Goal: Task Accomplishment & Management: Manage account settings

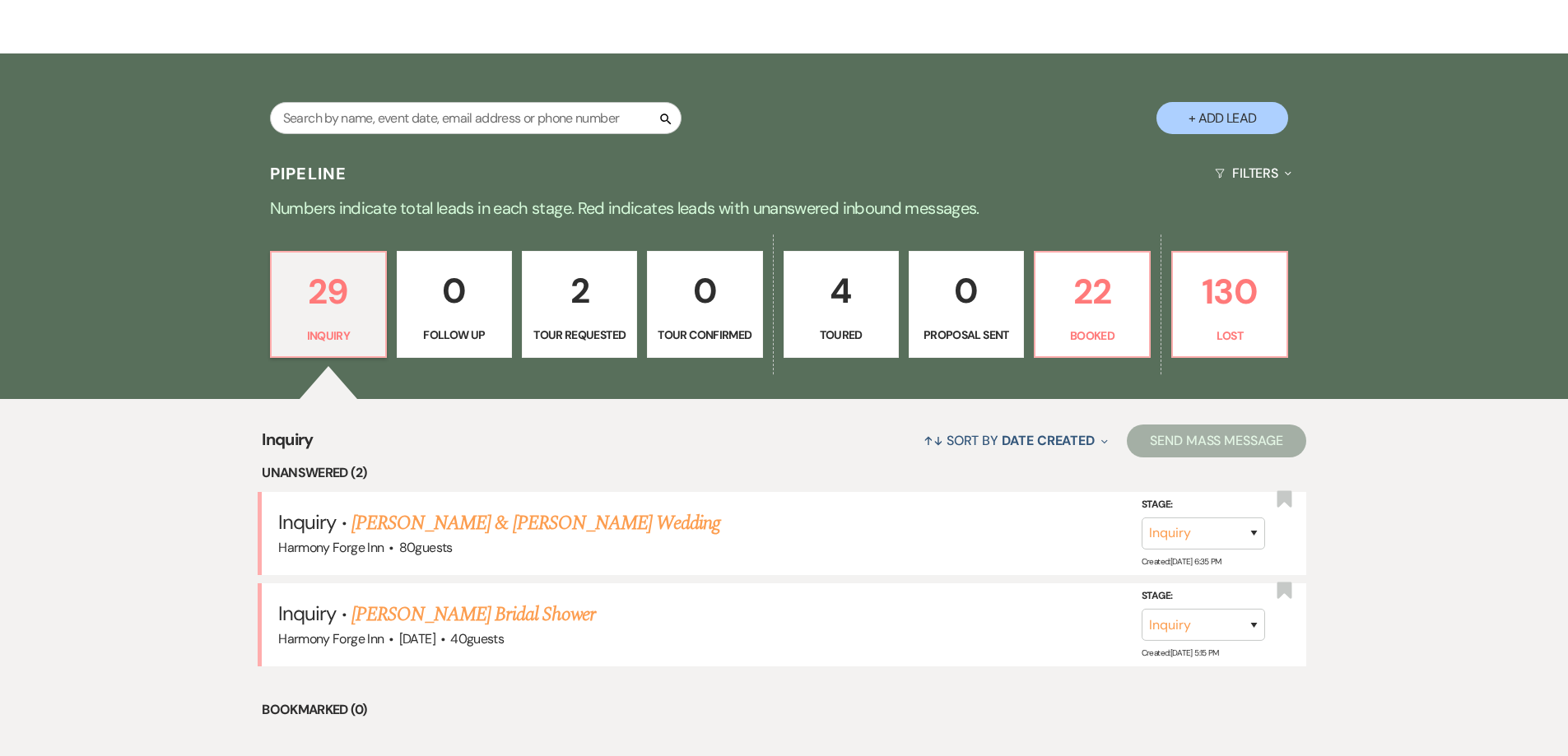
scroll to position [411, 0]
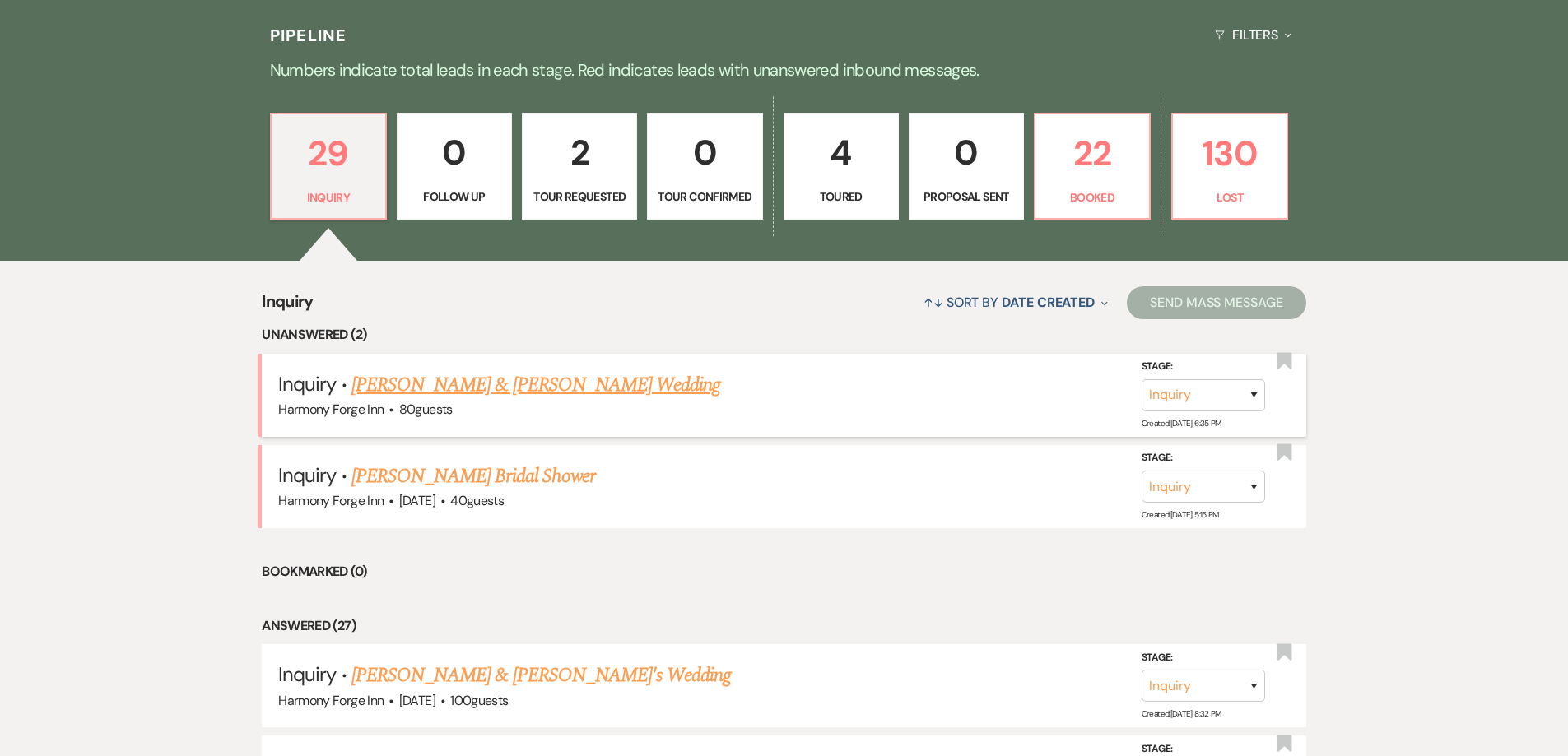
click at [407, 389] on link "[PERSON_NAME] & [PERSON_NAME] Wedding" at bounding box center [536, 385] width 369 height 30
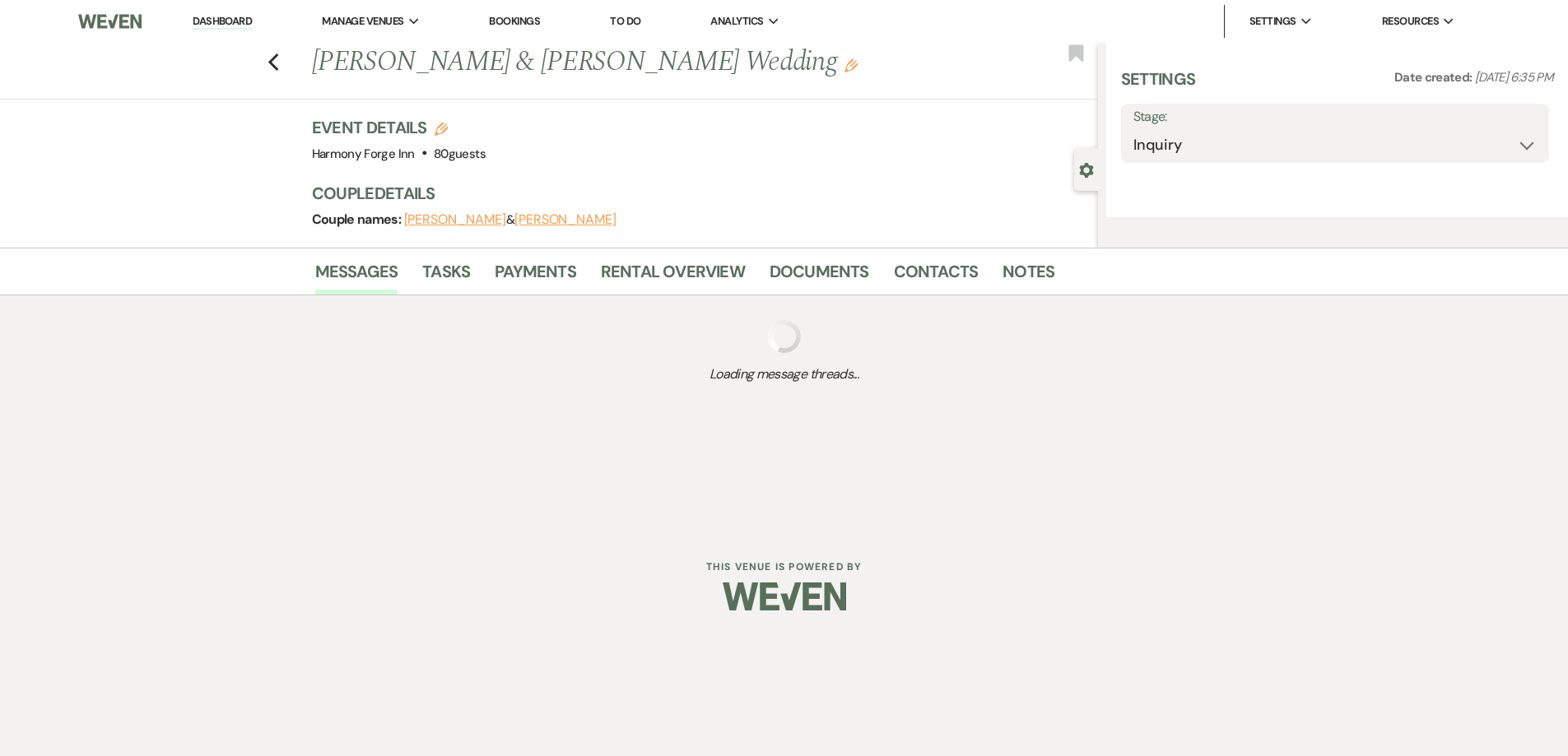
select select "5"
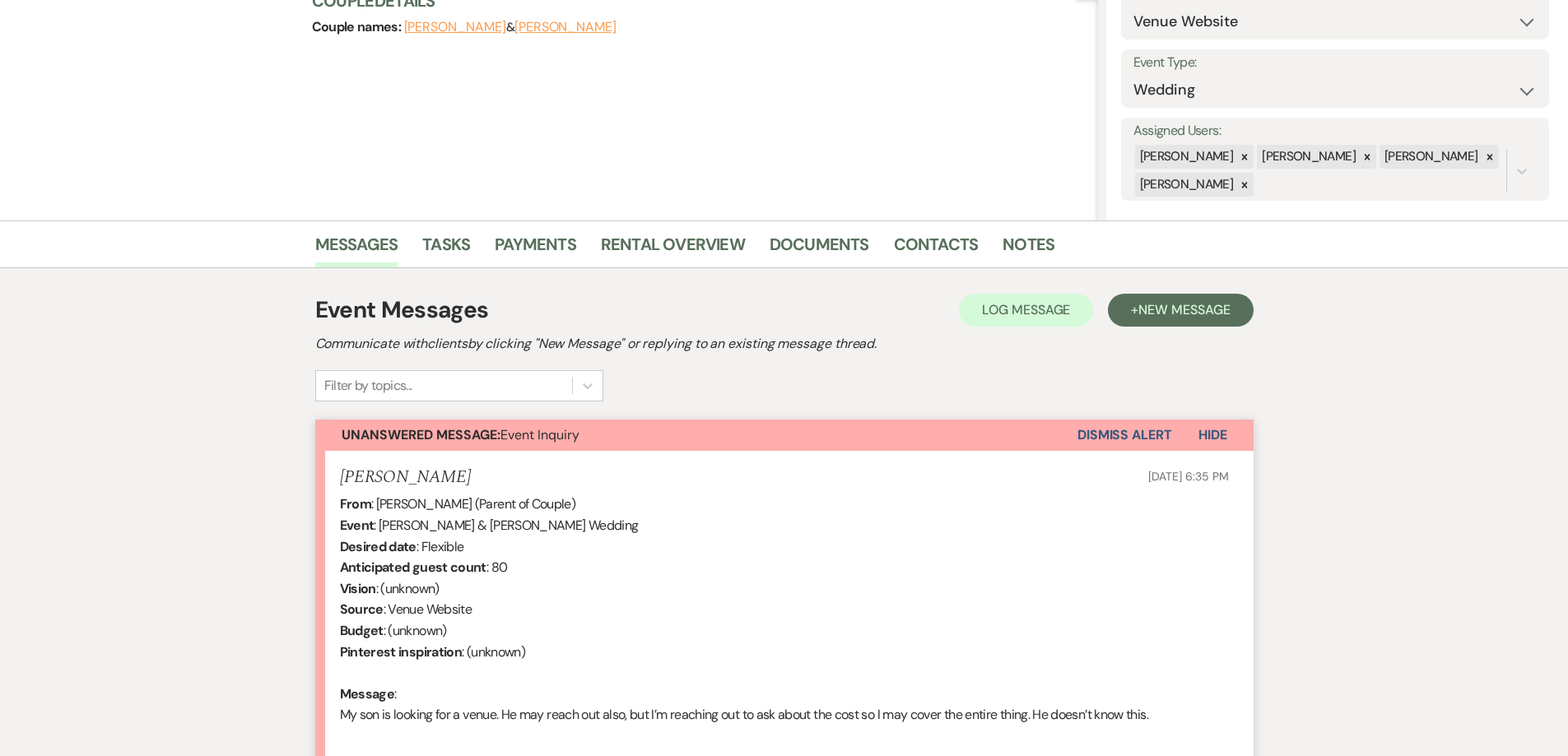
scroll to position [377, 0]
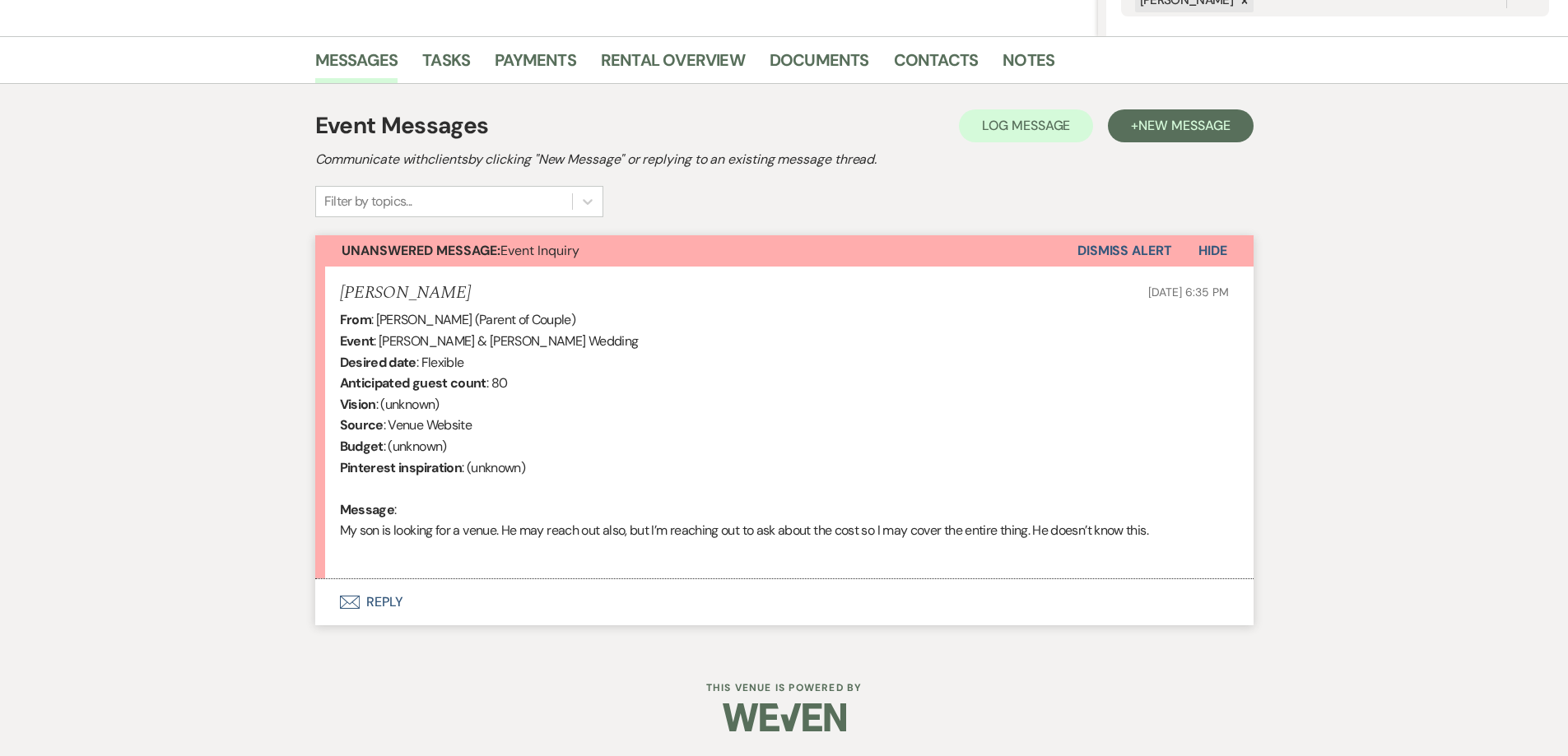
click at [389, 597] on button "Envelope Reply" at bounding box center [784, 602] width 938 height 46
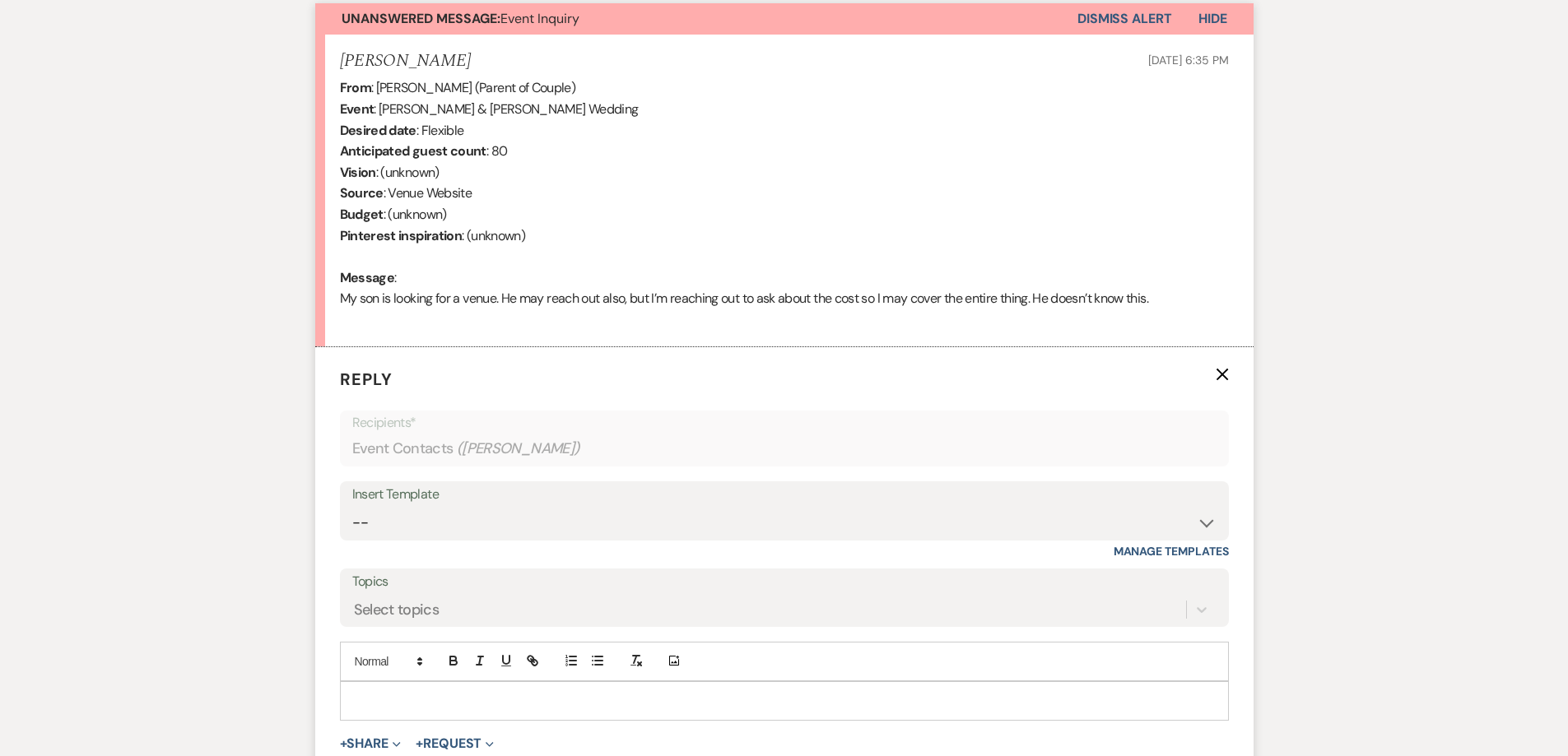
scroll to position [773, 0]
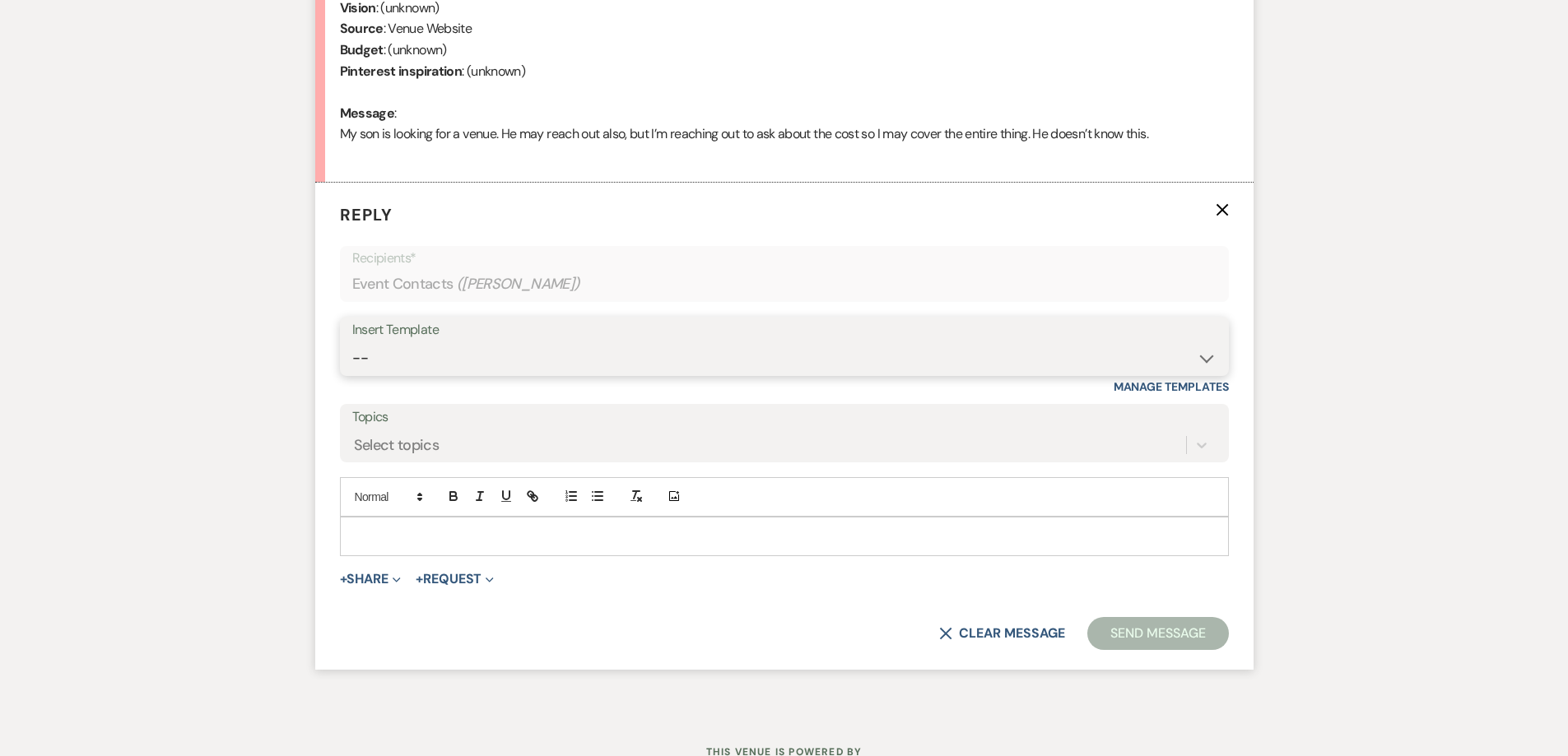
click at [442, 346] on select "-- Weven Planning Portal Introduction (Booked Events) Initial Inquiry Response …" at bounding box center [784, 358] width 864 height 32
select select "5003"
click at [352, 343] on select "-- Weven Planning Portal Introduction (Booked Events) Initial Inquiry Response …" at bounding box center [784, 358] width 864 height 32
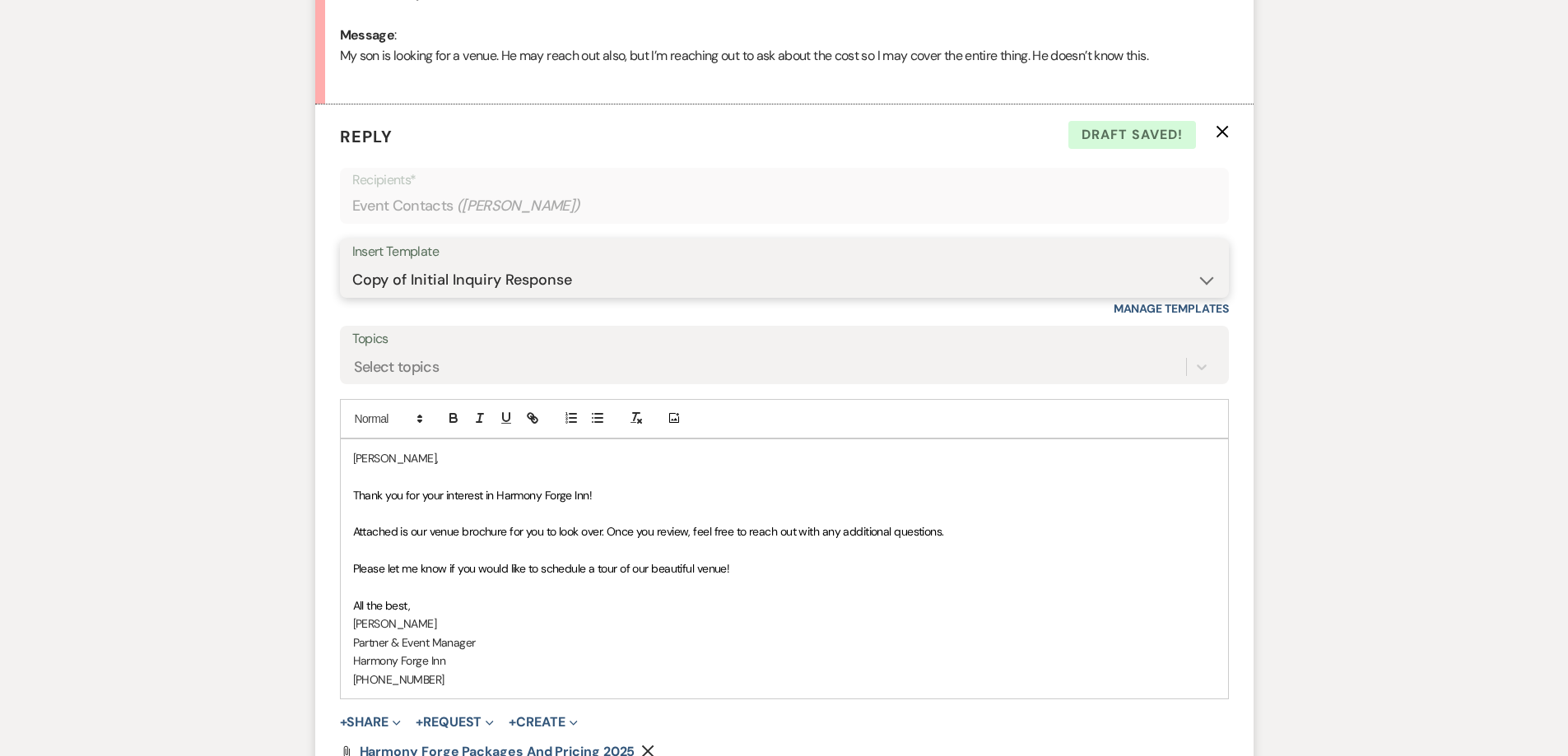
scroll to position [855, 0]
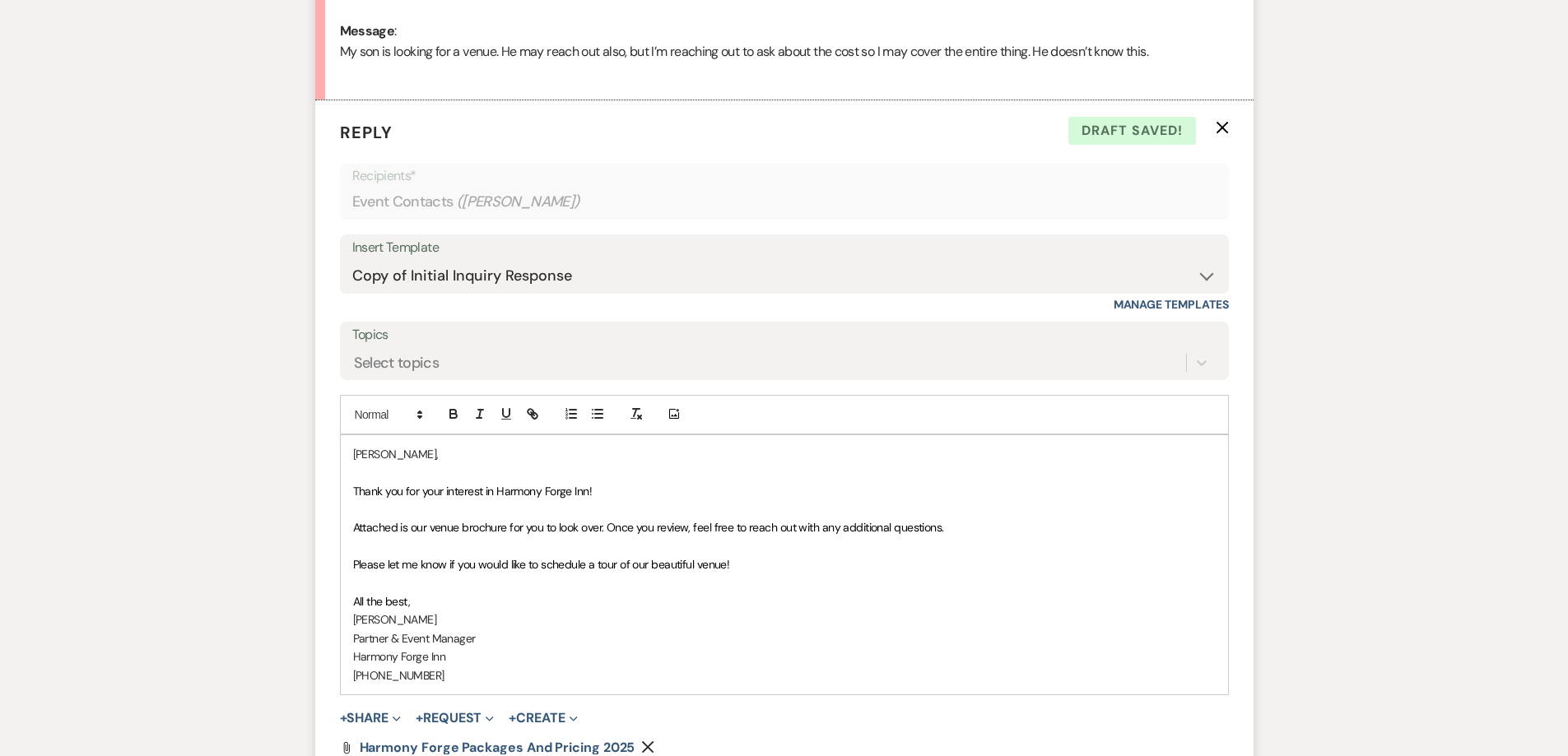
click at [467, 493] on span "Thank you for your interest in Harmony Forge Inn!" at bounding box center [472, 491] width 240 height 14
click at [575, 534] on span "Attached is our venue brochure for you to look over. Once you review, feel free…" at bounding box center [647, 527] width 590 height 14
click at [691, 534] on span "Attached is our venue brochure for you to look over. Once you review, feel free…" at bounding box center [647, 527] width 590 height 14
click at [572, 563] on span "Please let me know if you would like to schedule a tour of our beautiful venue!" at bounding box center [541, 564] width 377 height 14
click at [678, 564] on span "Please let me know if you would like to schedule a tour of our beautiful venue!" at bounding box center [541, 564] width 377 height 14
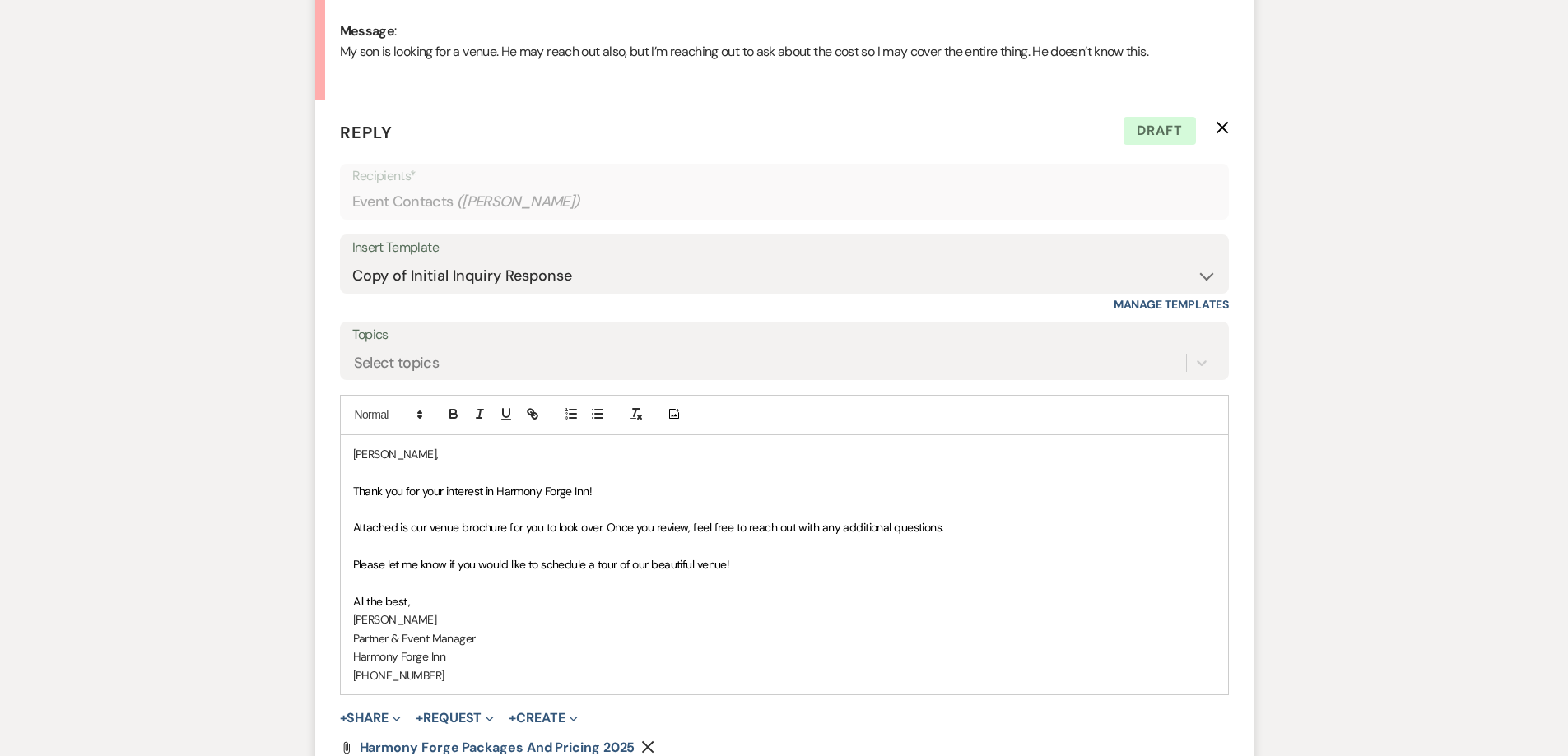
click at [591, 566] on span "Please let me know if you would like to schedule a tour of our beautiful venue!" at bounding box center [541, 564] width 377 height 14
drag, startPoint x: 731, startPoint y: 566, endPoint x: 683, endPoint y: 564, distance: 48.0
click at [683, 564] on span "Please let me know if you would like to schedule a private tour of our beautifu…" at bounding box center [559, 564] width 413 height 14
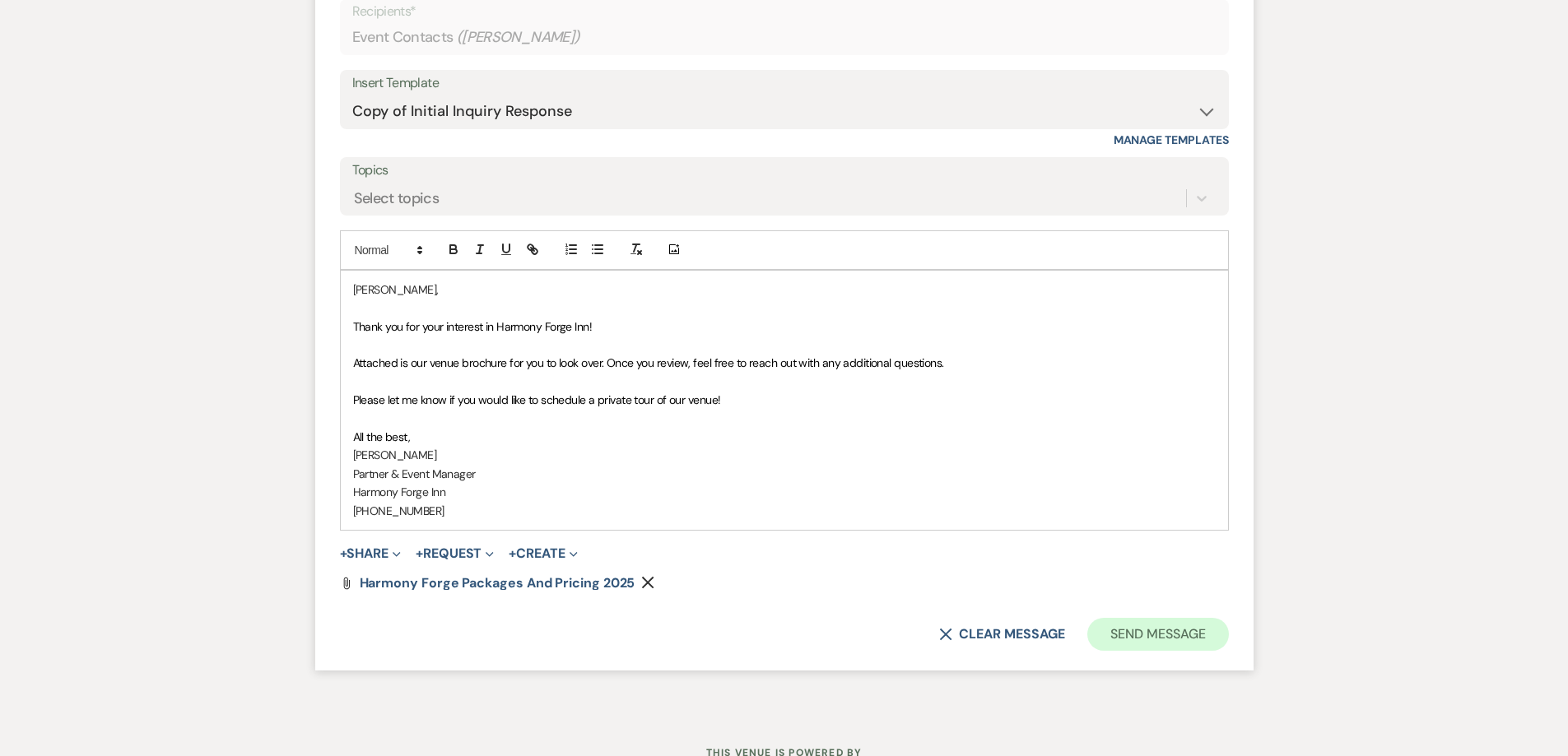
click at [1159, 633] on button "Send Message" at bounding box center [1157, 634] width 141 height 33
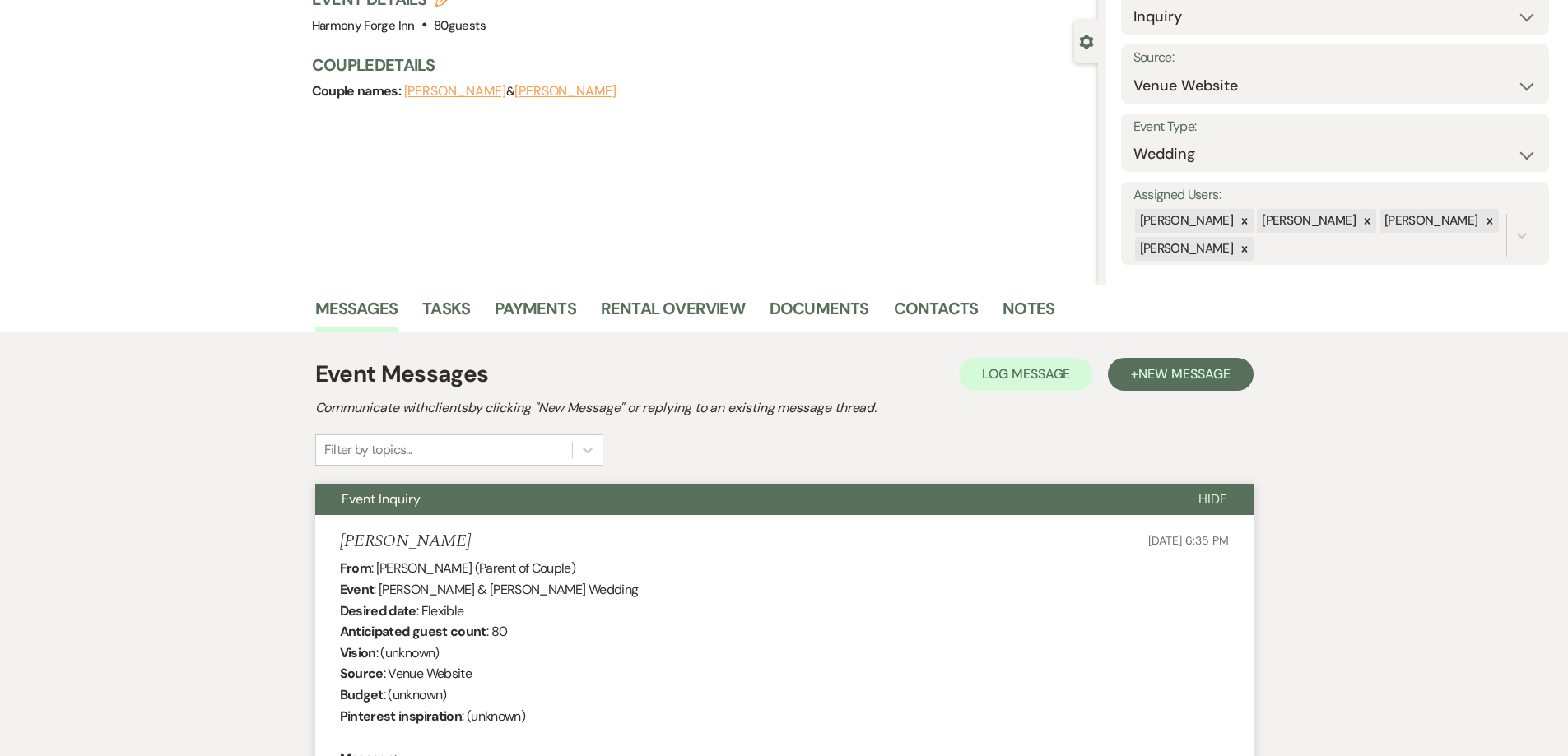
scroll to position [0, 0]
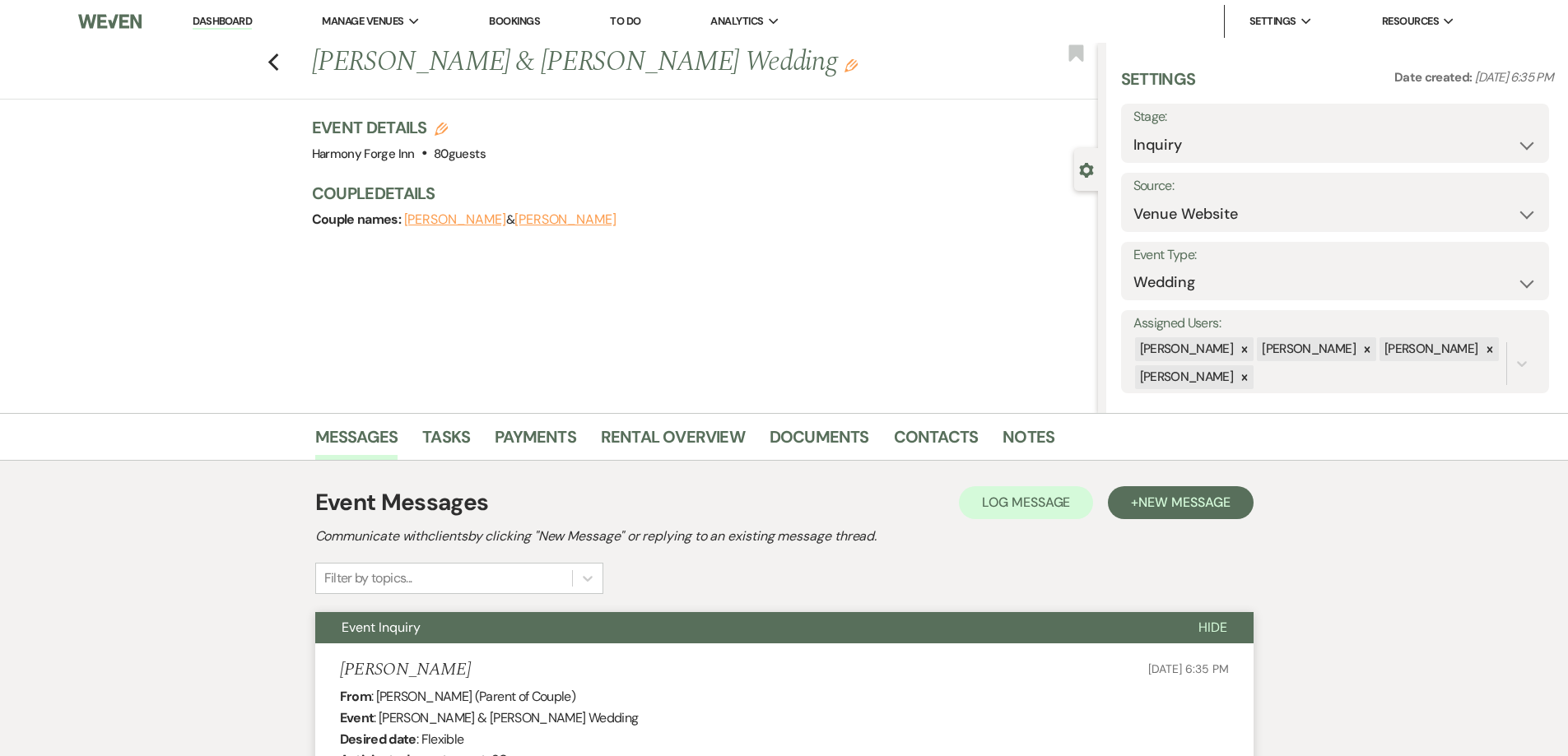
click at [222, 24] on link "Dashboard" at bounding box center [222, 21] width 60 height 15
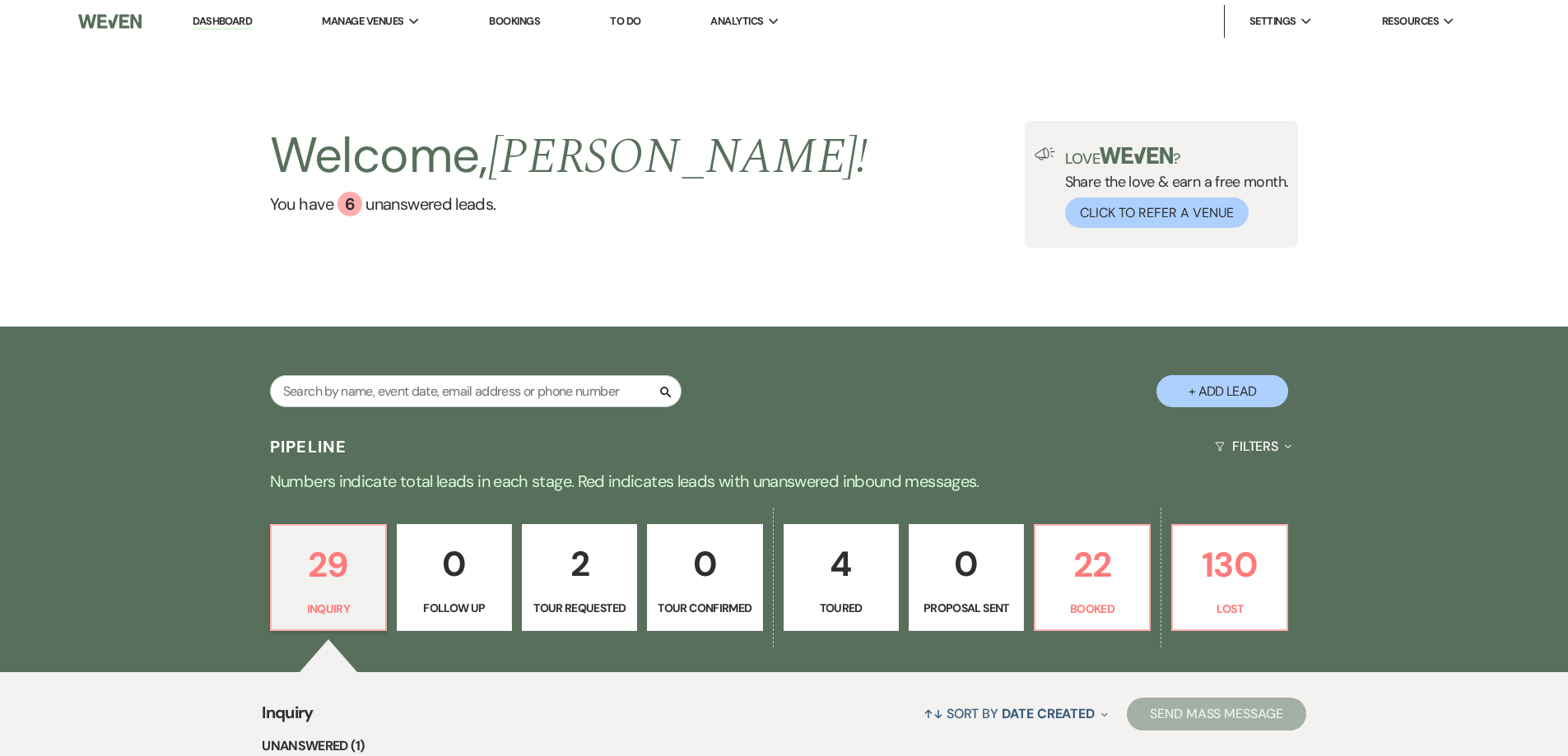
click at [571, 559] on p "2" at bounding box center [580, 563] width 94 height 55
select select "2"
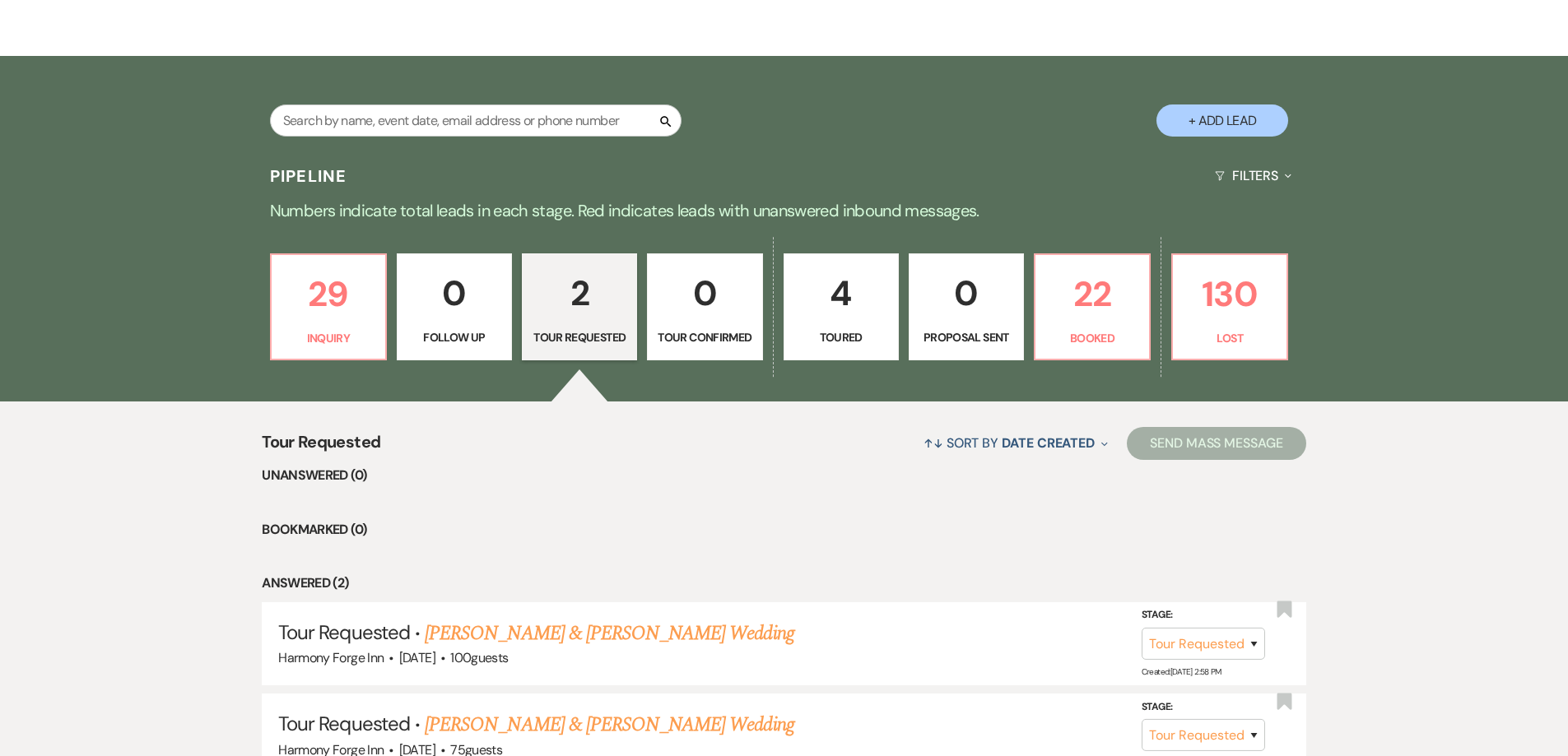
scroll to position [411, 0]
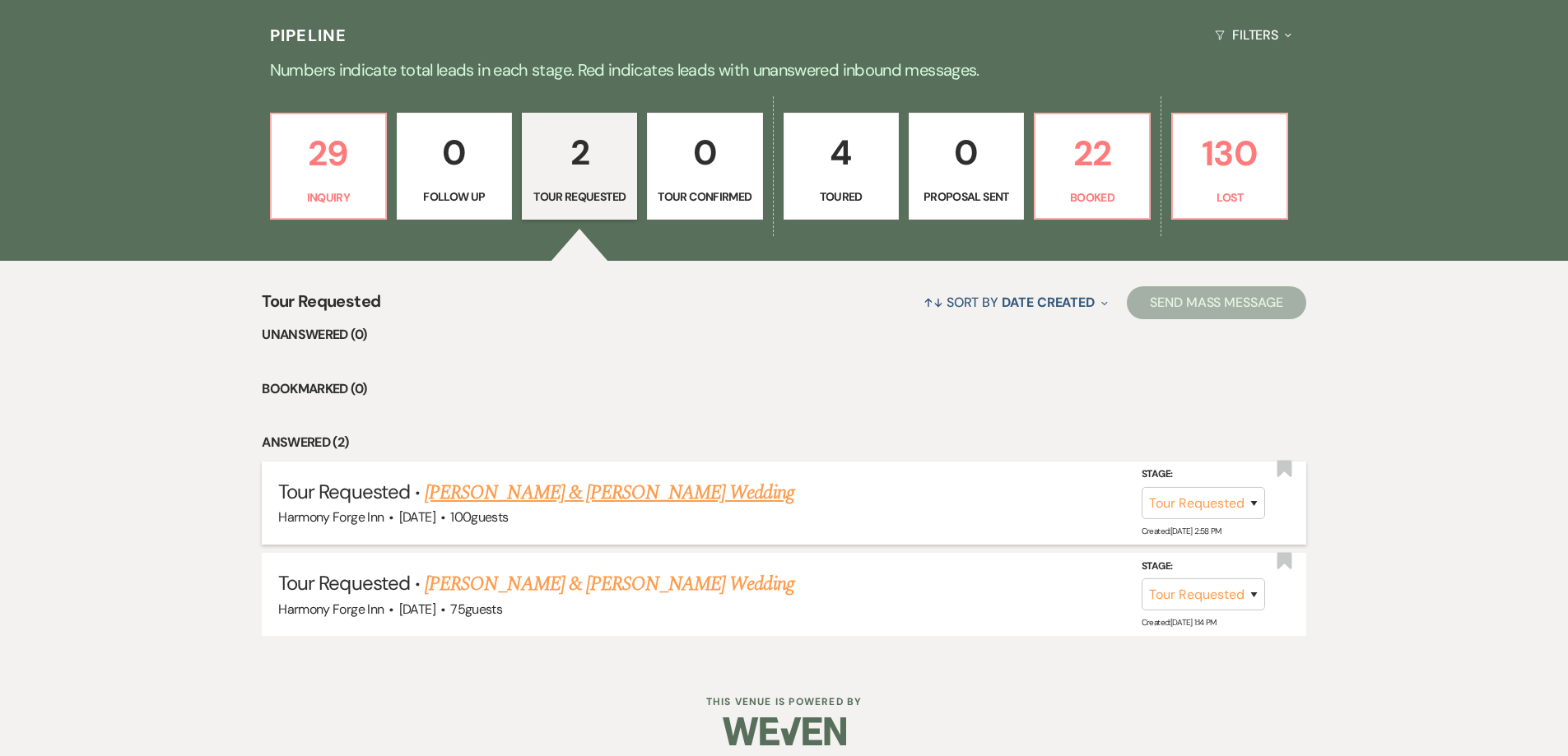
click at [519, 507] on div "Harmony Forge Inn · [DATE] · 100 guests" at bounding box center [784, 518] width 1011 height 22
click at [520, 498] on link "[PERSON_NAME] & [PERSON_NAME] Wedding" at bounding box center [609, 493] width 369 height 30
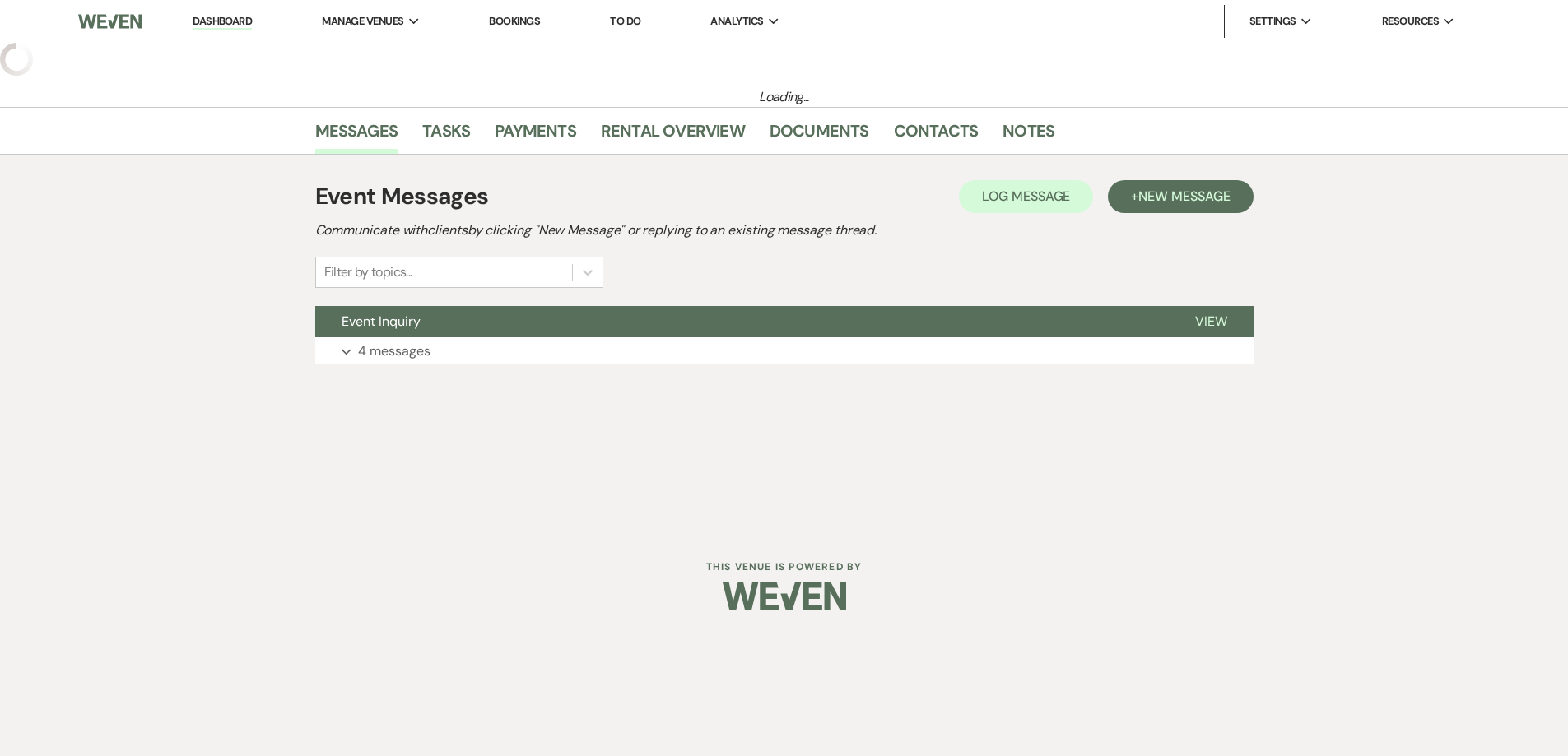
select select "2"
select select "5"
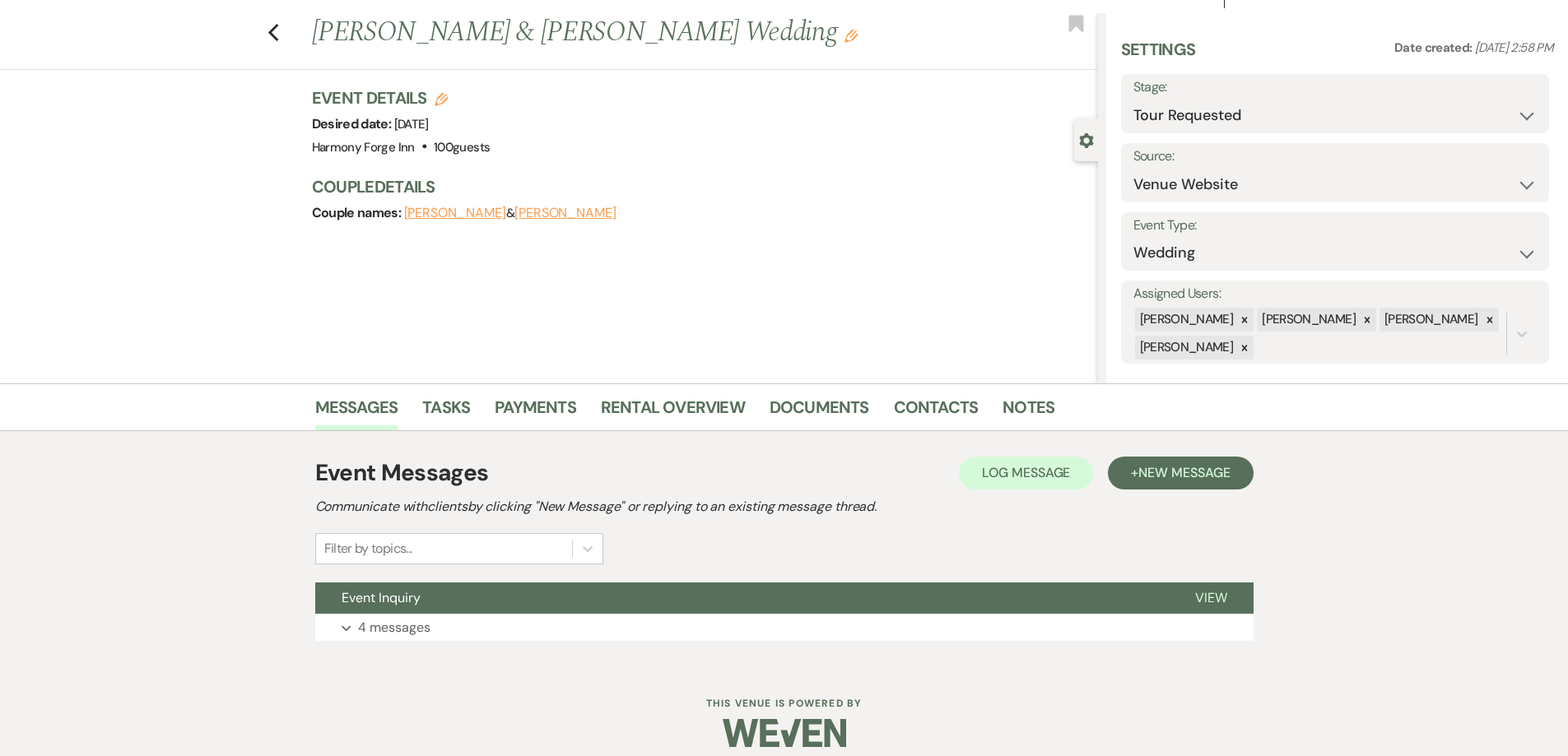
scroll to position [45, 0]
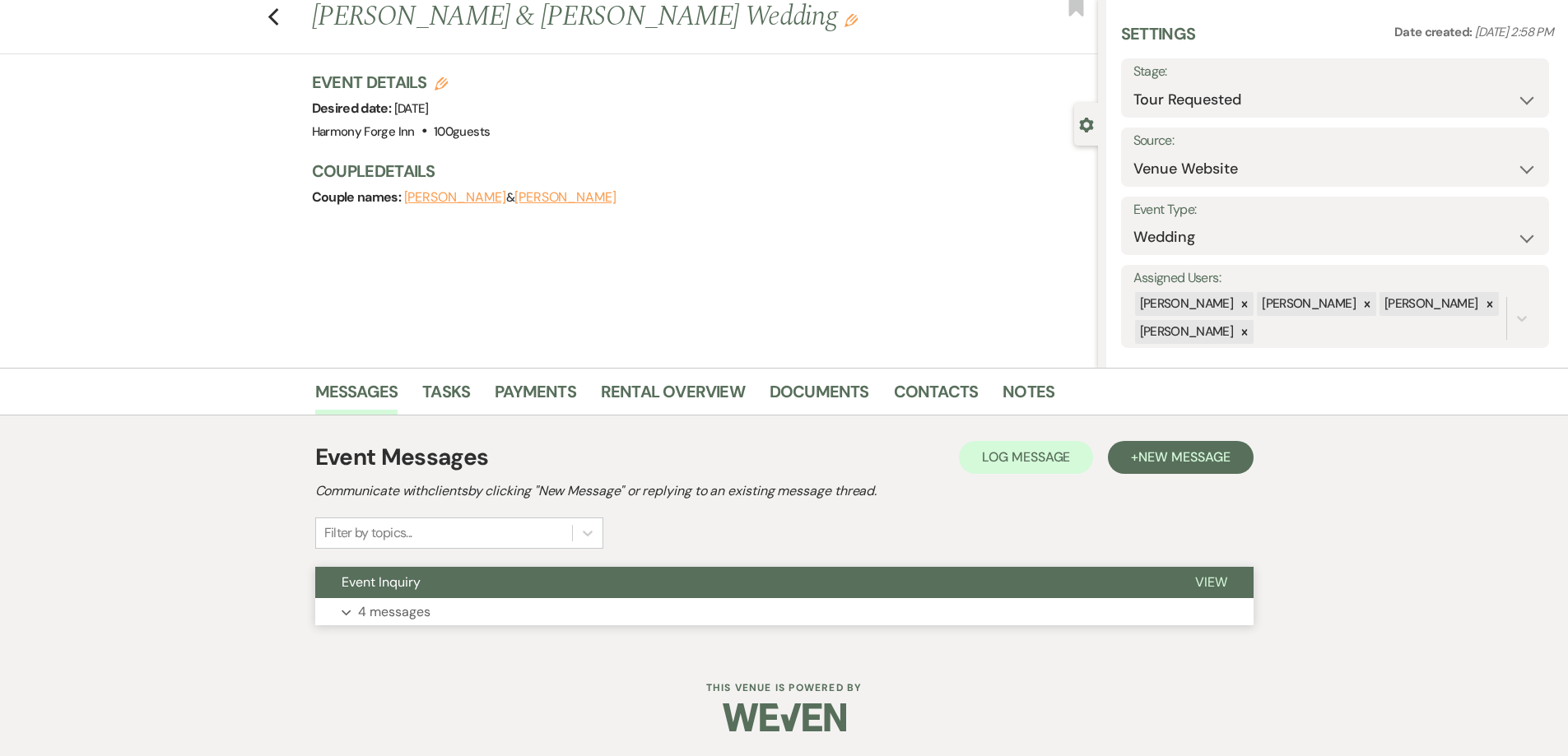
click at [408, 606] on p "4 messages" at bounding box center [394, 612] width 72 height 22
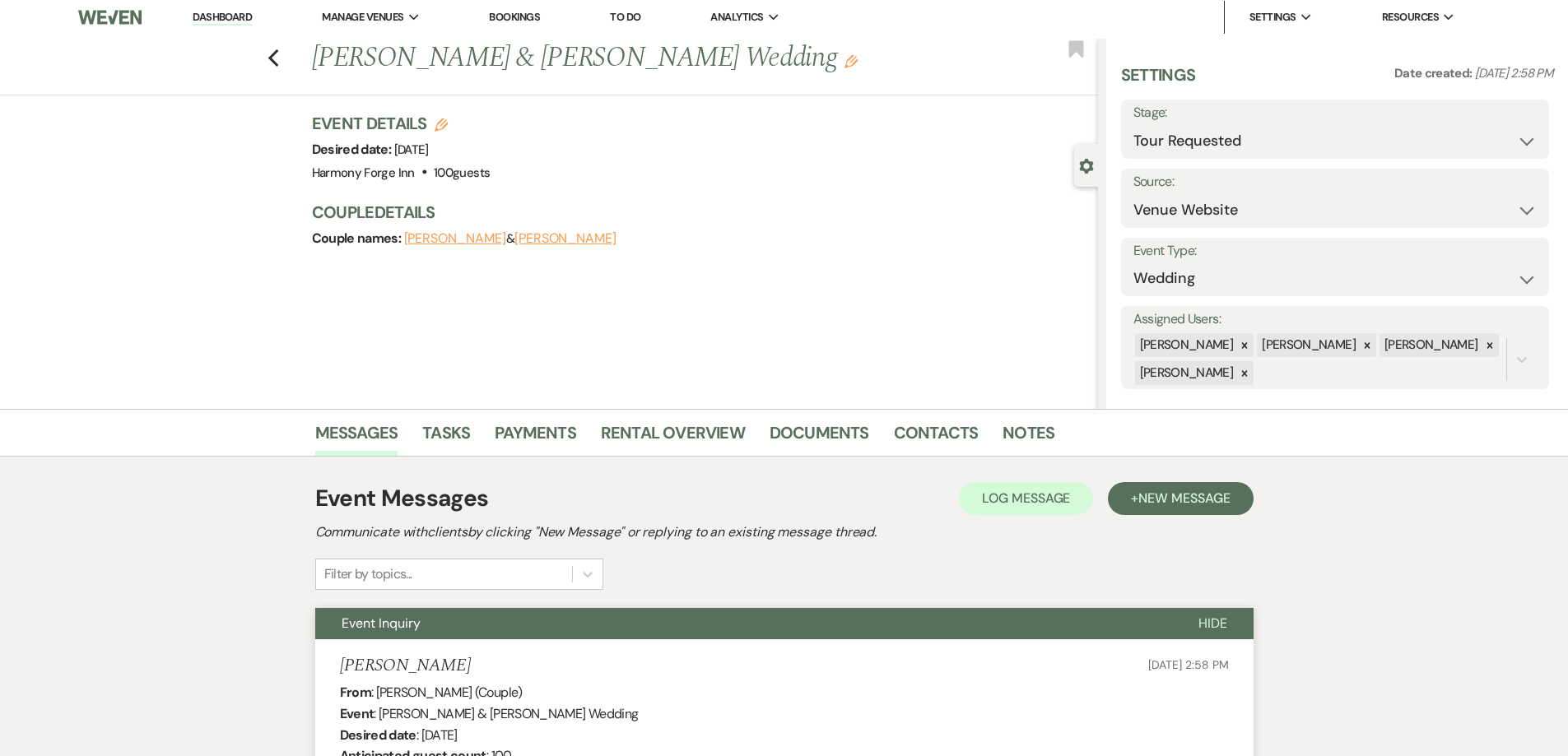
scroll to position [0, 0]
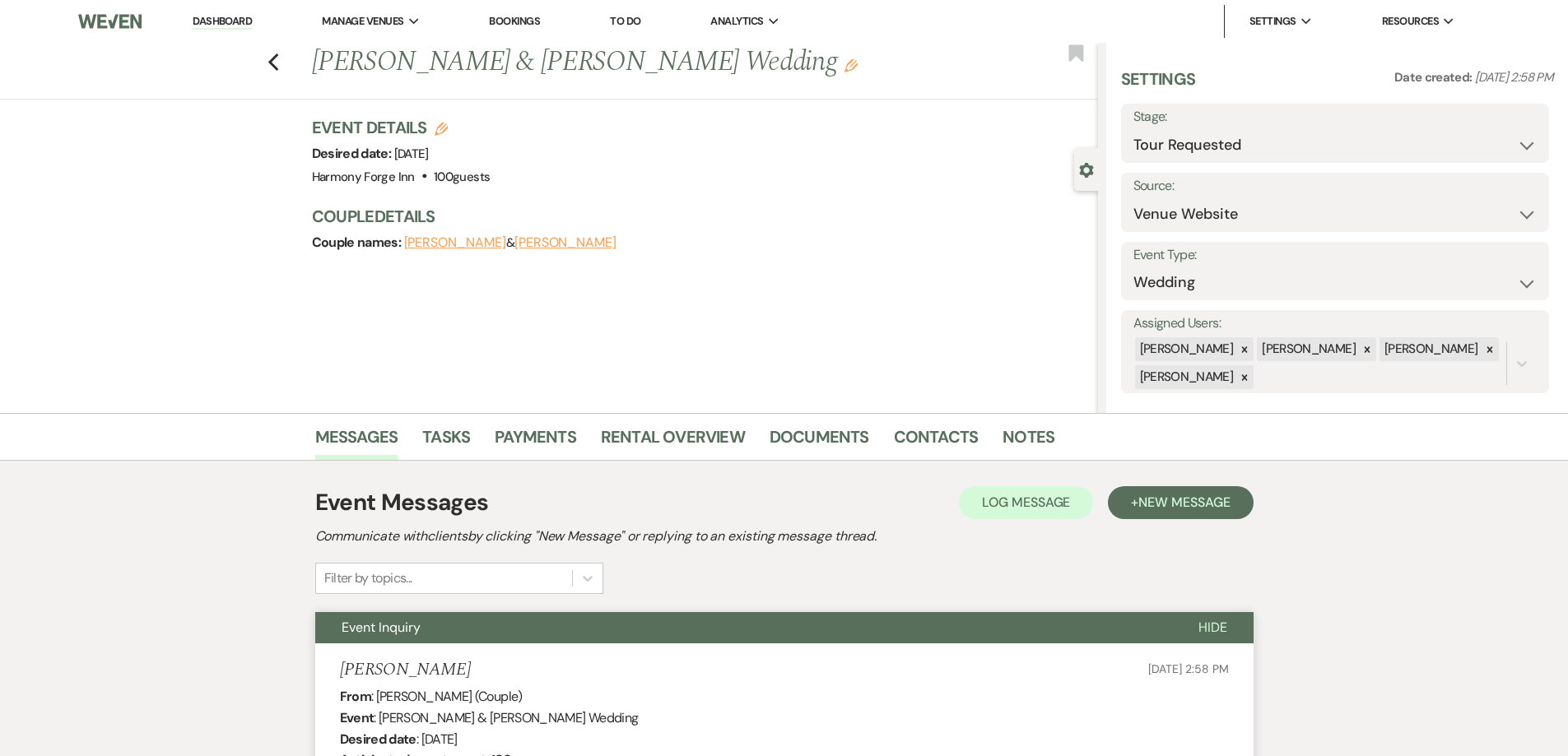
click at [222, 21] on link "Dashboard" at bounding box center [222, 21] width 60 height 15
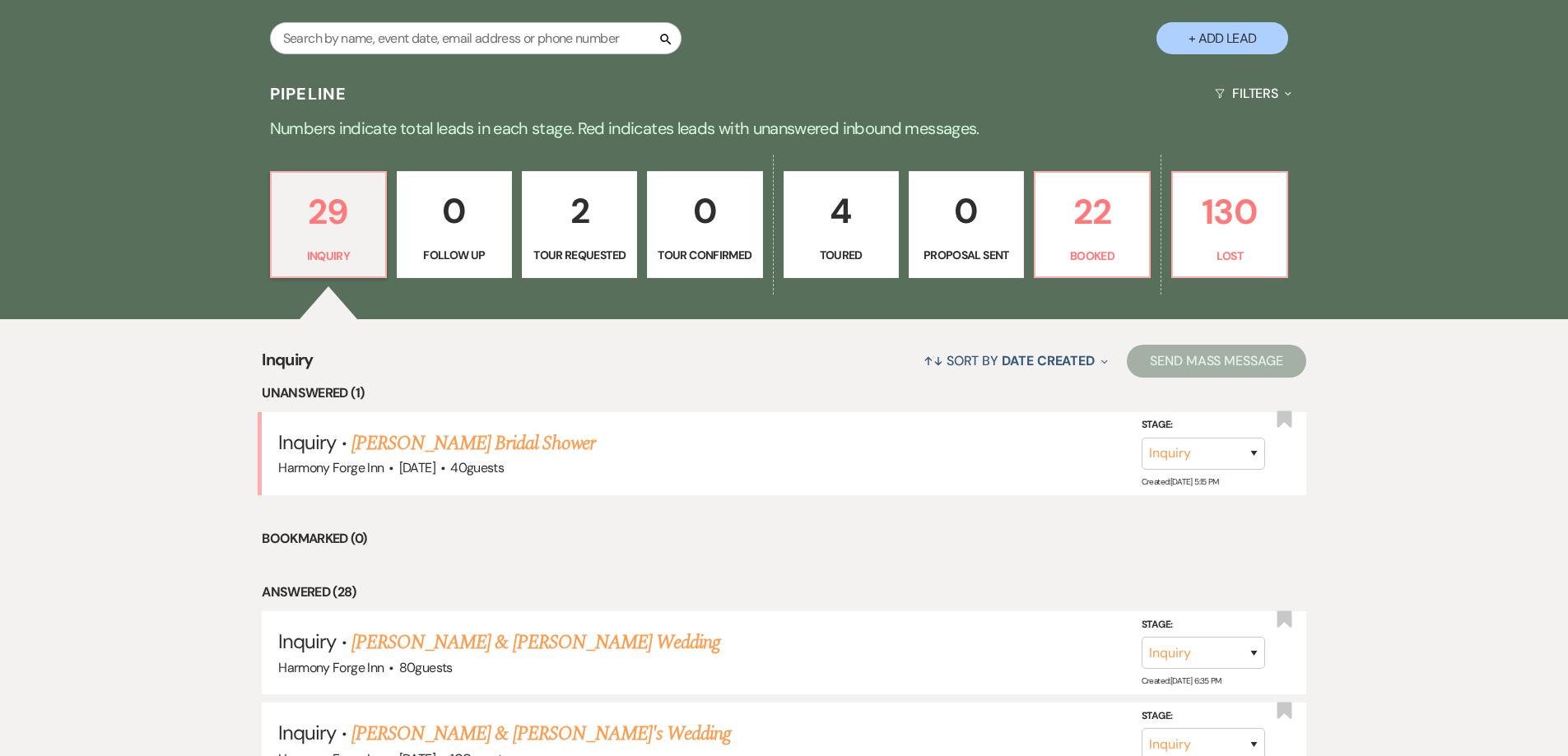
scroll to position [494, 0]
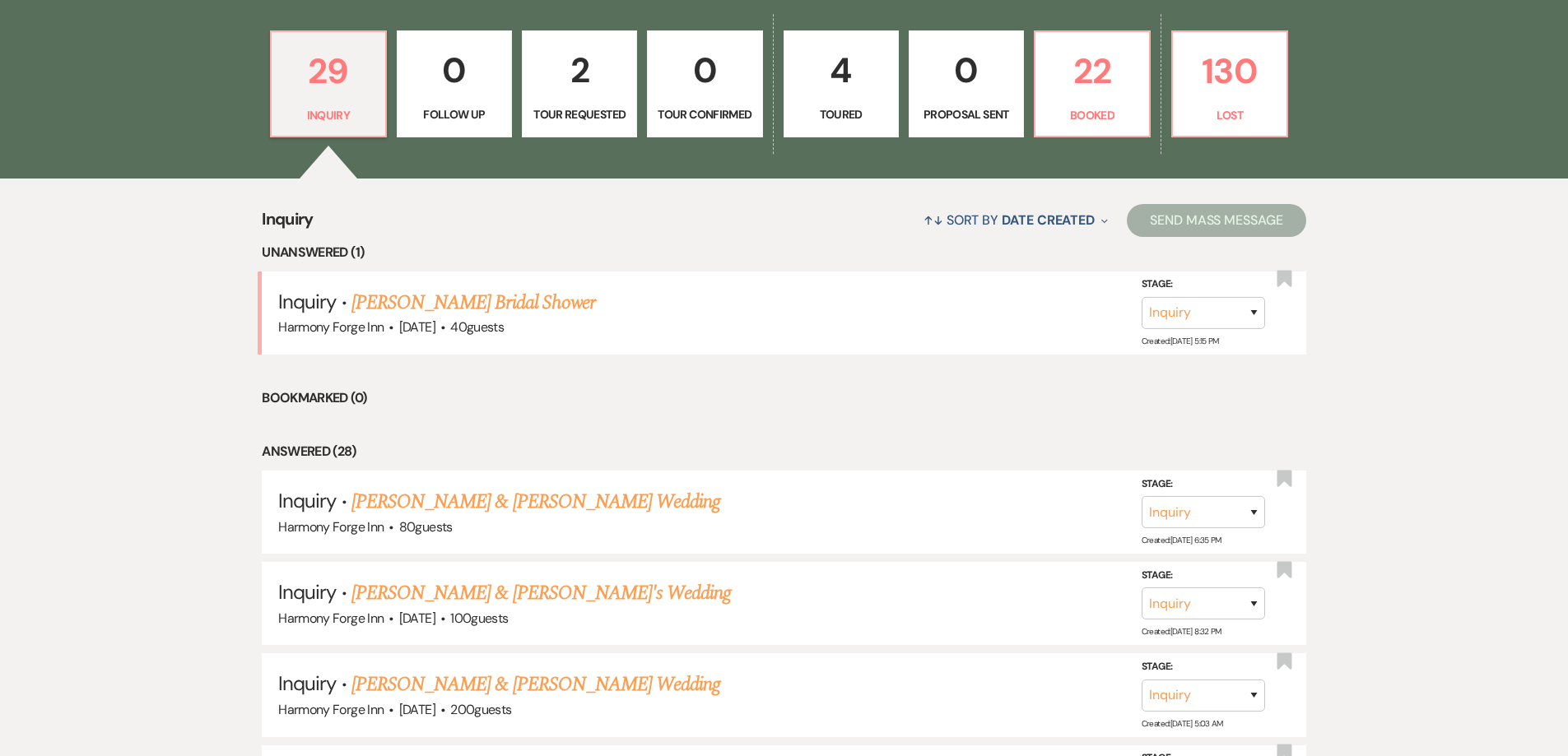
click at [590, 96] on p "2" at bounding box center [580, 70] width 94 height 55
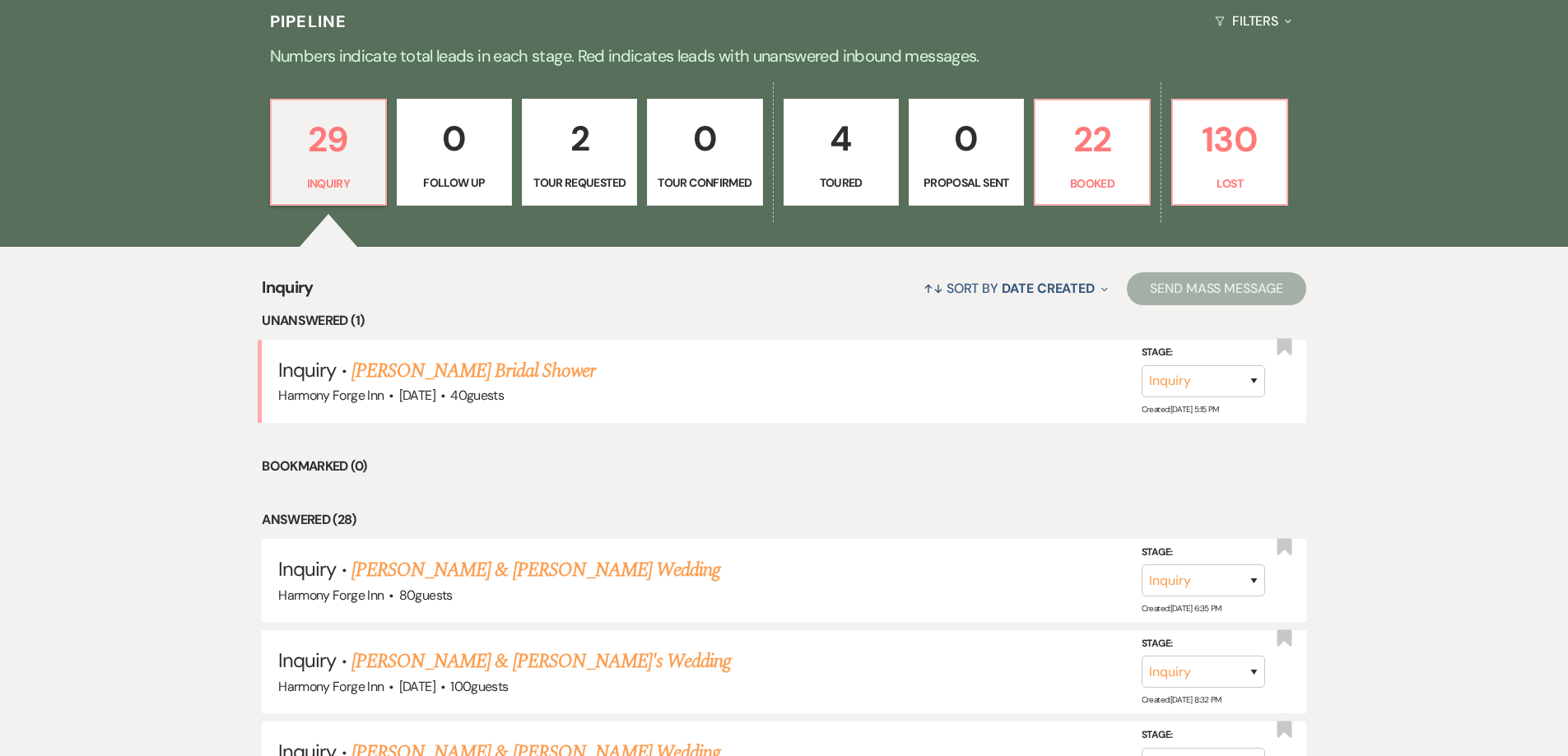
select select "2"
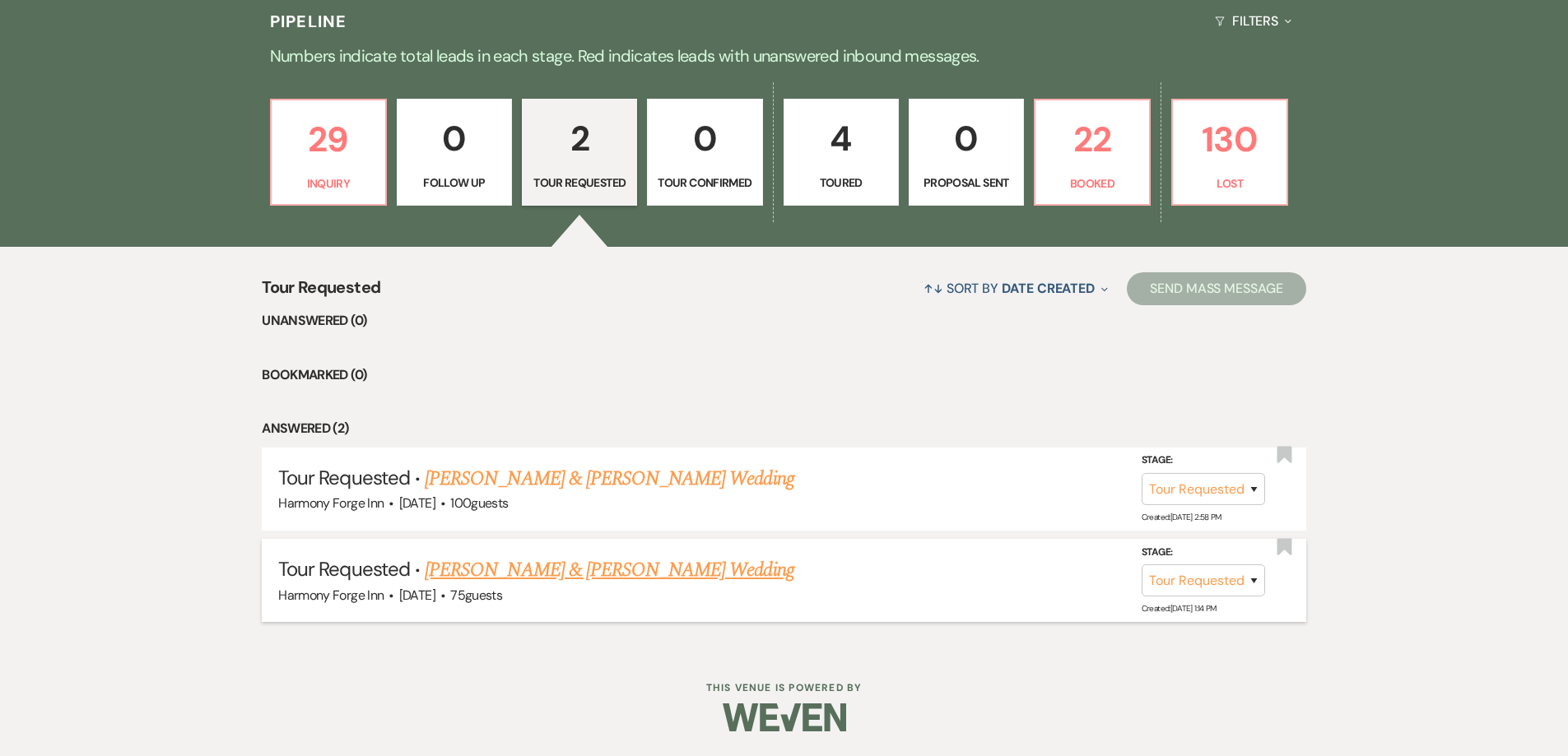
click at [485, 566] on link "[PERSON_NAME] & [PERSON_NAME] Wedding" at bounding box center [609, 570] width 369 height 30
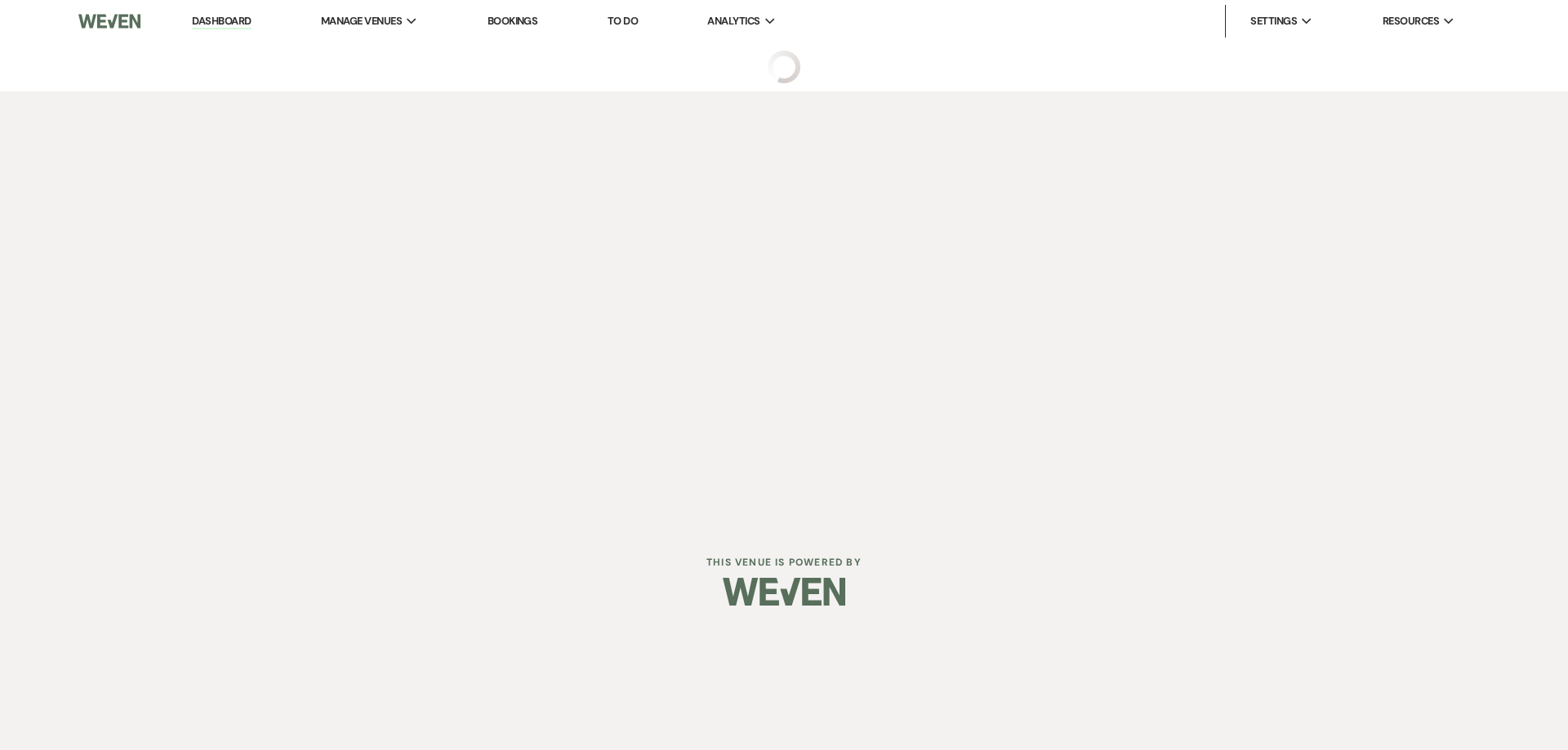
select select "2"
select select "17"
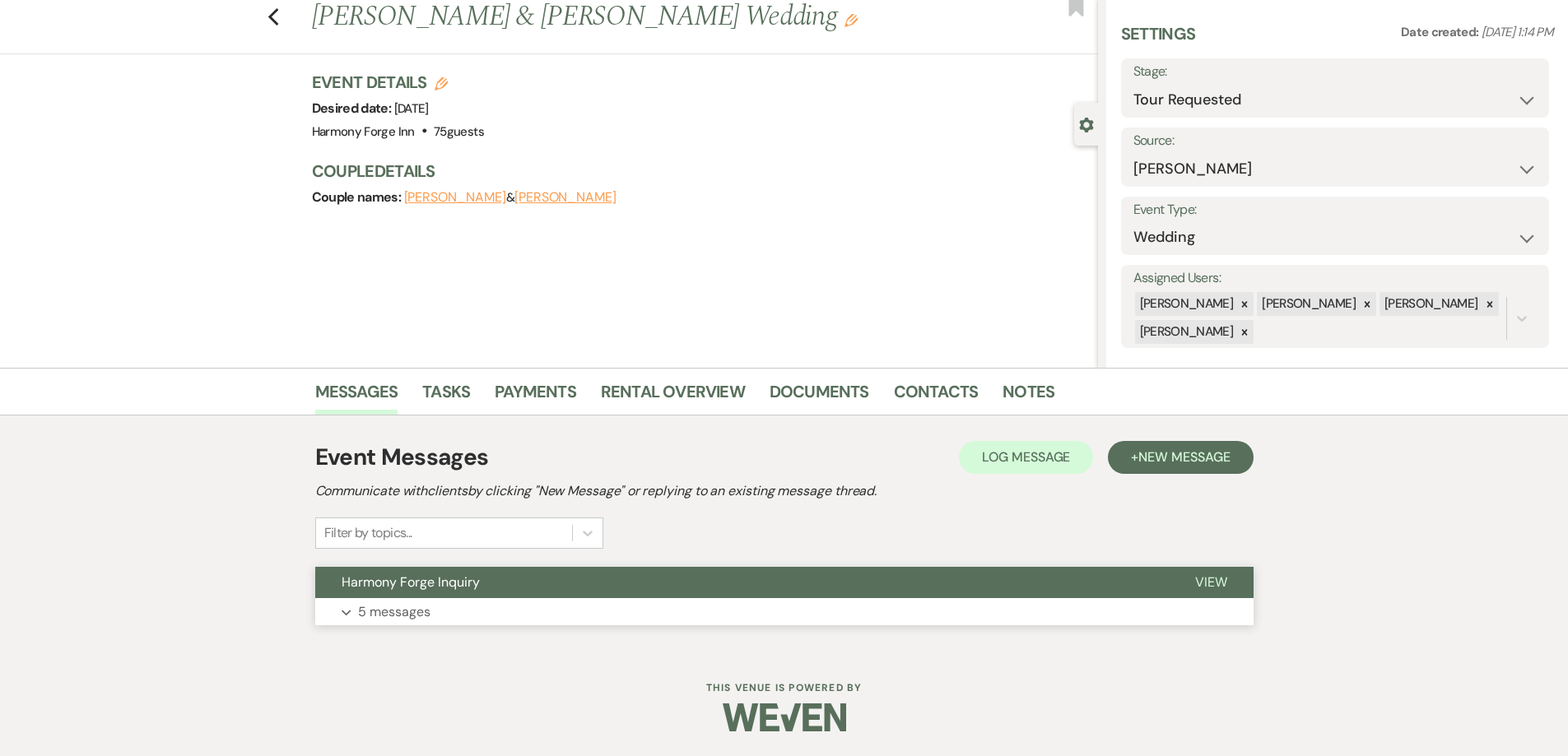
click at [401, 613] on p "5 messages" at bounding box center [394, 612] width 72 height 22
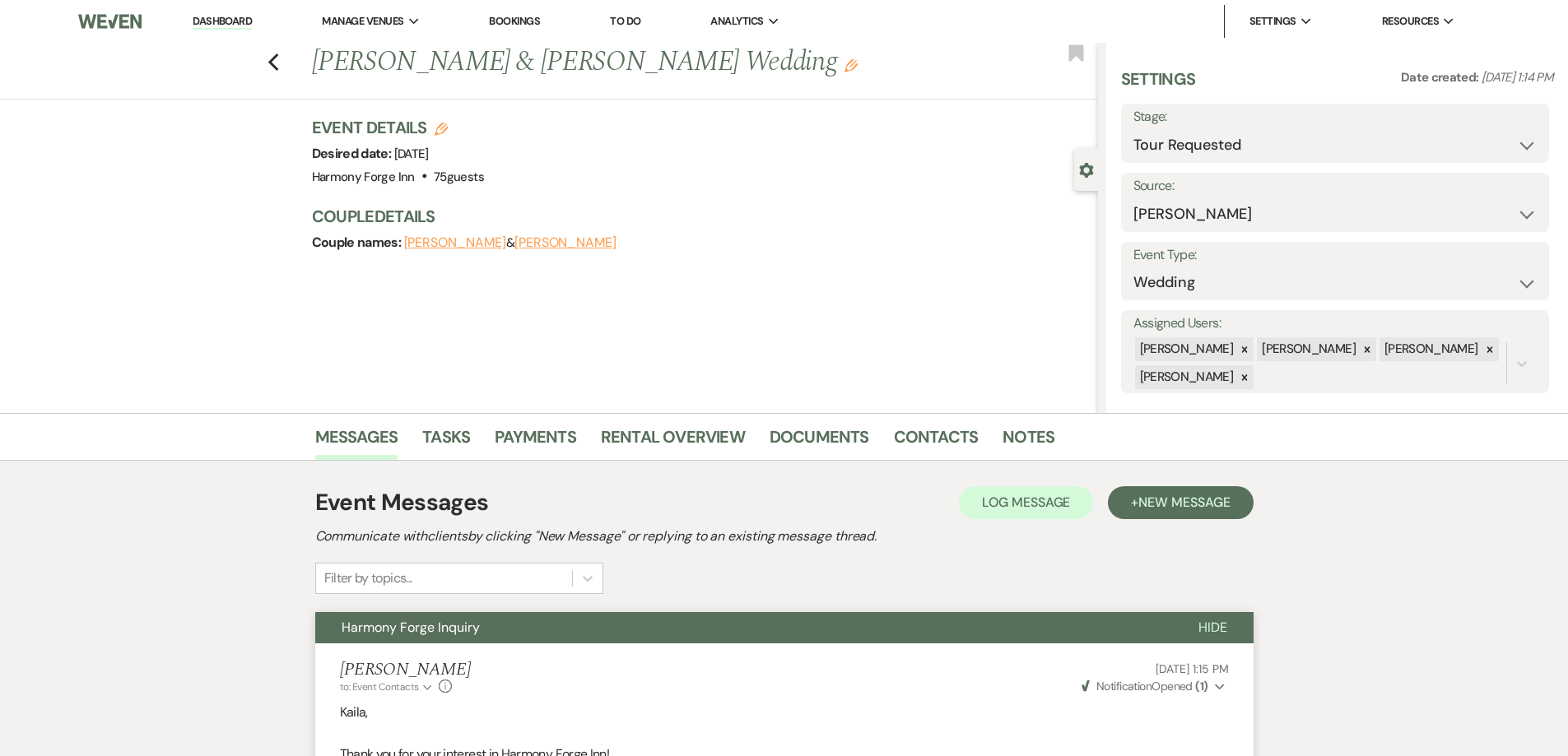
click at [224, 17] on link "Dashboard" at bounding box center [222, 21] width 60 height 15
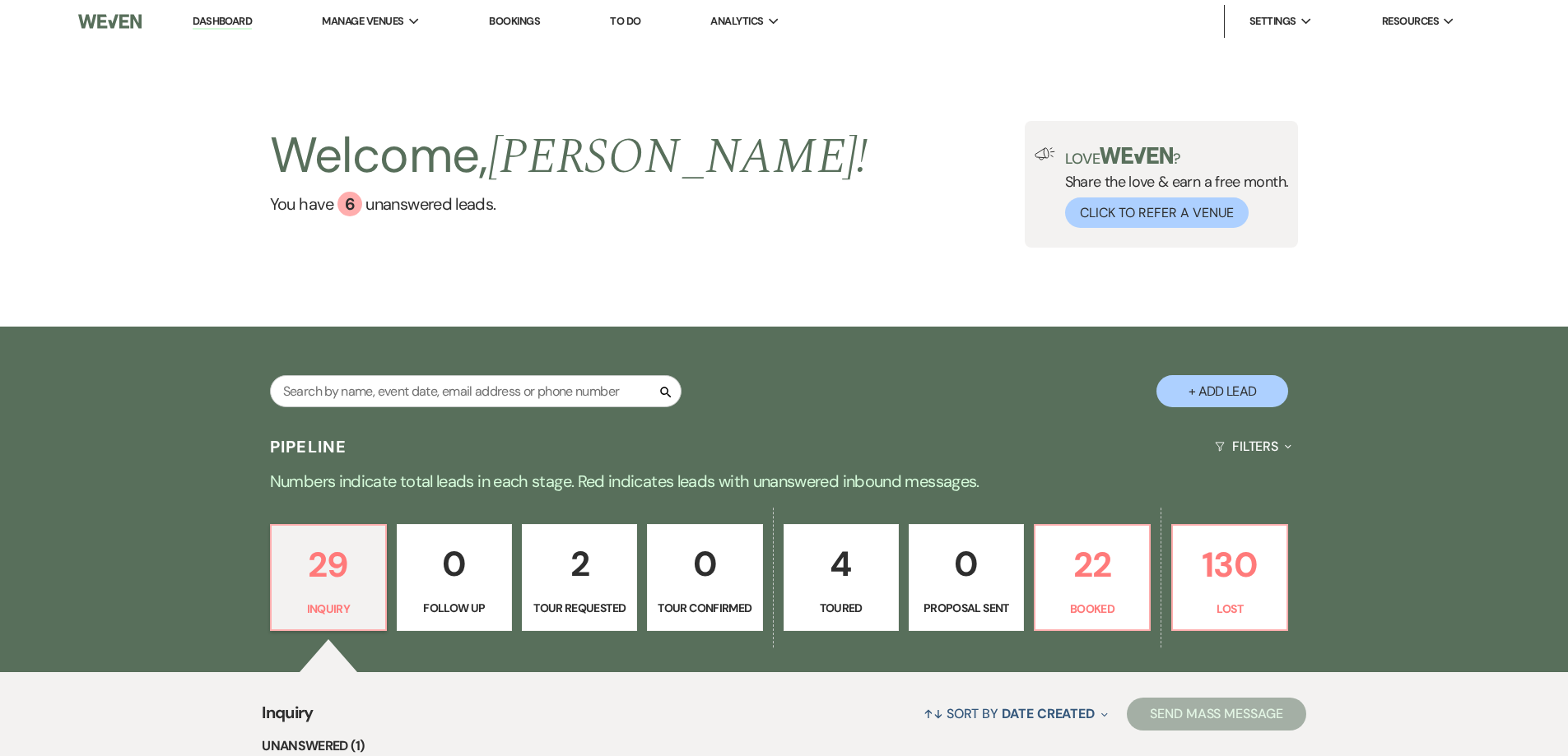
click at [581, 593] on link "2 Tour Requested" at bounding box center [579, 578] width 115 height 107
select select "2"
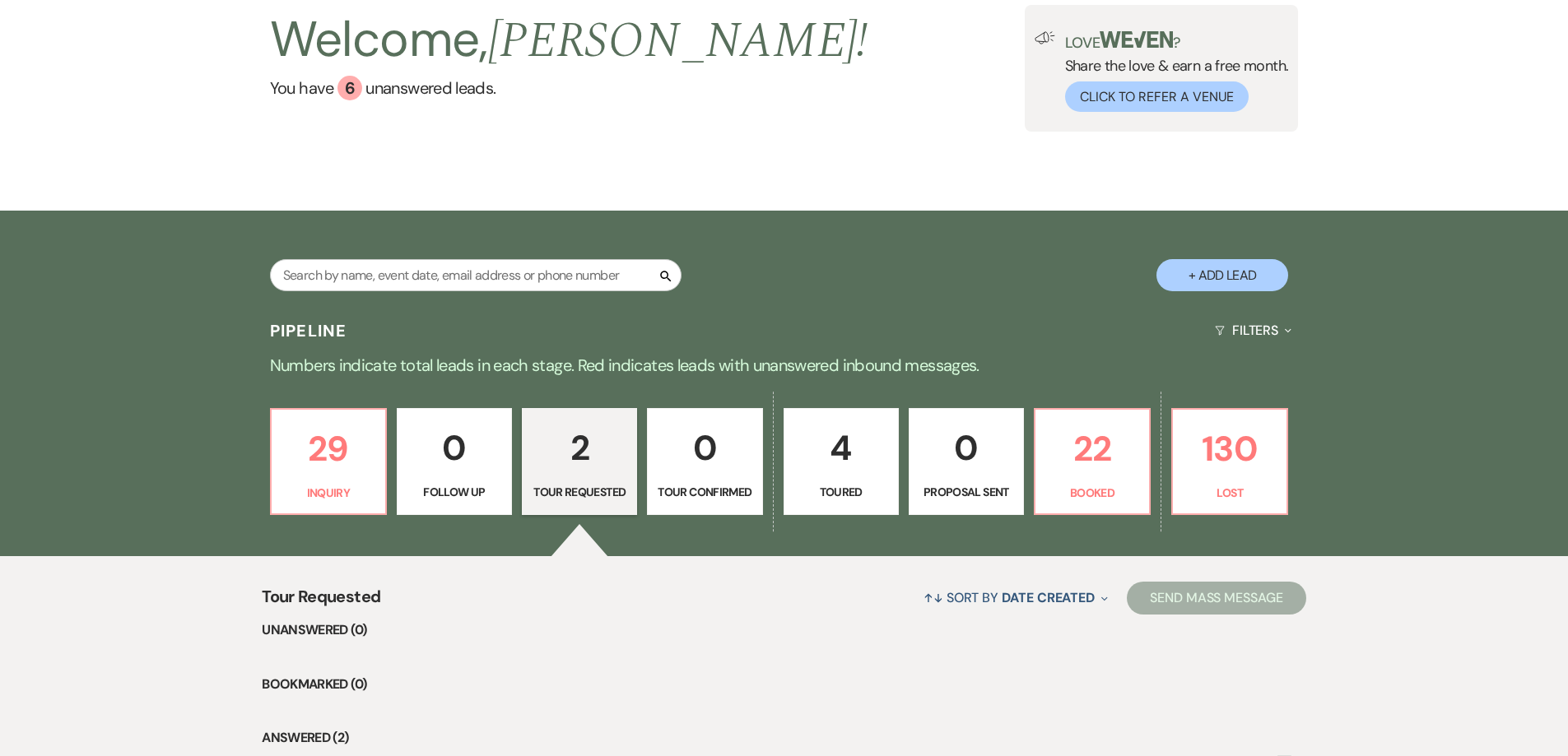
scroll to position [329, 0]
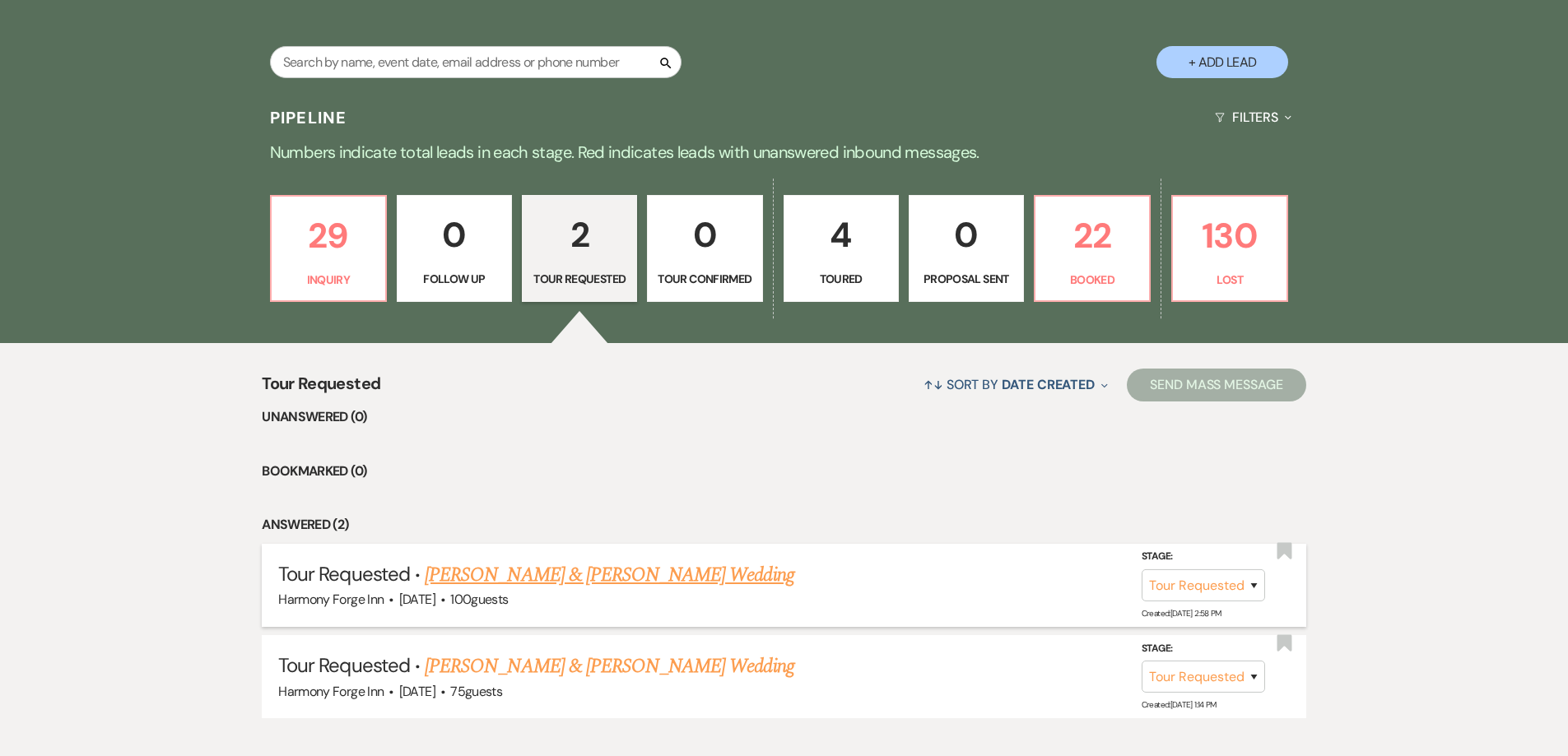
click at [508, 569] on link "[PERSON_NAME] & [PERSON_NAME] Wedding" at bounding box center [609, 575] width 369 height 30
select select "2"
select select "5"
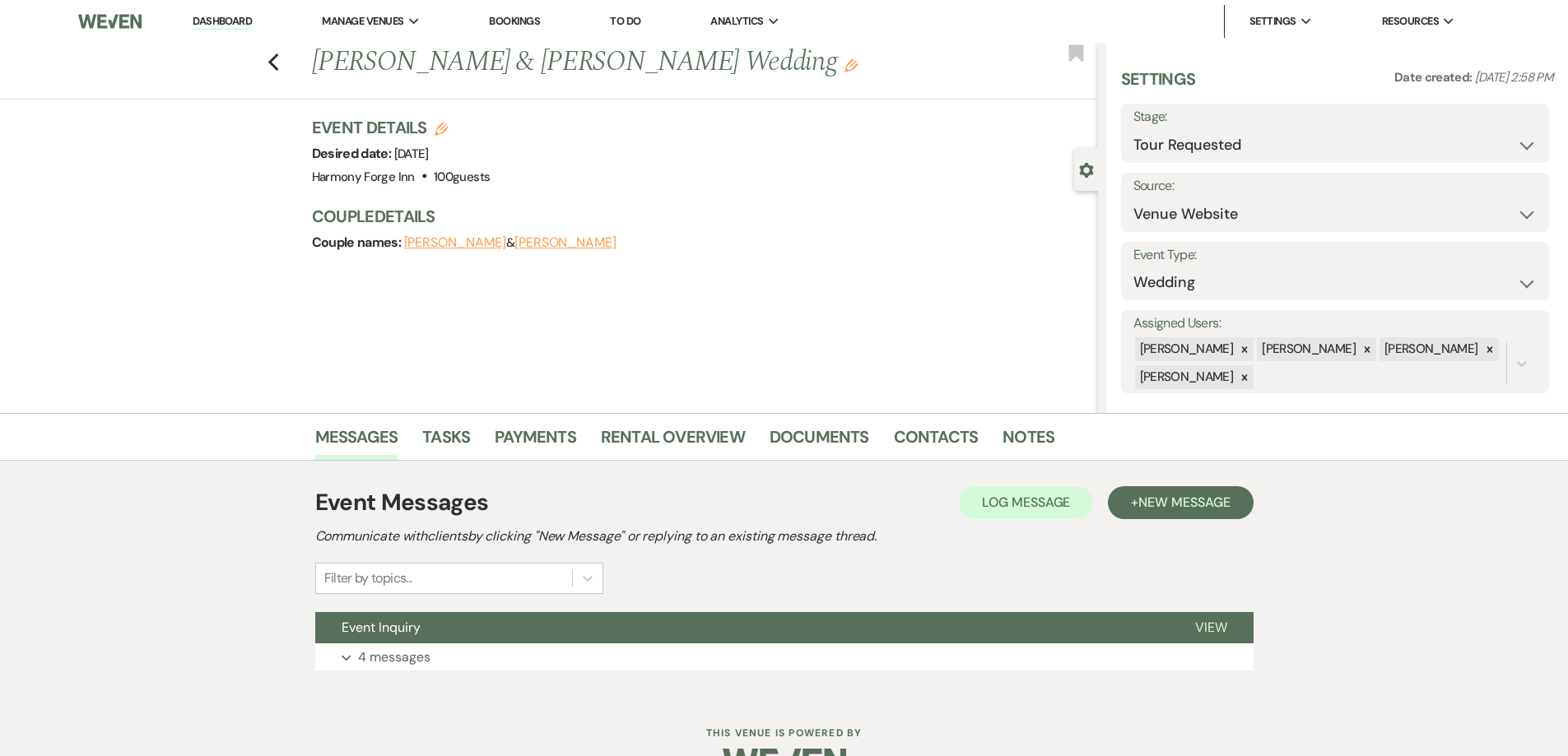
scroll to position [45, 0]
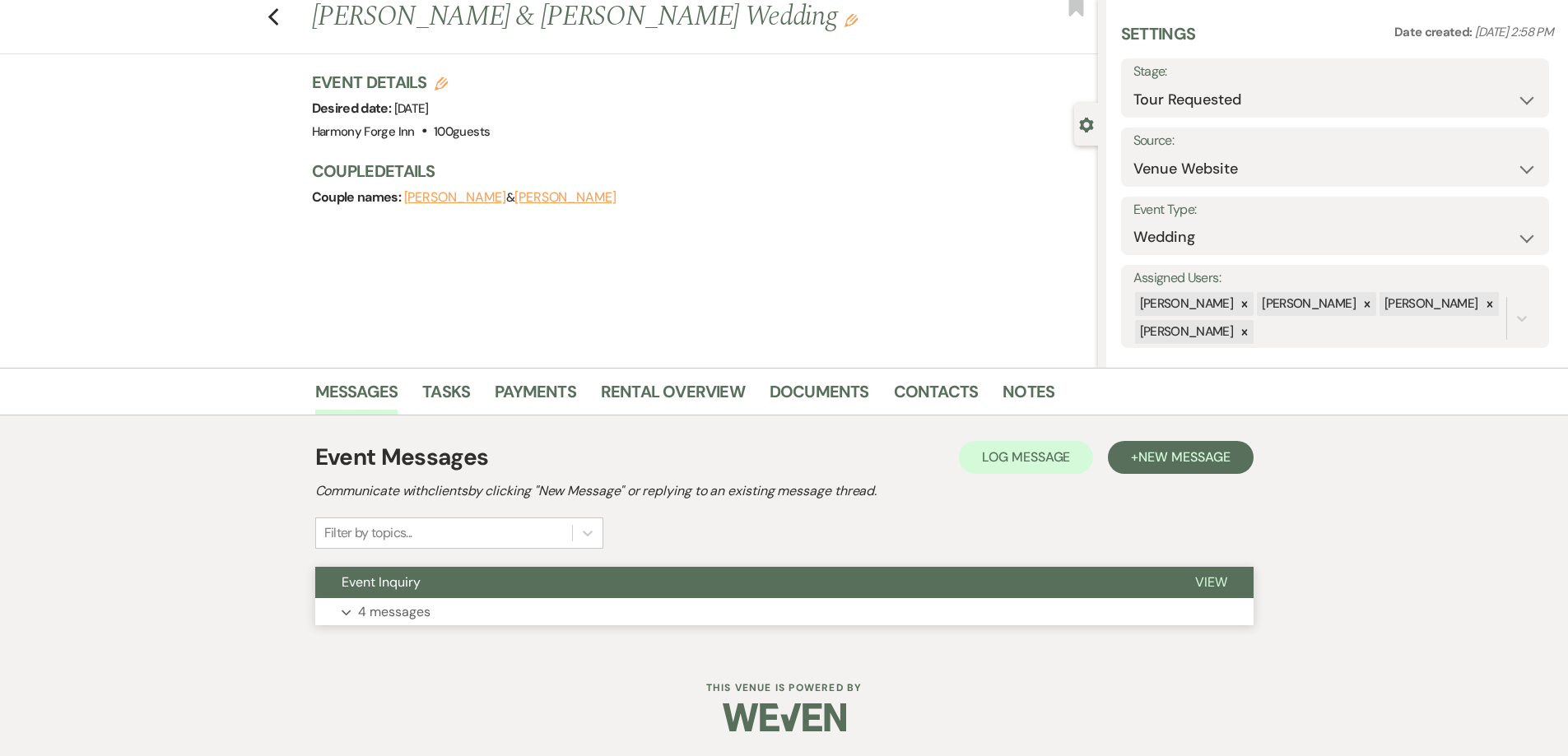
click at [407, 614] on p "4 messages" at bounding box center [394, 612] width 72 height 22
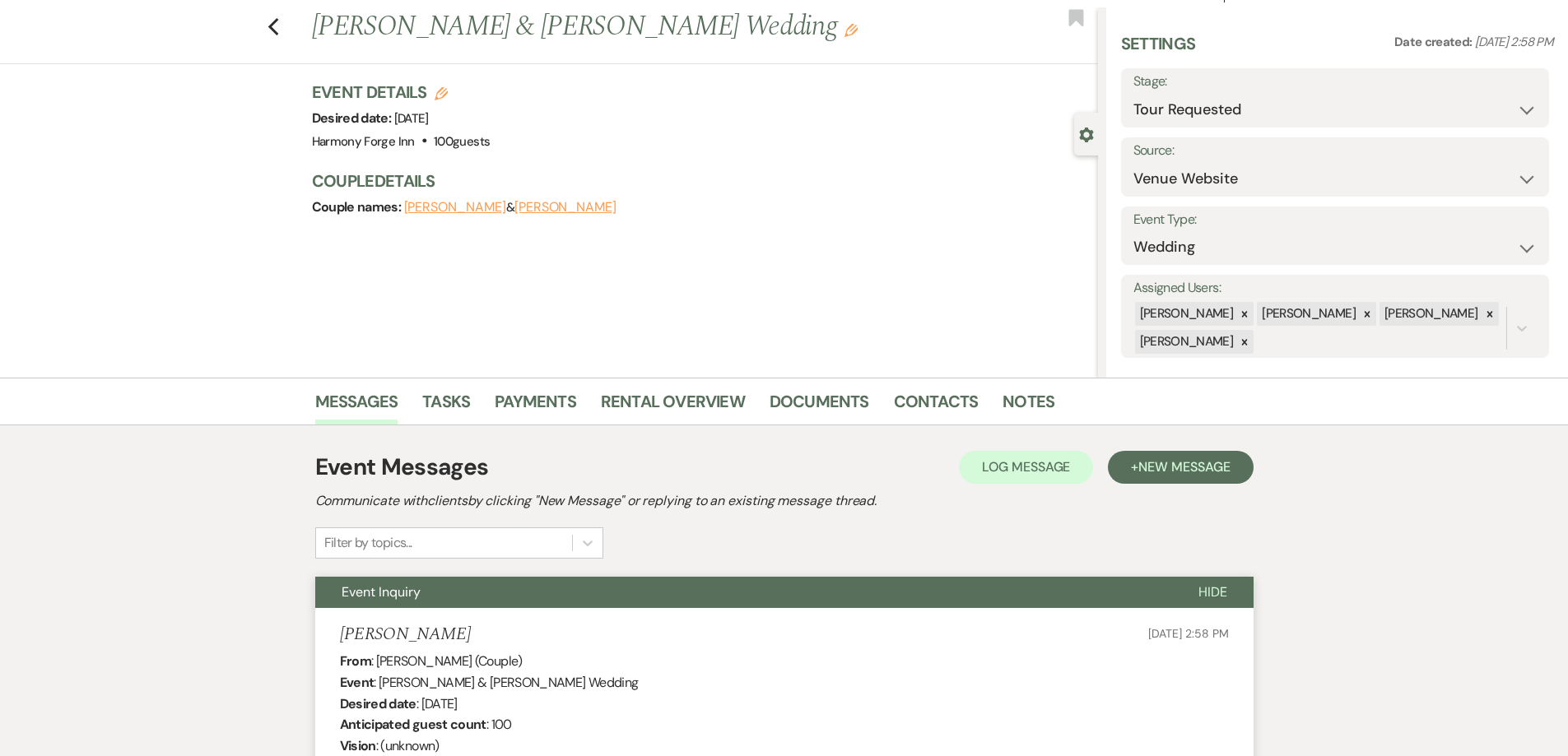
scroll to position [0, 0]
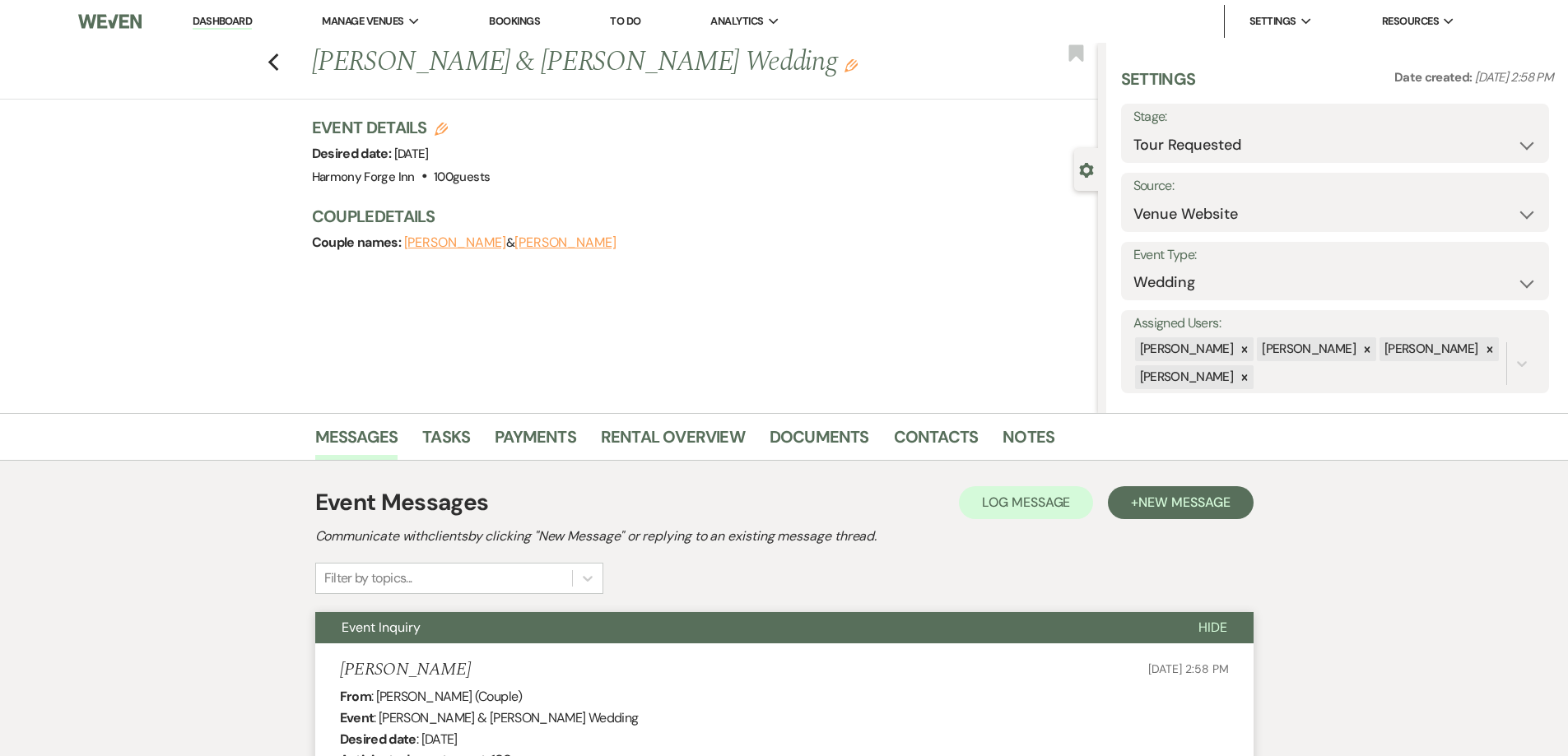
click at [224, 18] on link "Dashboard" at bounding box center [222, 21] width 60 height 15
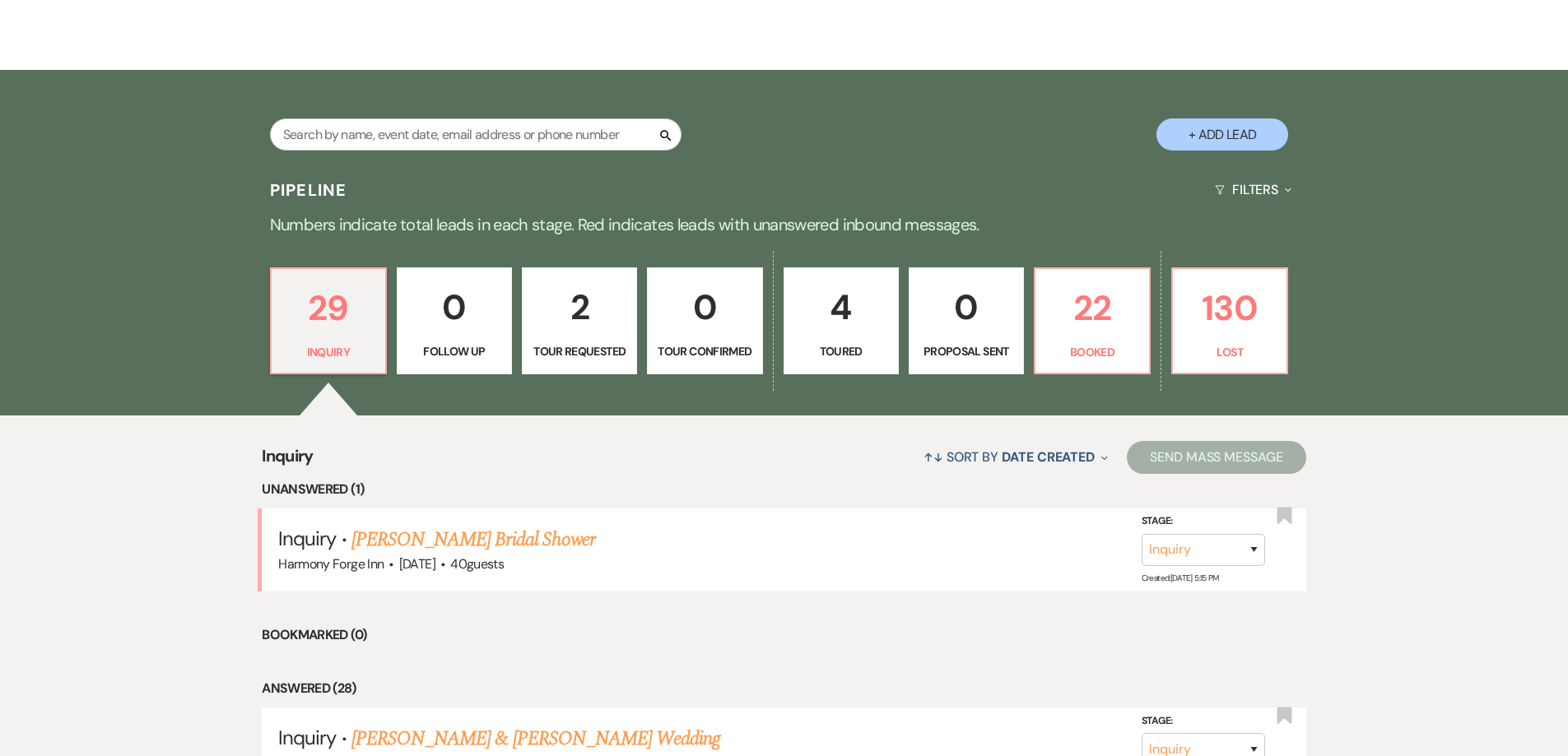
scroll to position [247, 0]
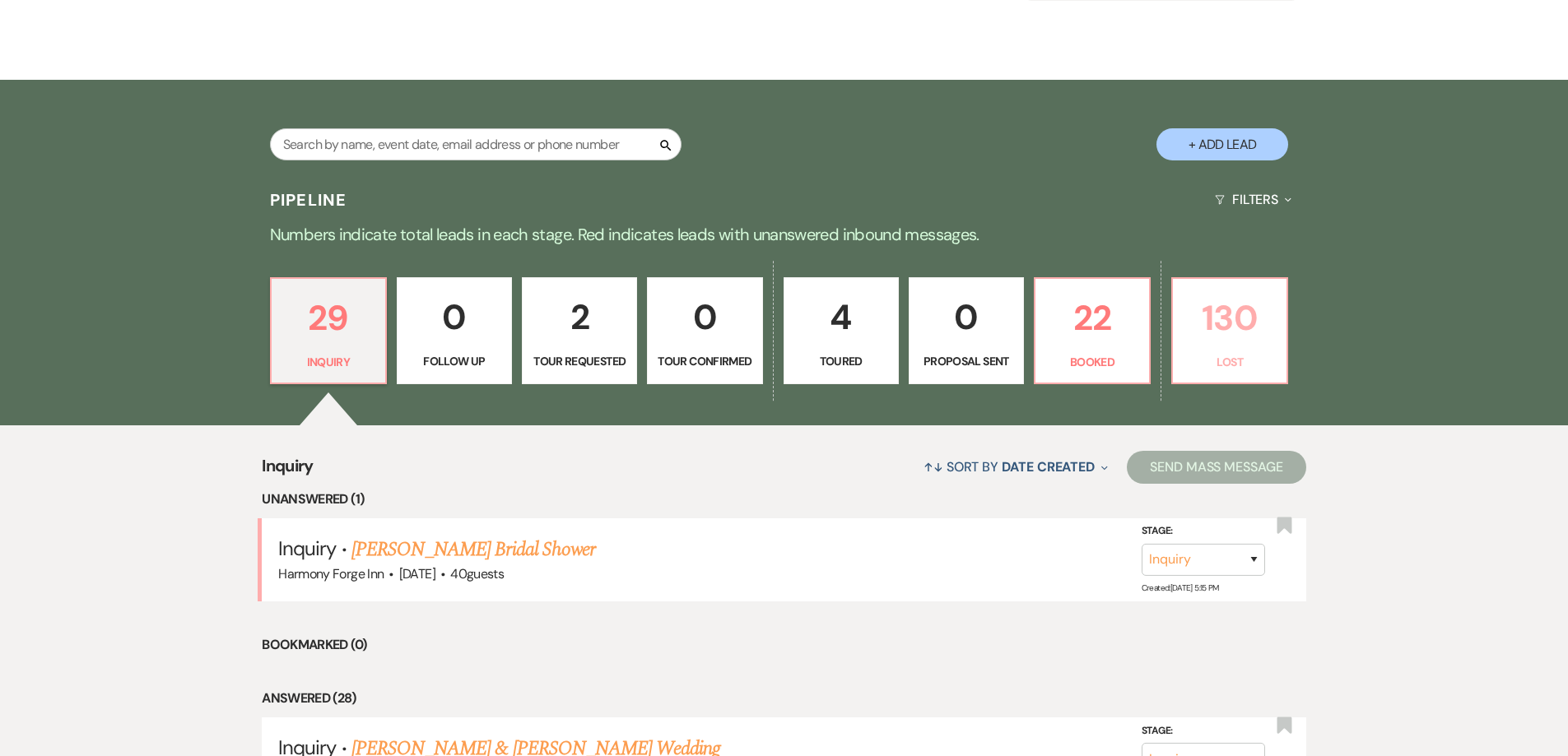
click at [1251, 344] on p "130" at bounding box center [1230, 317] width 94 height 55
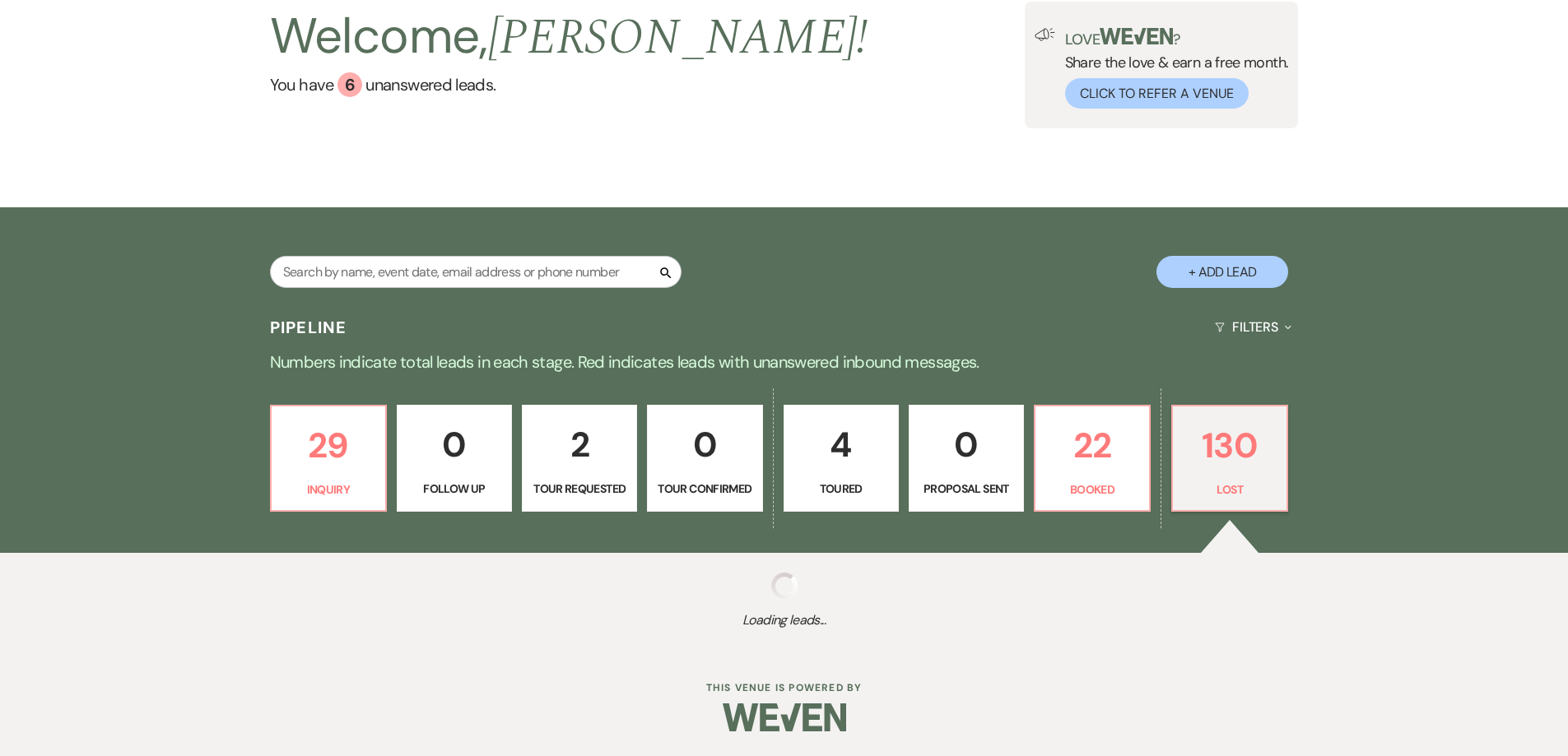
select select "8"
select select "10"
select select "8"
select select "10"
select select "8"
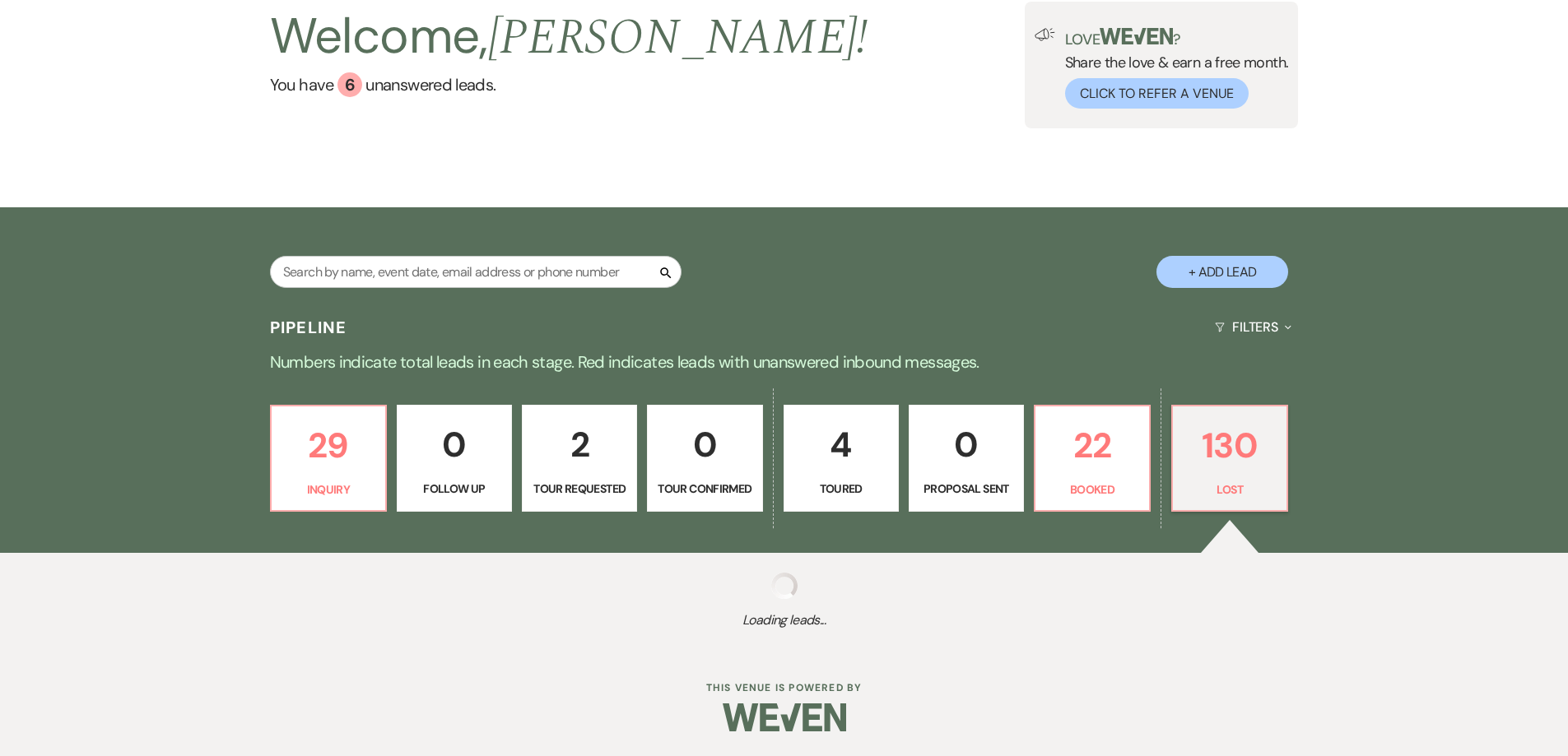
select select "10"
select select "8"
select select "5"
select select "8"
select select "5"
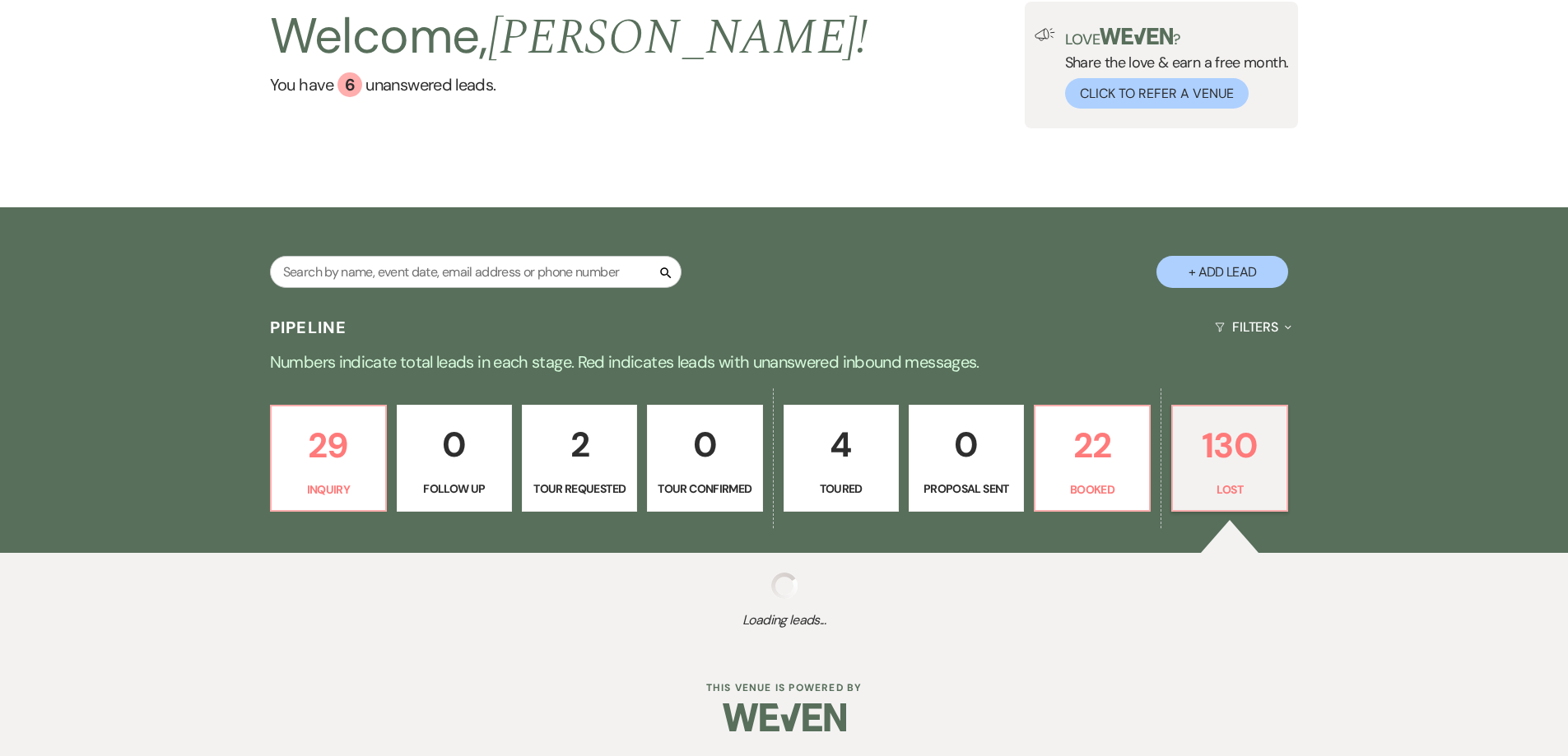
select select "8"
select select "5"
select select "8"
select select "5"
select select "8"
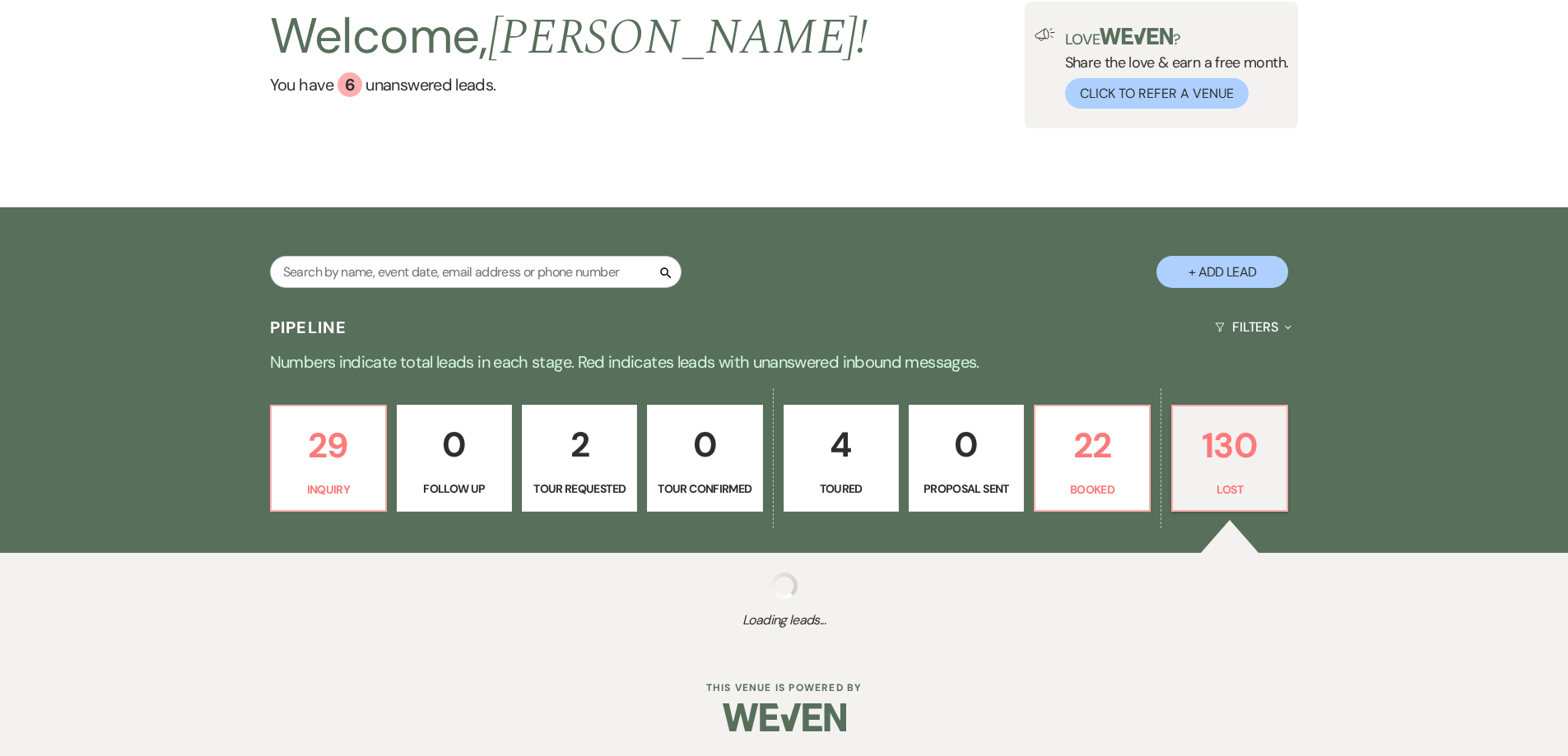
select select "5"
select select "8"
select select "5"
select select "8"
select select "5"
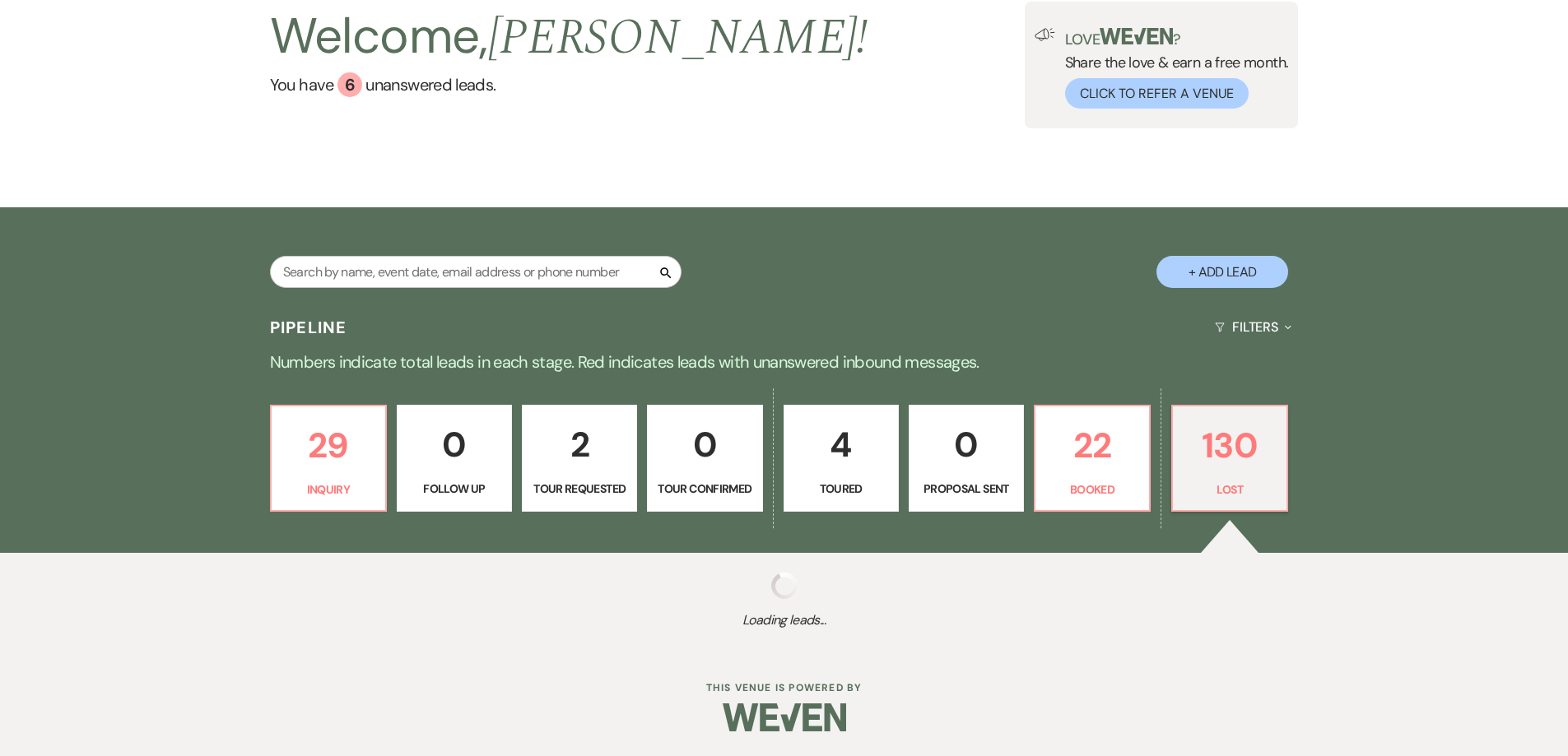
select select "8"
select select "6"
select select "8"
select select "6"
select select "8"
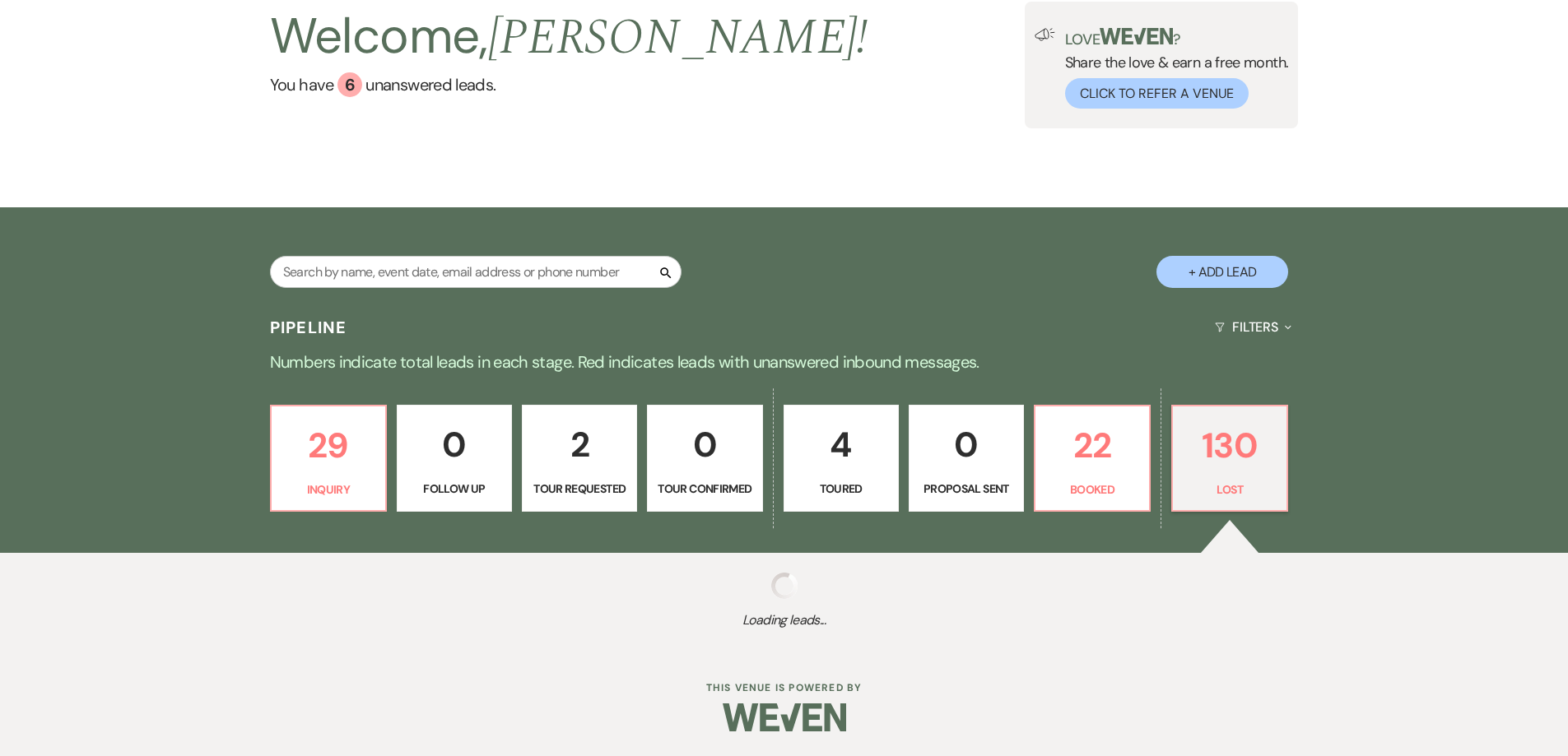
select select "6"
select select "8"
select select "11"
select select "8"
select select "5"
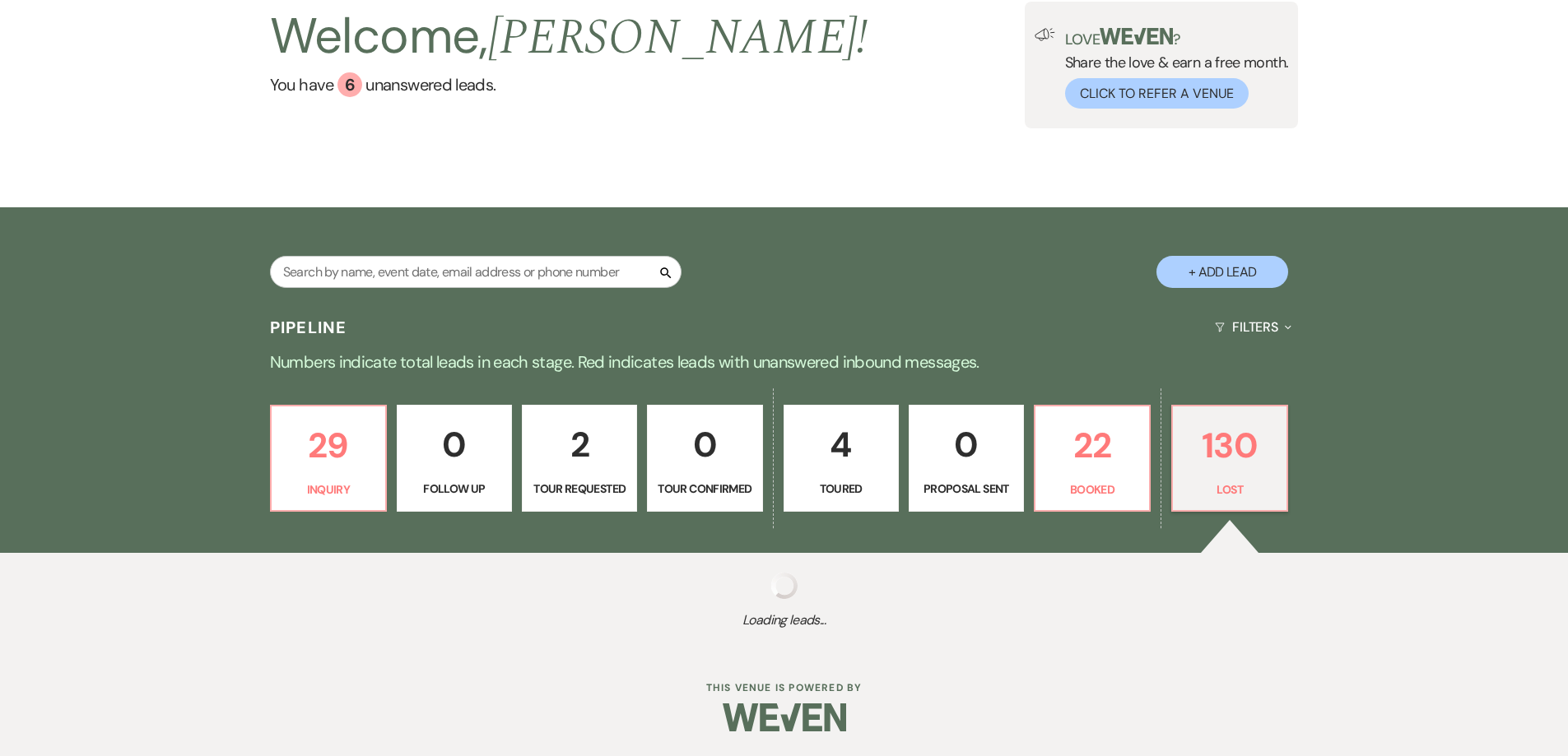
select select "8"
select select "10"
select select "8"
select select "5"
select select "8"
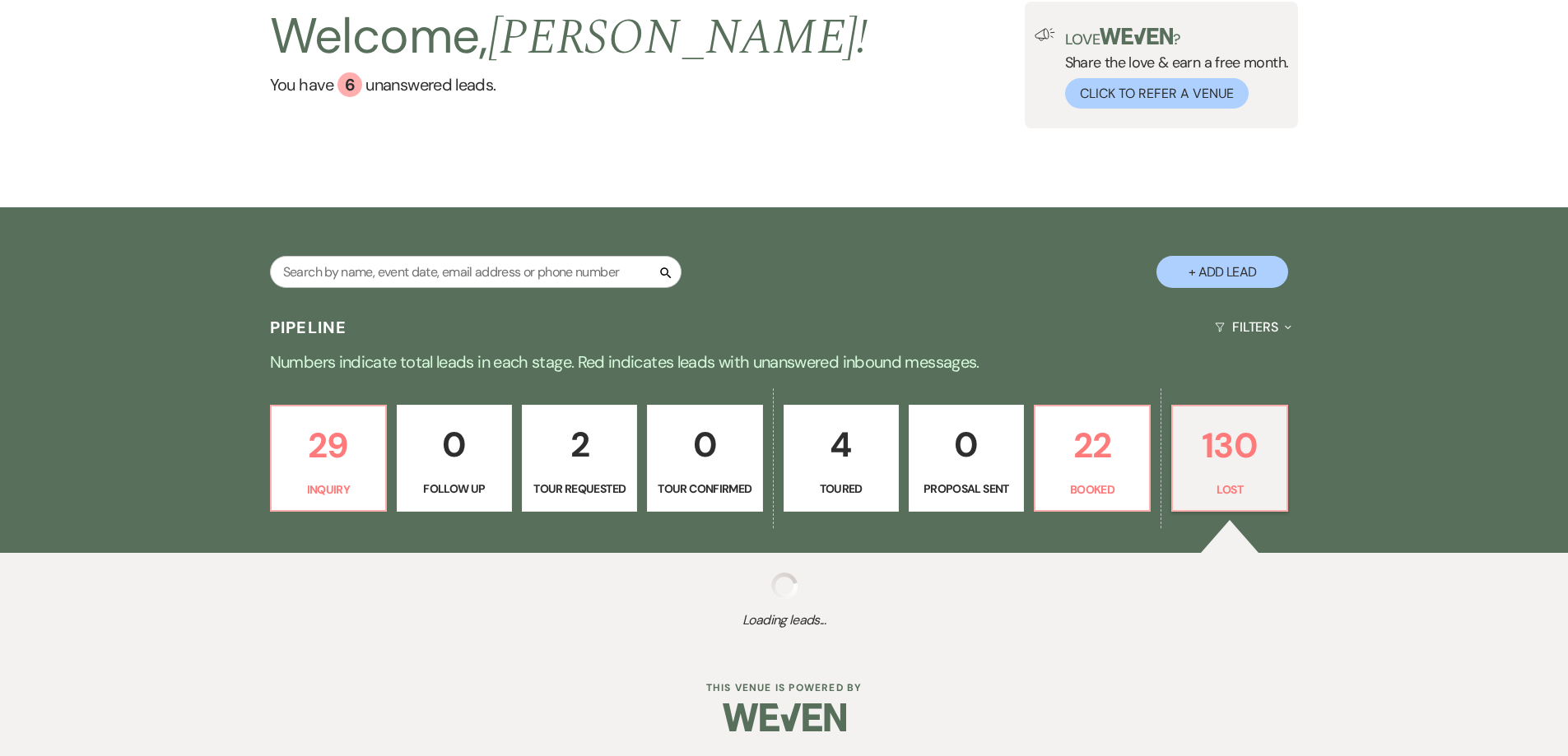
select select "5"
select select "8"
select select "5"
select select "8"
select select "5"
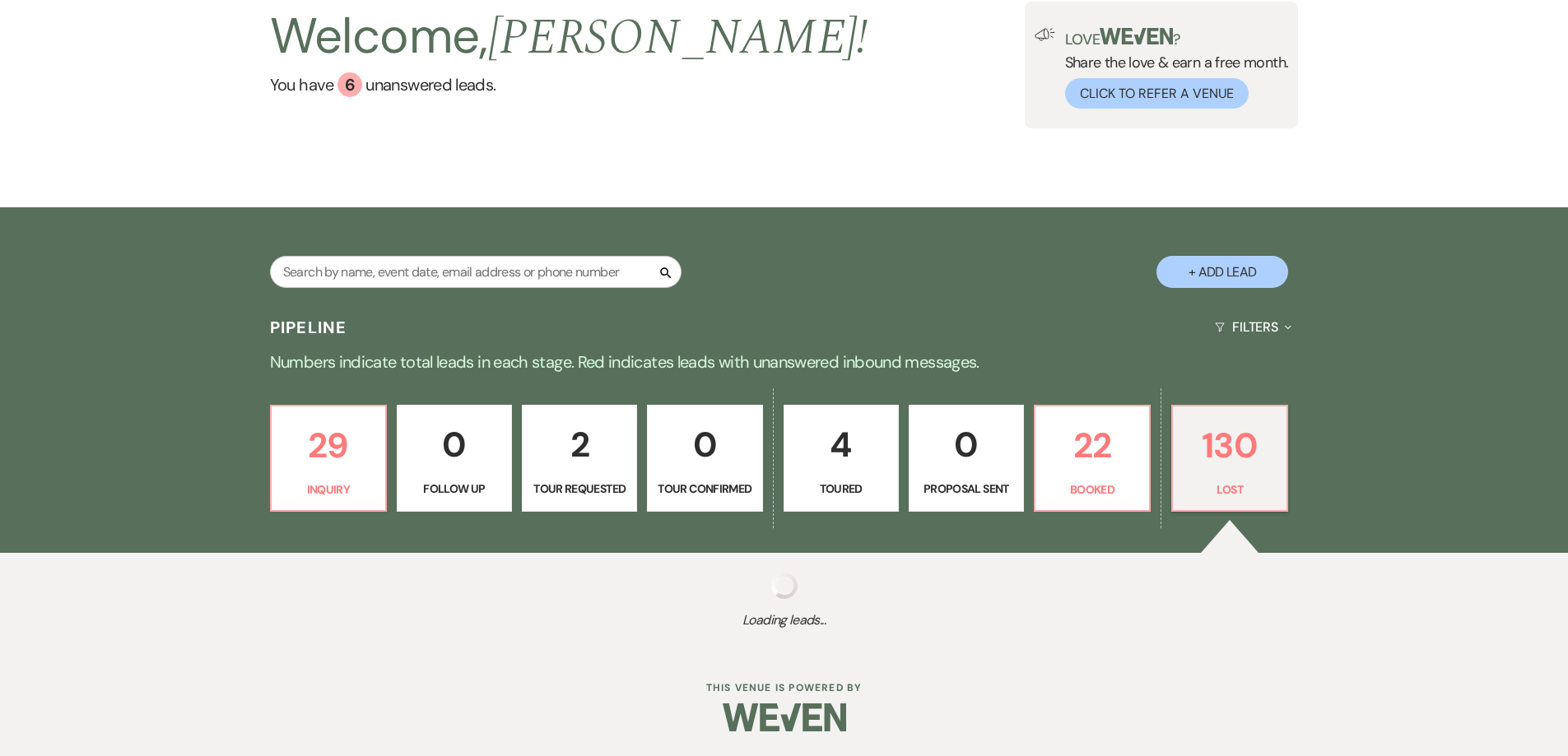
select select "8"
select select "6"
select select "8"
select select "5"
select select "8"
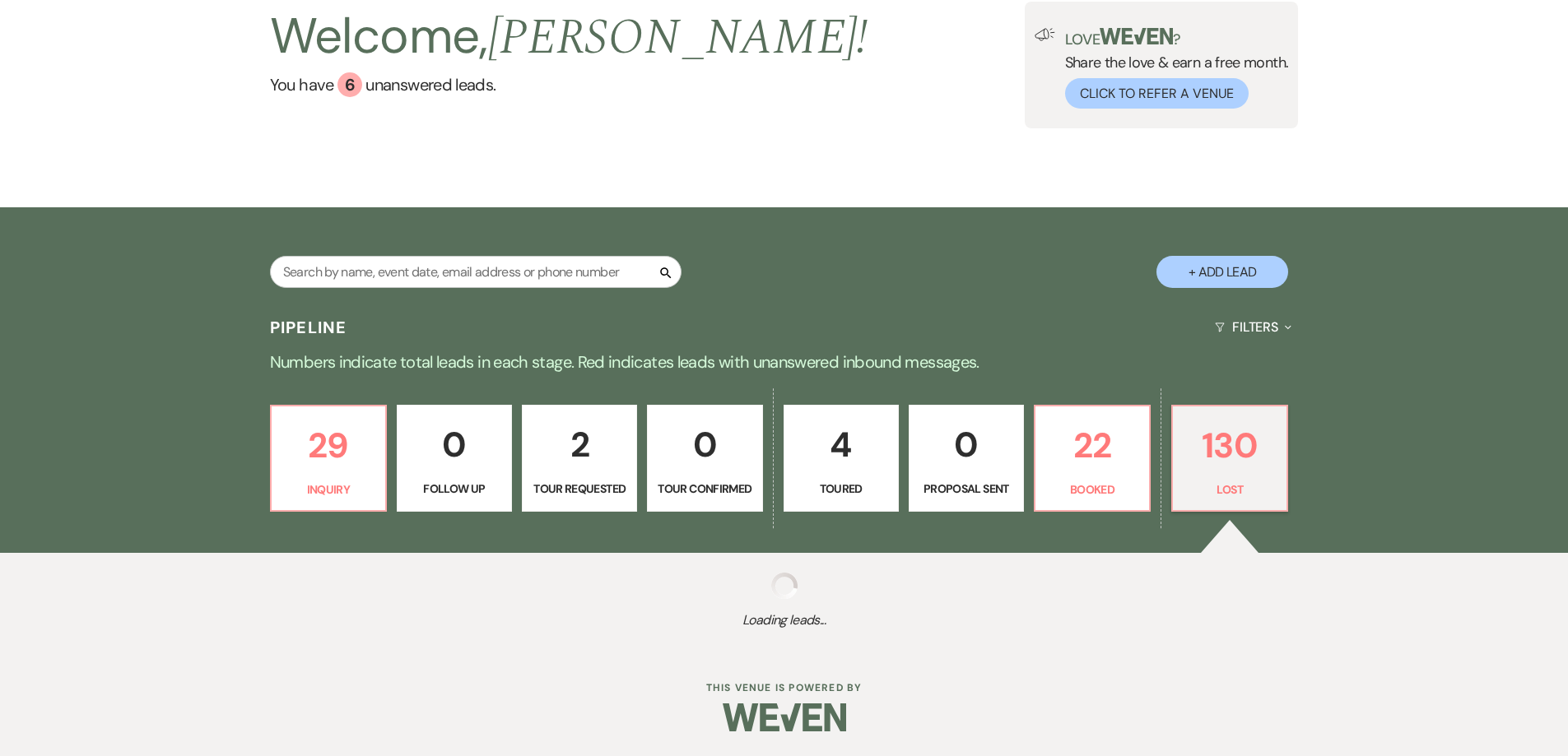
select select "5"
select select "8"
select select "5"
select select "8"
select select "5"
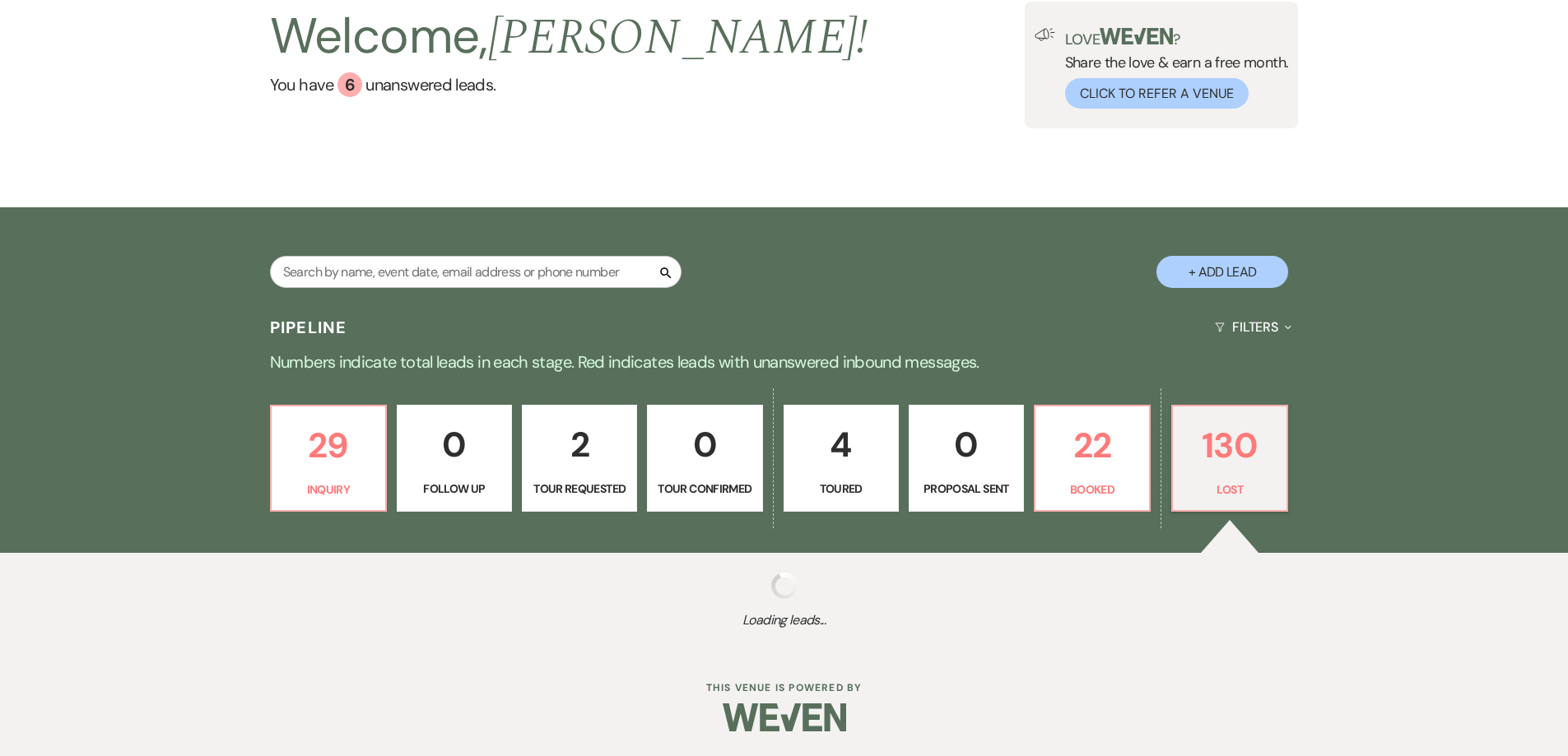
select select "8"
select select "6"
select select "8"
select select "5"
select select "8"
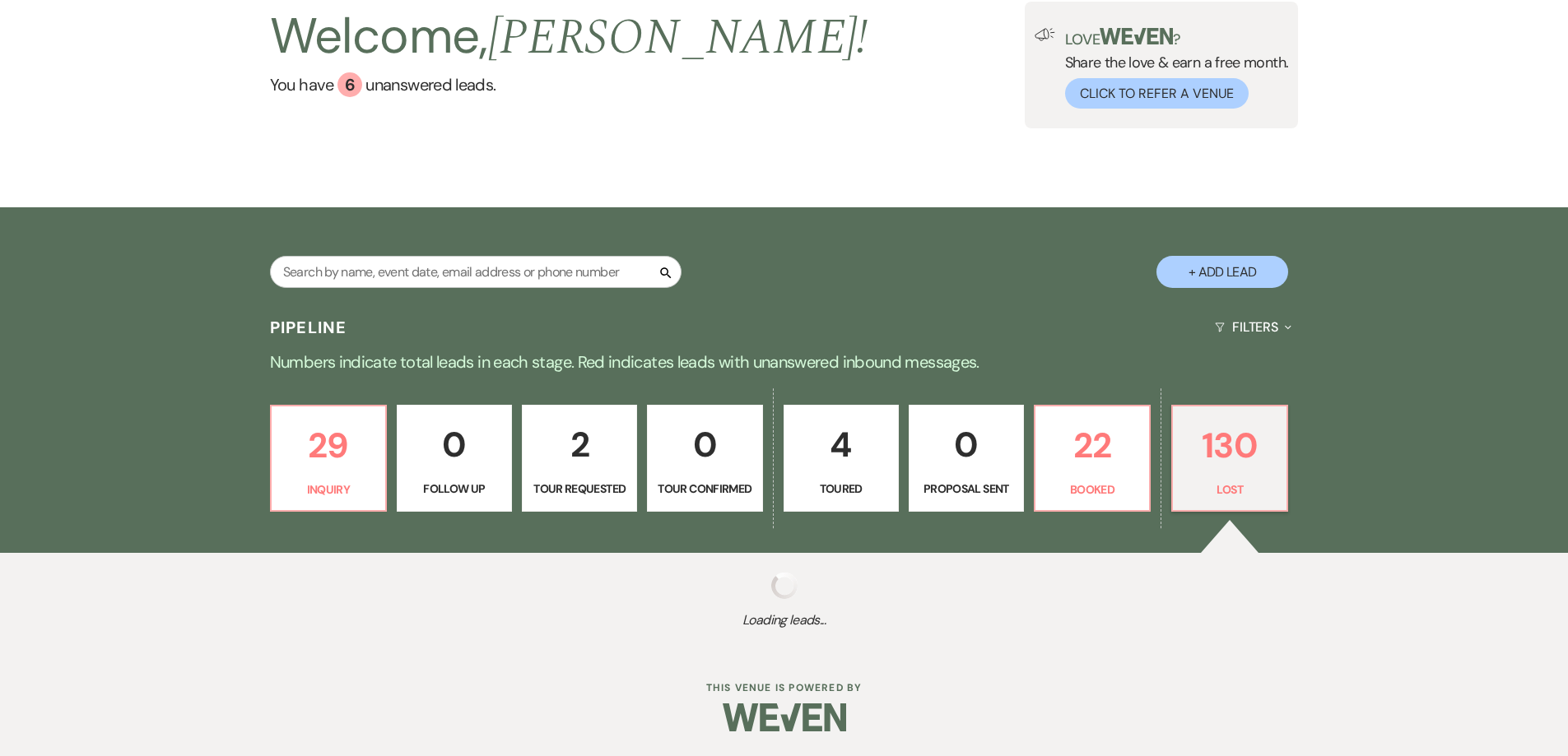
select select "5"
select select "8"
select select "6"
select select "8"
select select "5"
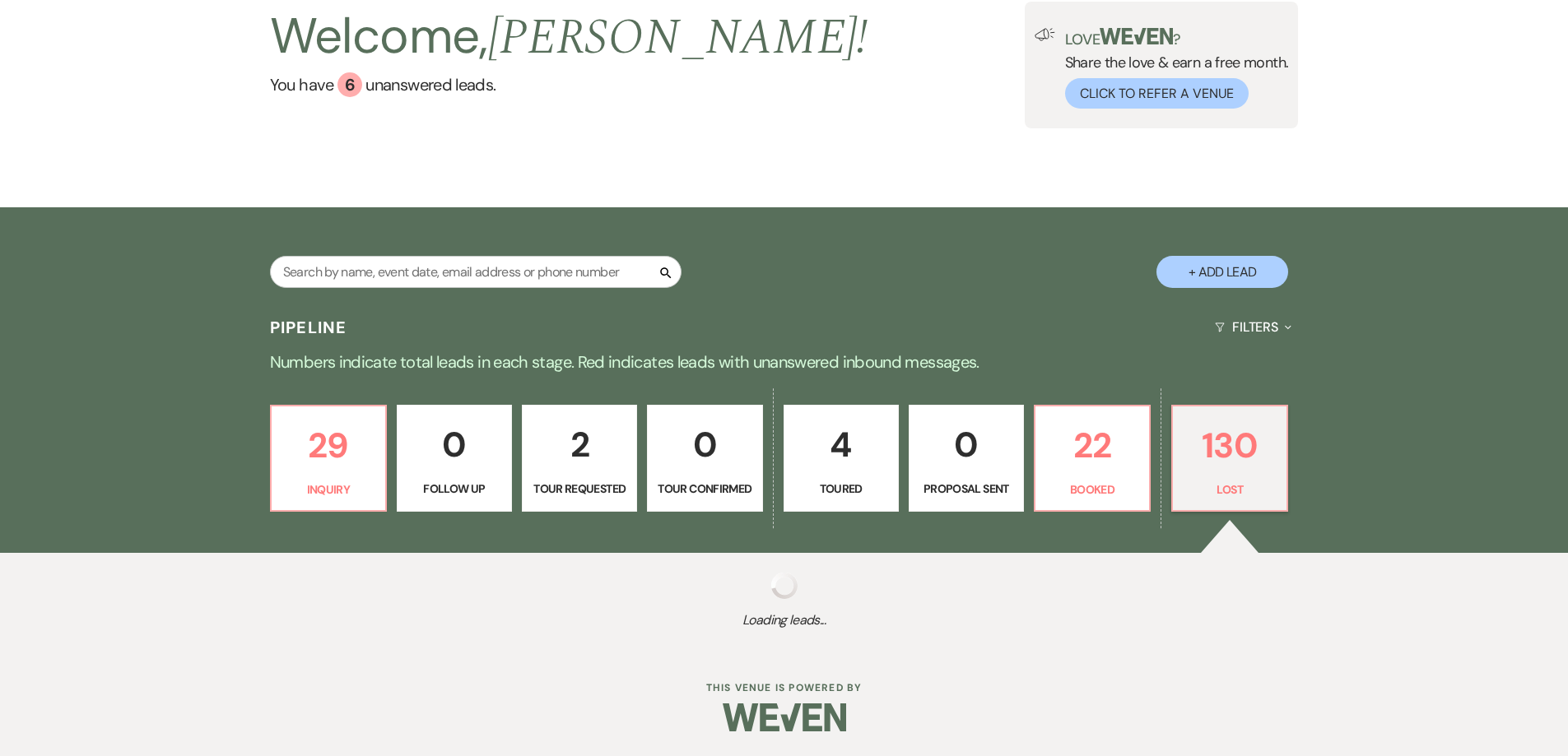
select select "8"
select select "5"
select select "8"
select select "5"
select select "8"
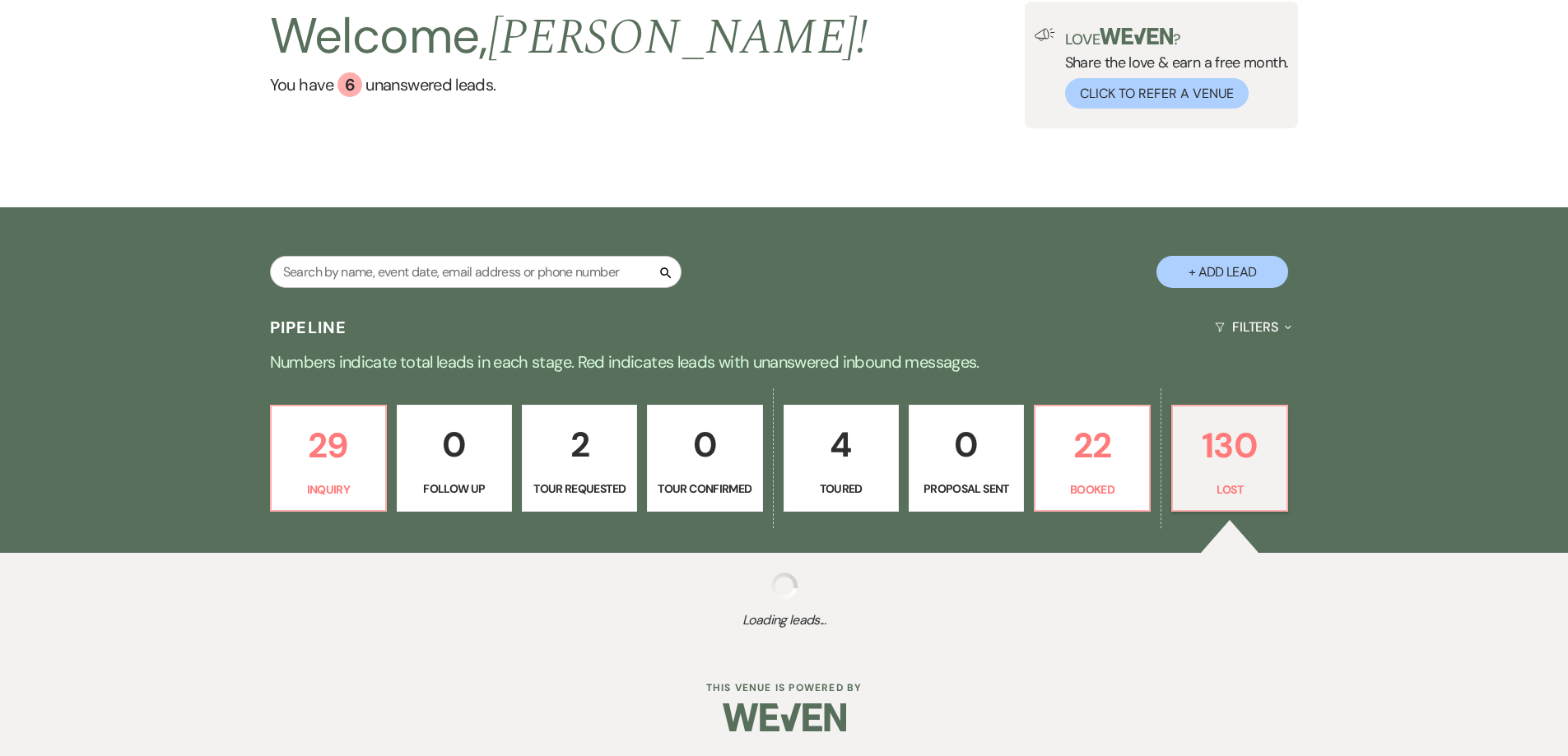
select select "5"
select select "8"
select select "5"
select select "8"
select select "5"
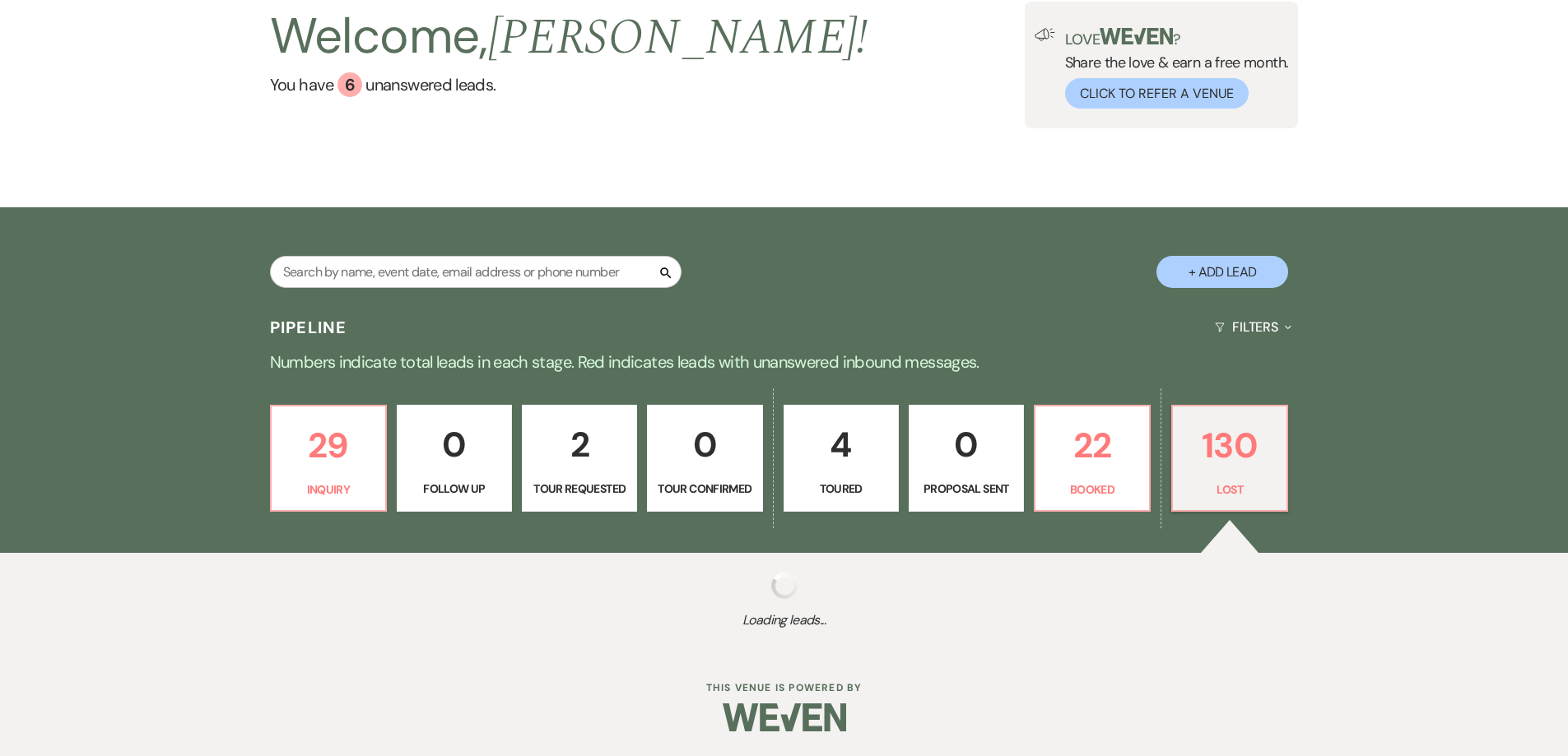
select select "8"
select select "5"
select select "8"
select select "7"
select select "8"
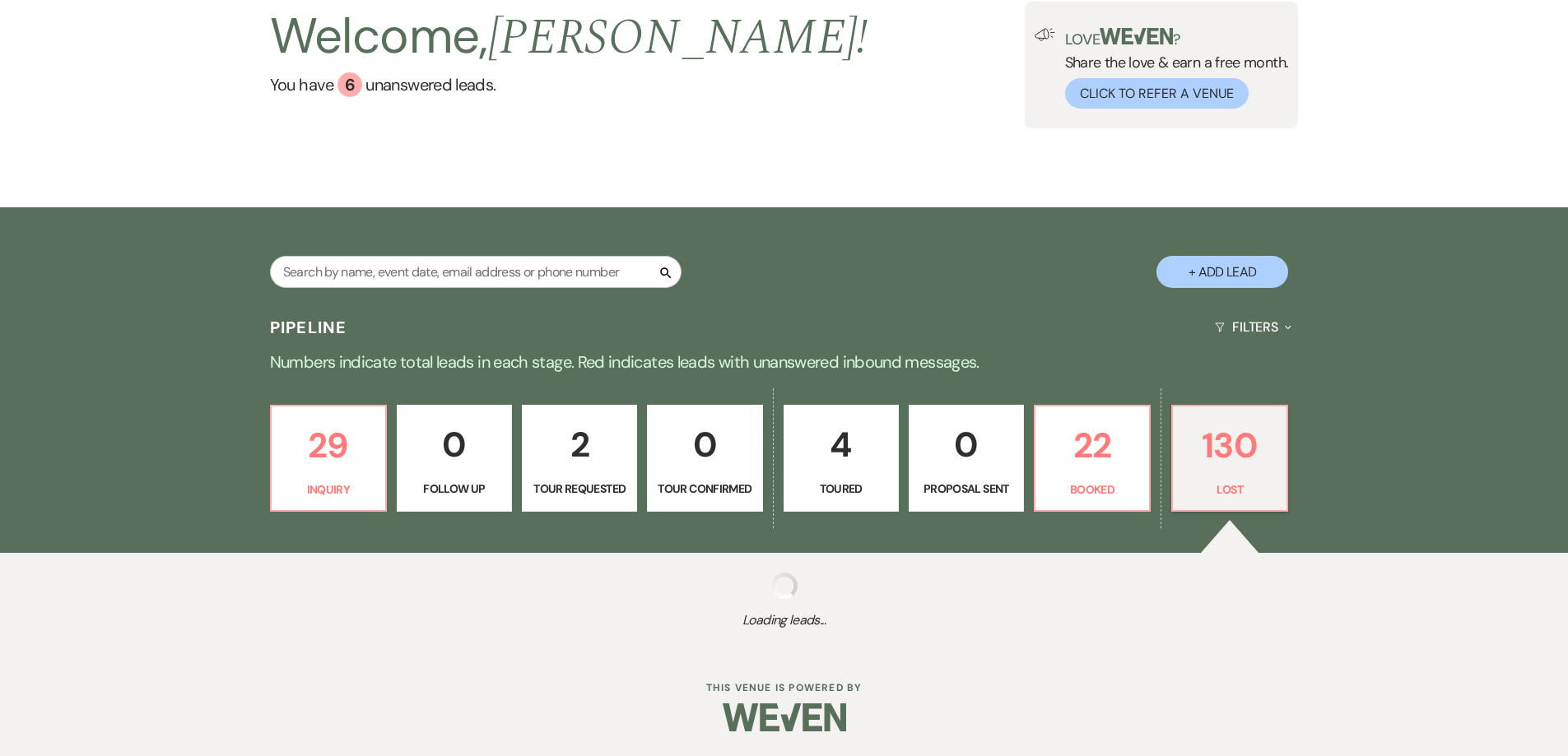
select select "5"
select select "8"
select select "5"
select select "8"
select select "5"
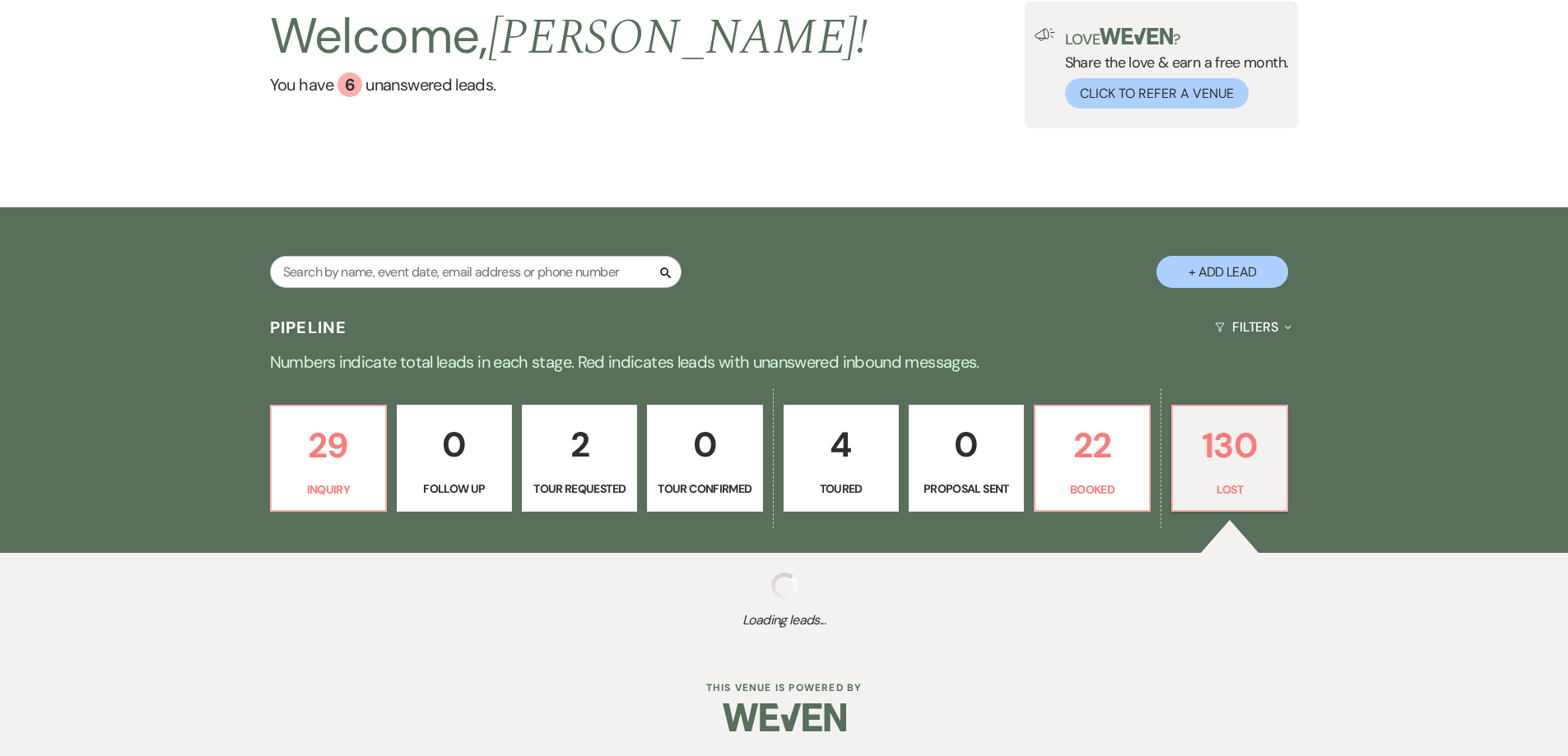
select select "8"
select select "5"
select select "8"
select select "5"
select select "8"
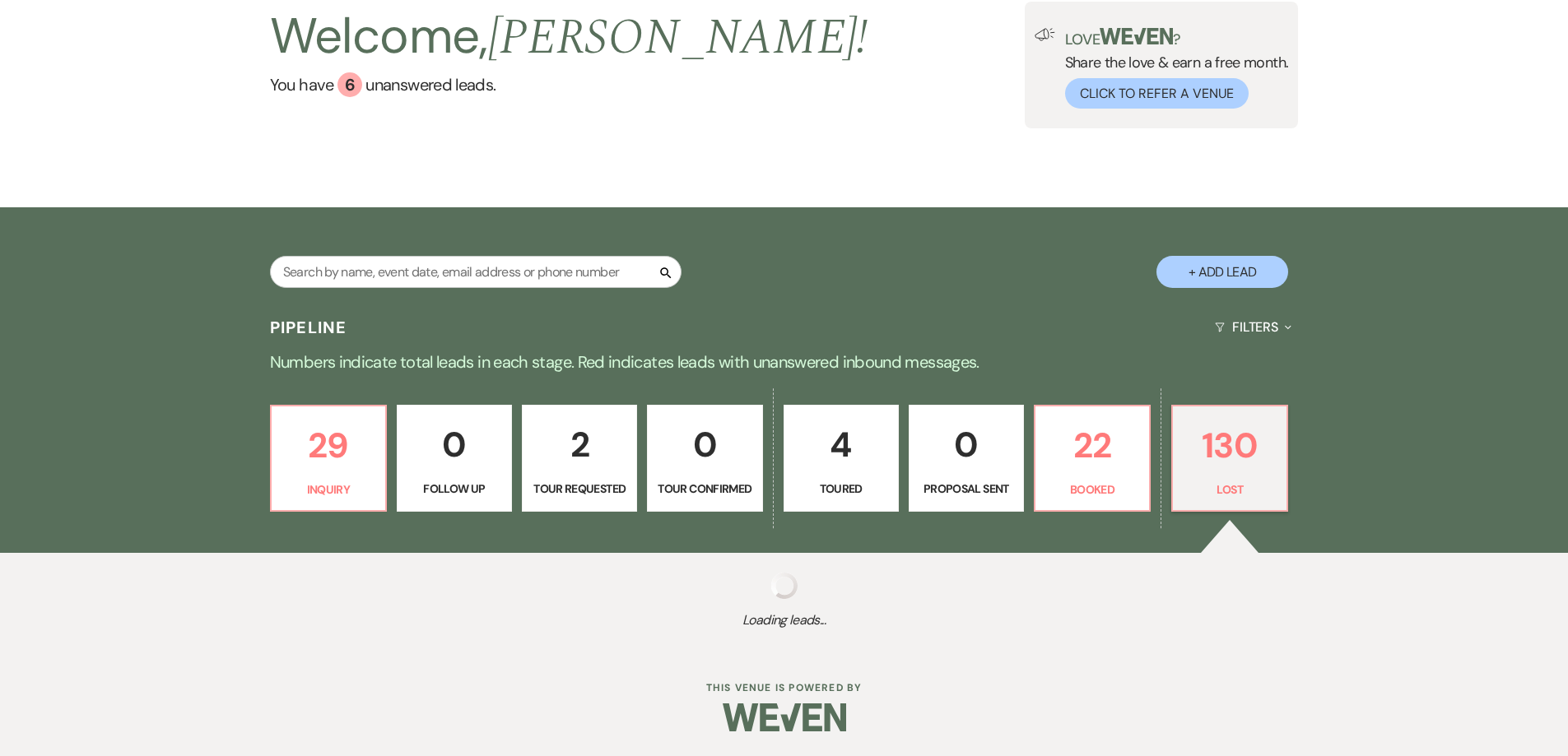
select select "5"
select select "8"
select select "5"
select select "8"
select select "5"
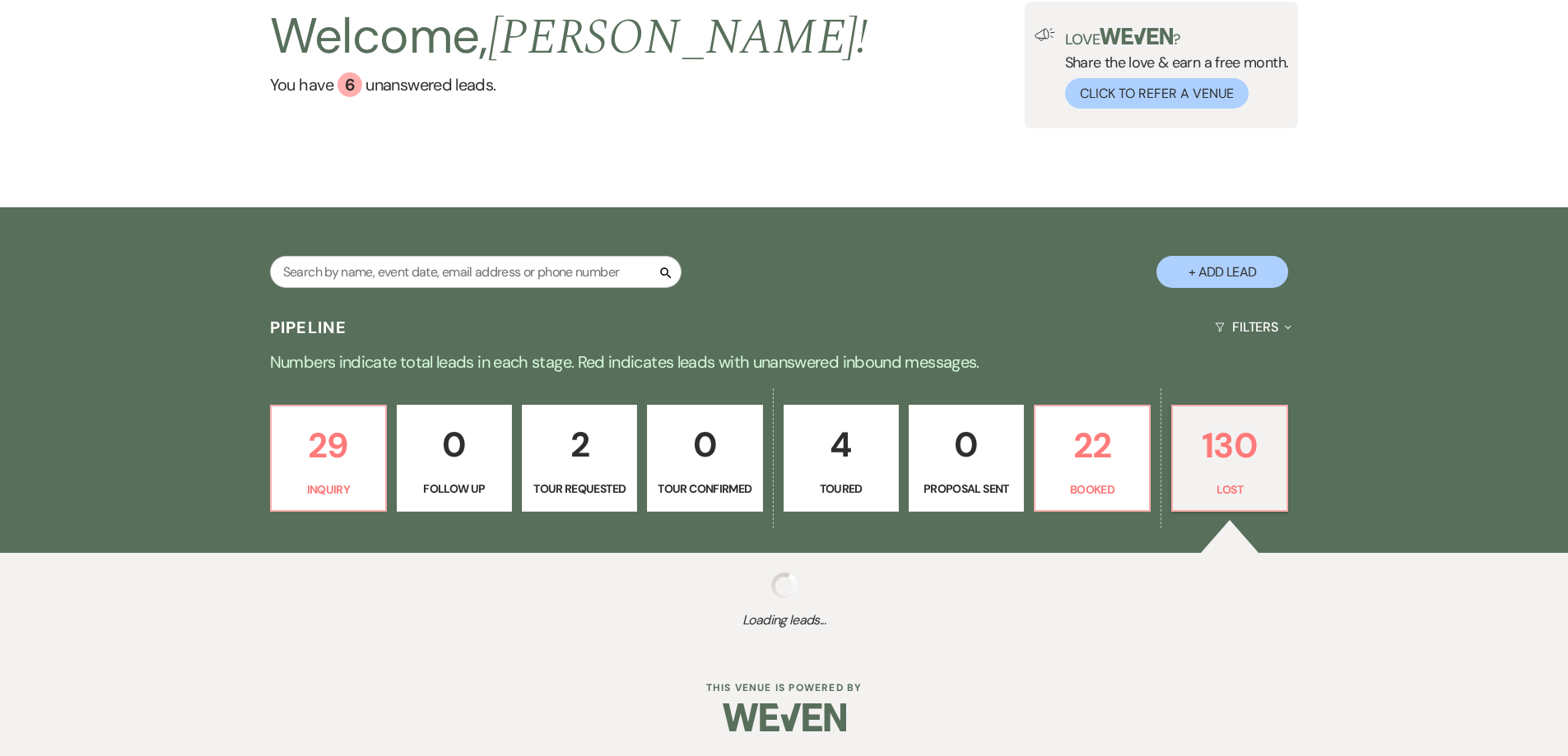
select select "8"
select select "5"
select select "8"
select select "1"
select select "8"
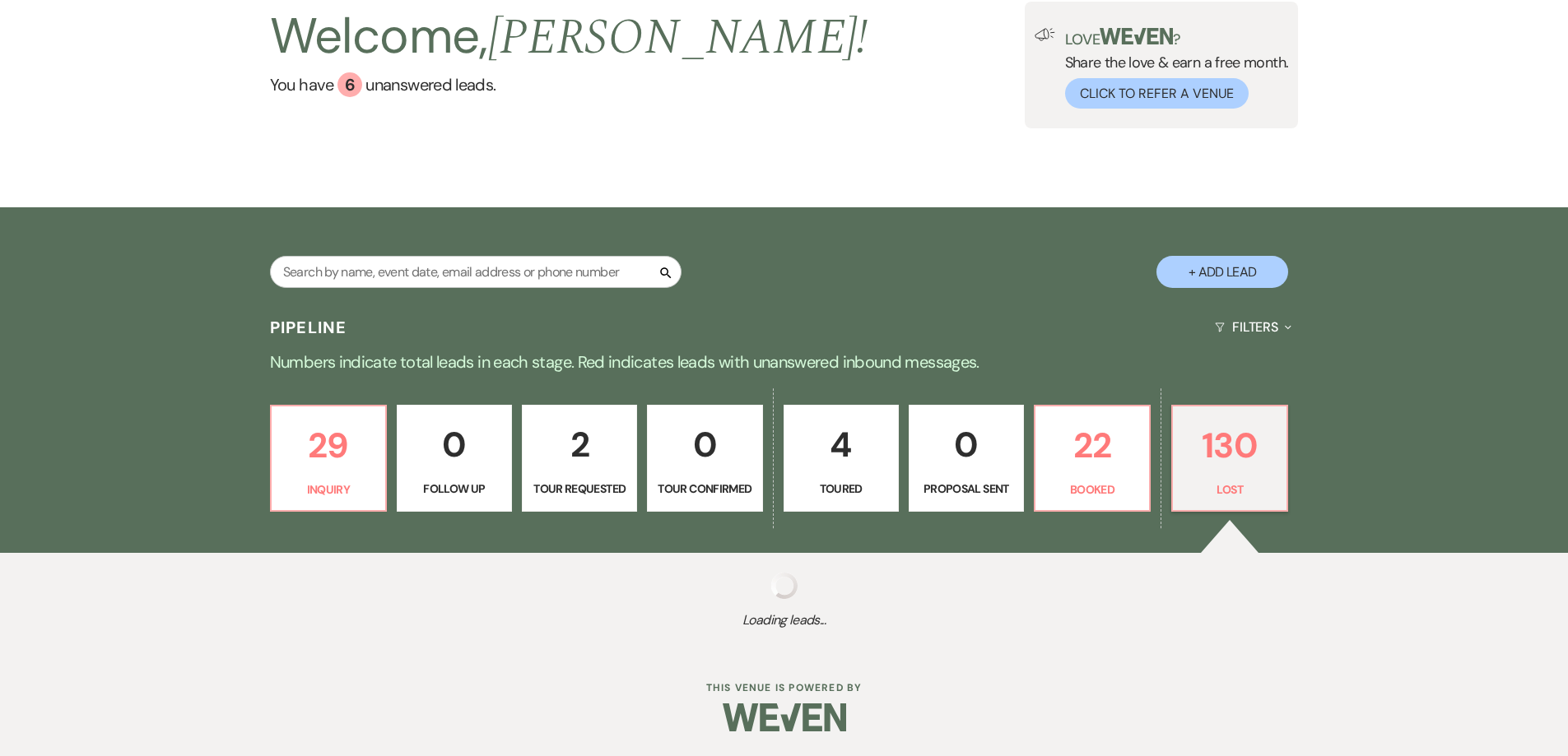
select select "5"
select select "8"
select select "7"
select select "8"
select select "5"
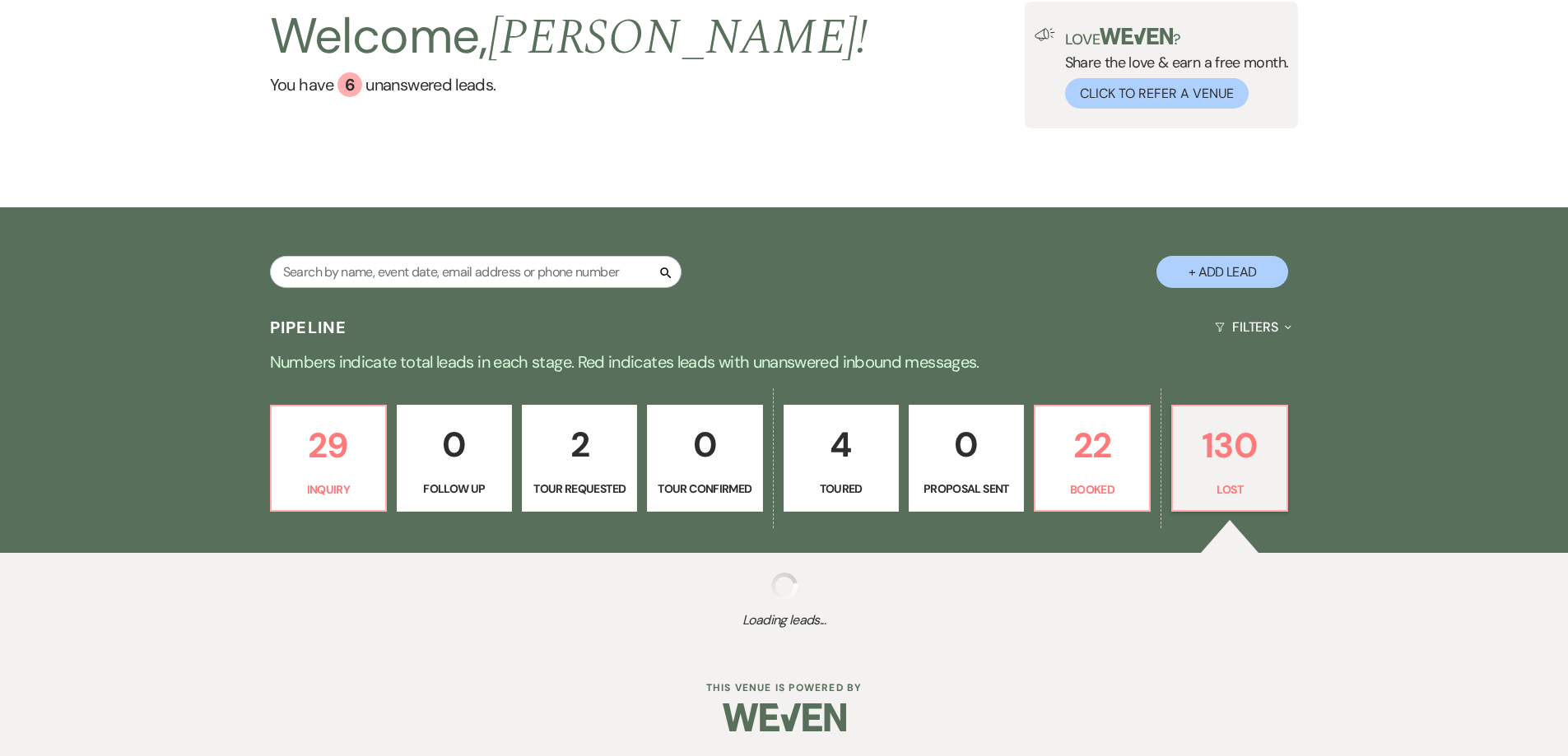
select select "8"
select select "6"
select select "8"
select select "5"
select select "8"
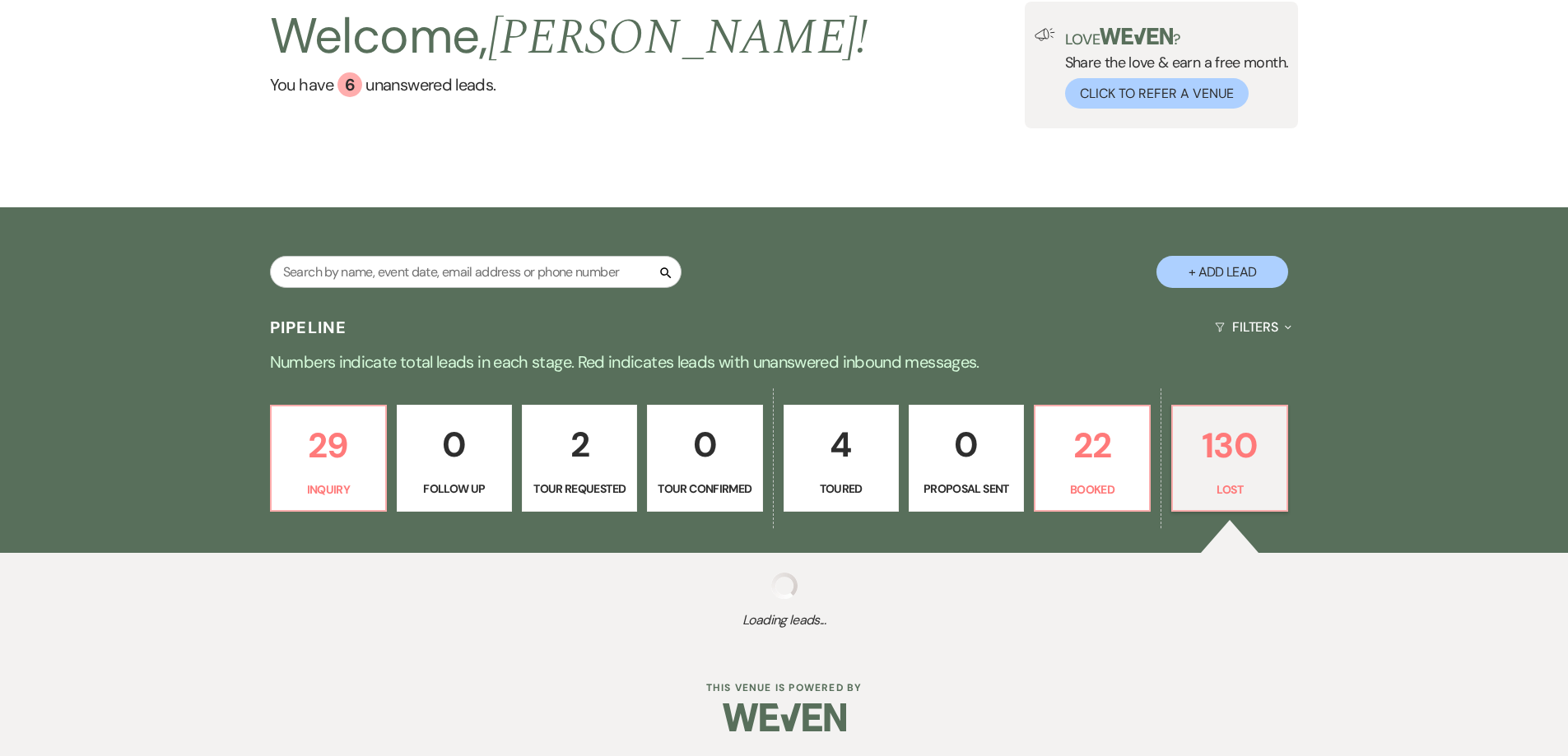
select select "7"
select select "8"
select select "5"
select select "8"
select select "5"
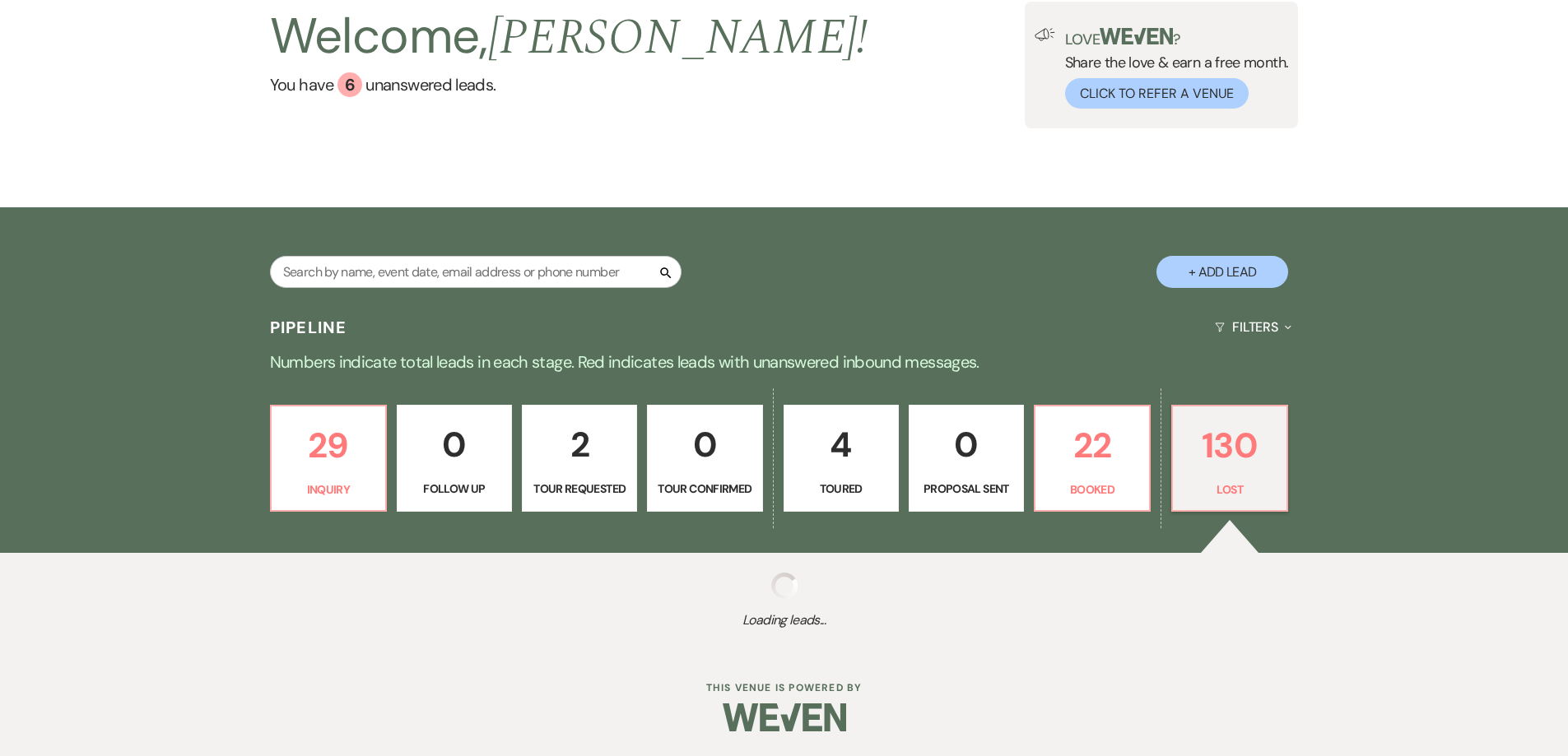
select select "8"
select select "5"
select select "8"
select select "5"
select select "8"
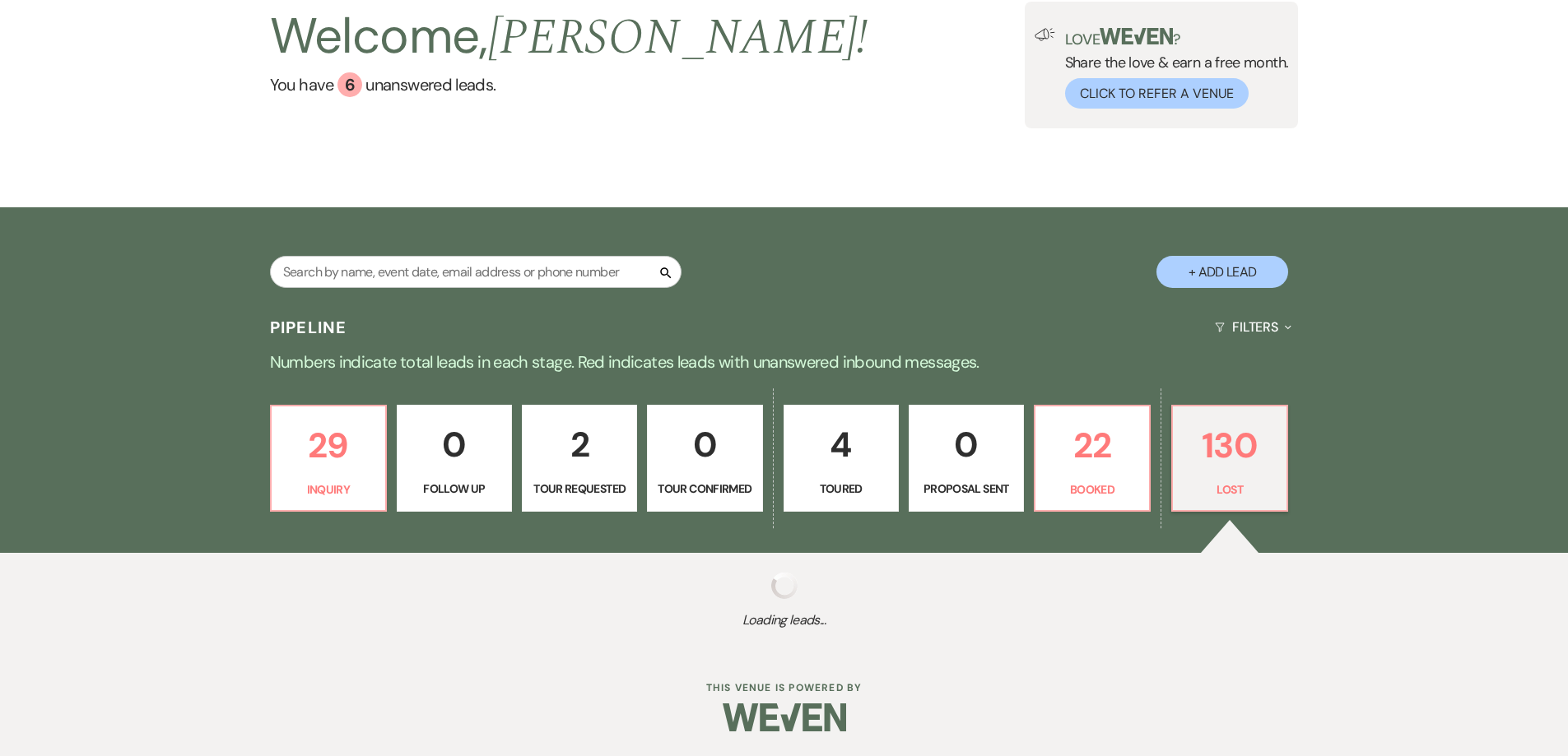
select select "5"
select select "8"
select select "5"
select select "8"
select select "5"
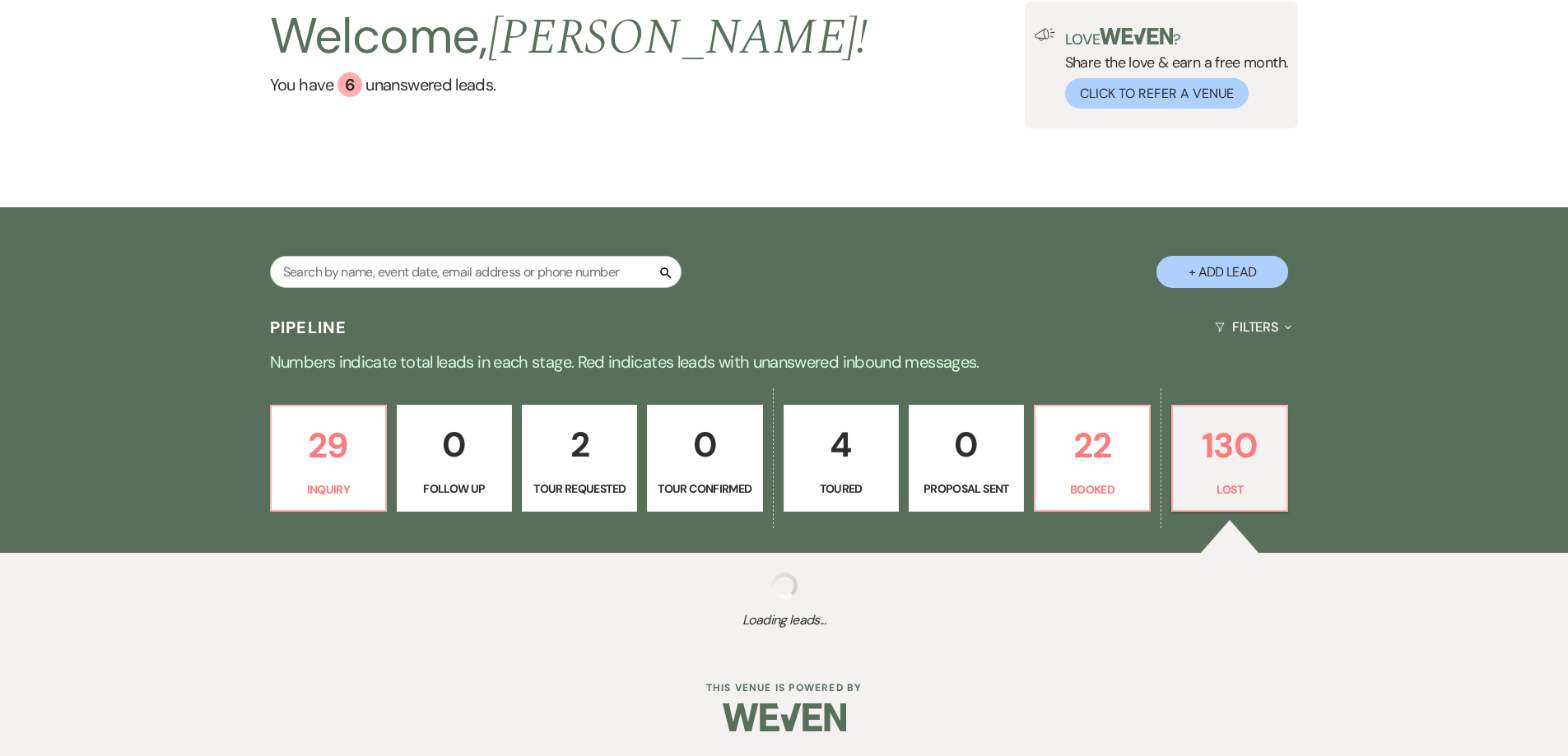
select select "8"
select select "5"
select select "8"
select select "5"
select select "8"
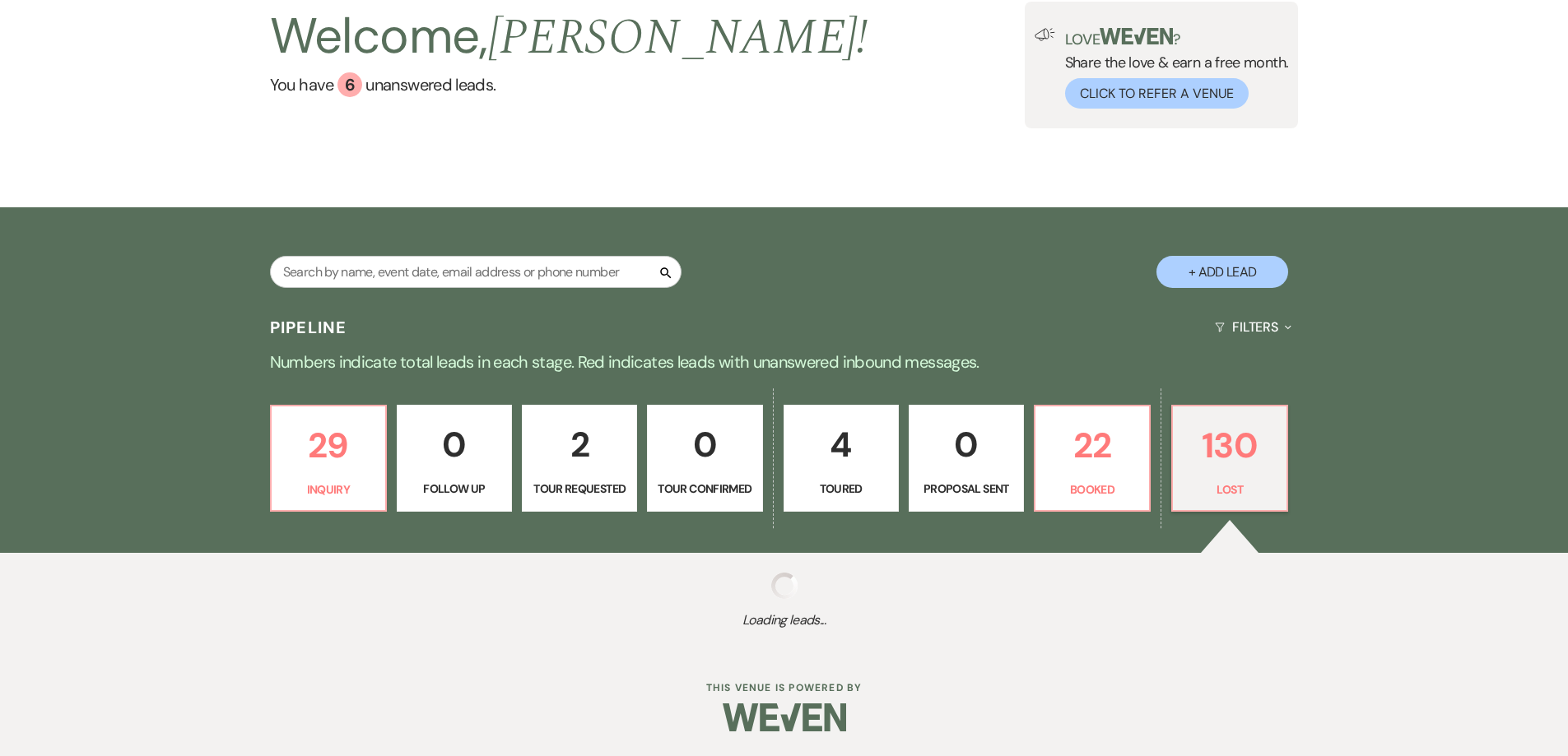
select select "5"
select select "8"
select select "5"
select select "8"
select select "5"
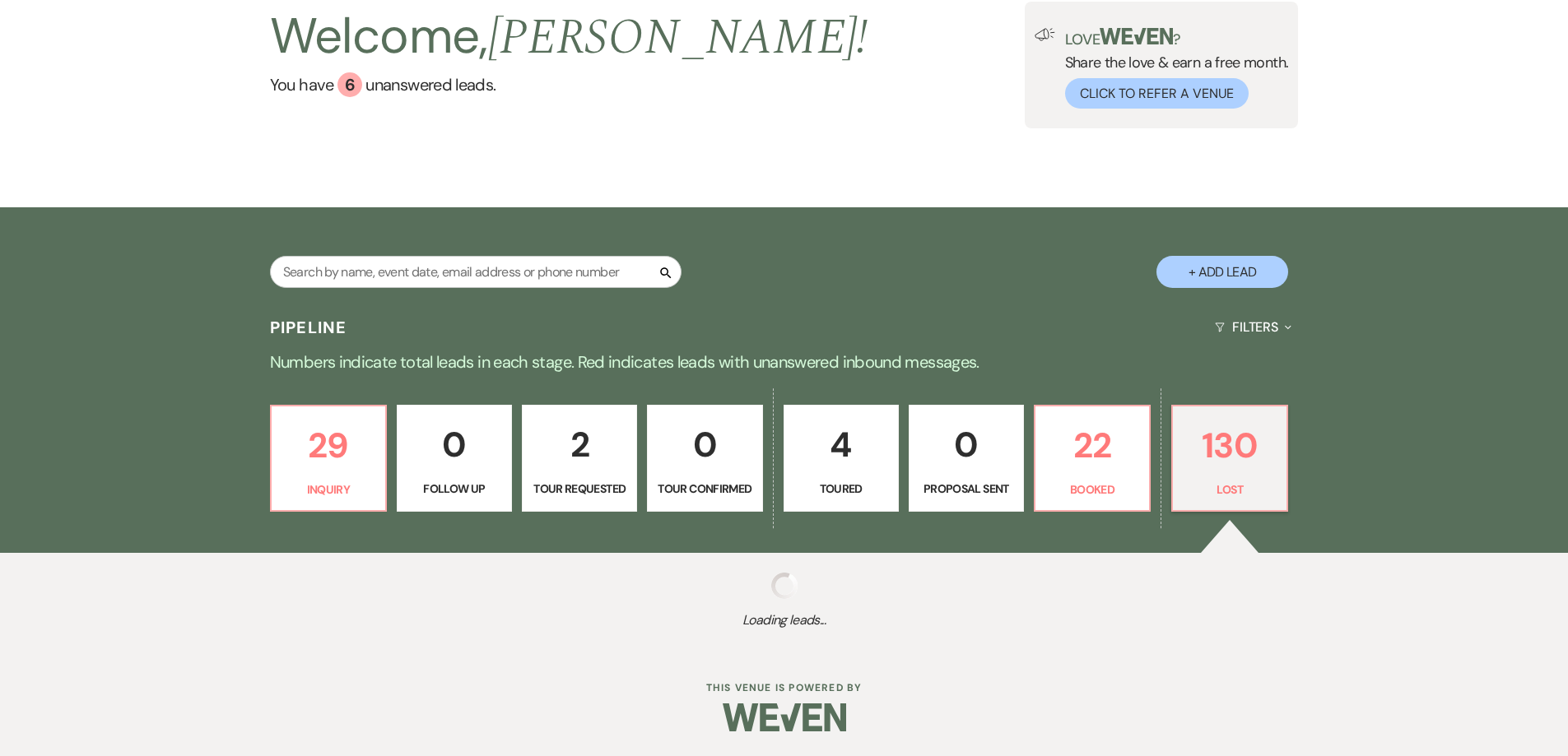
select select "8"
select select "5"
select select "8"
select select "5"
select select "8"
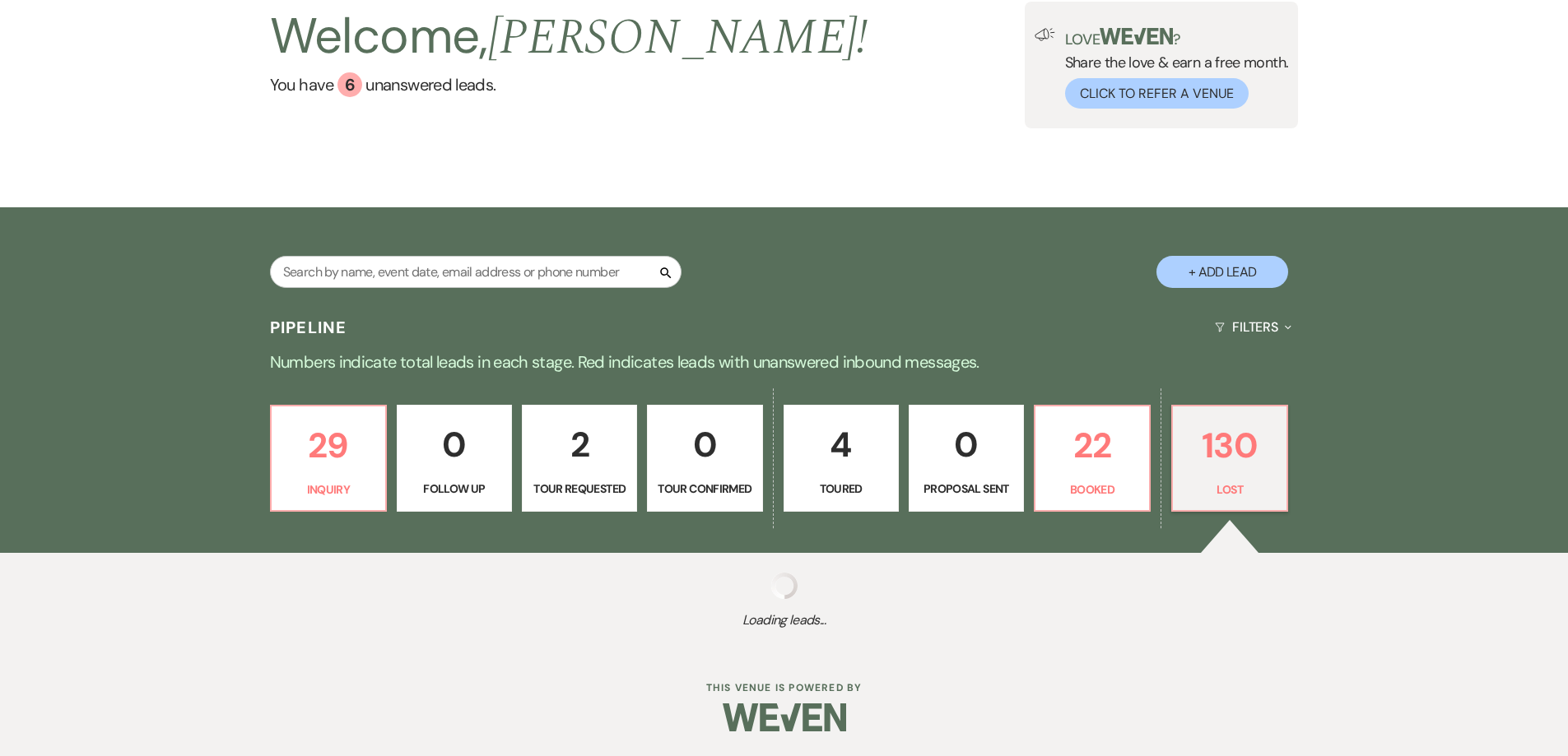
select select "5"
select select "8"
select select "5"
select select "8"
select select "5"
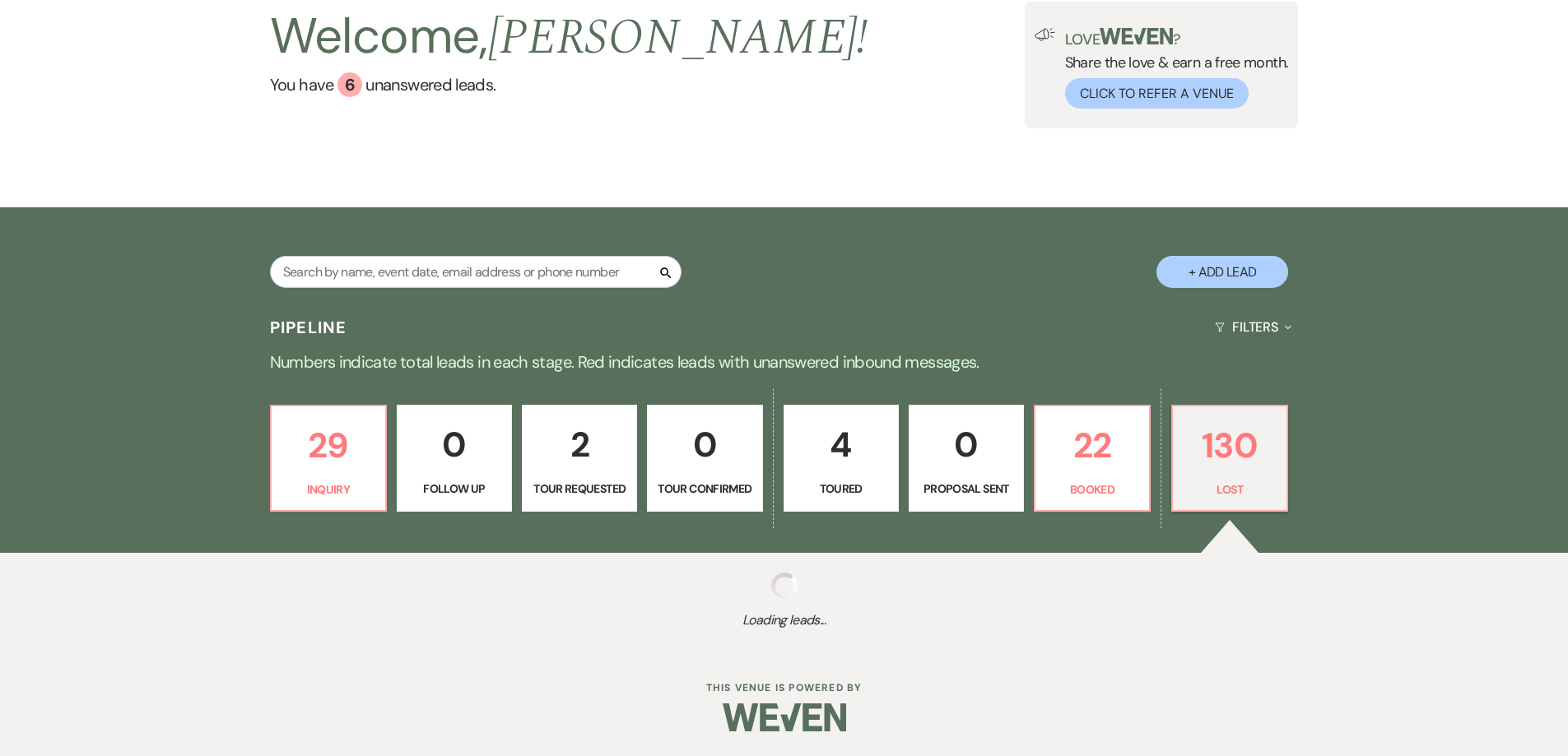
select select "8"
select select "7"
select select "8"
select select "5"
select select "8"
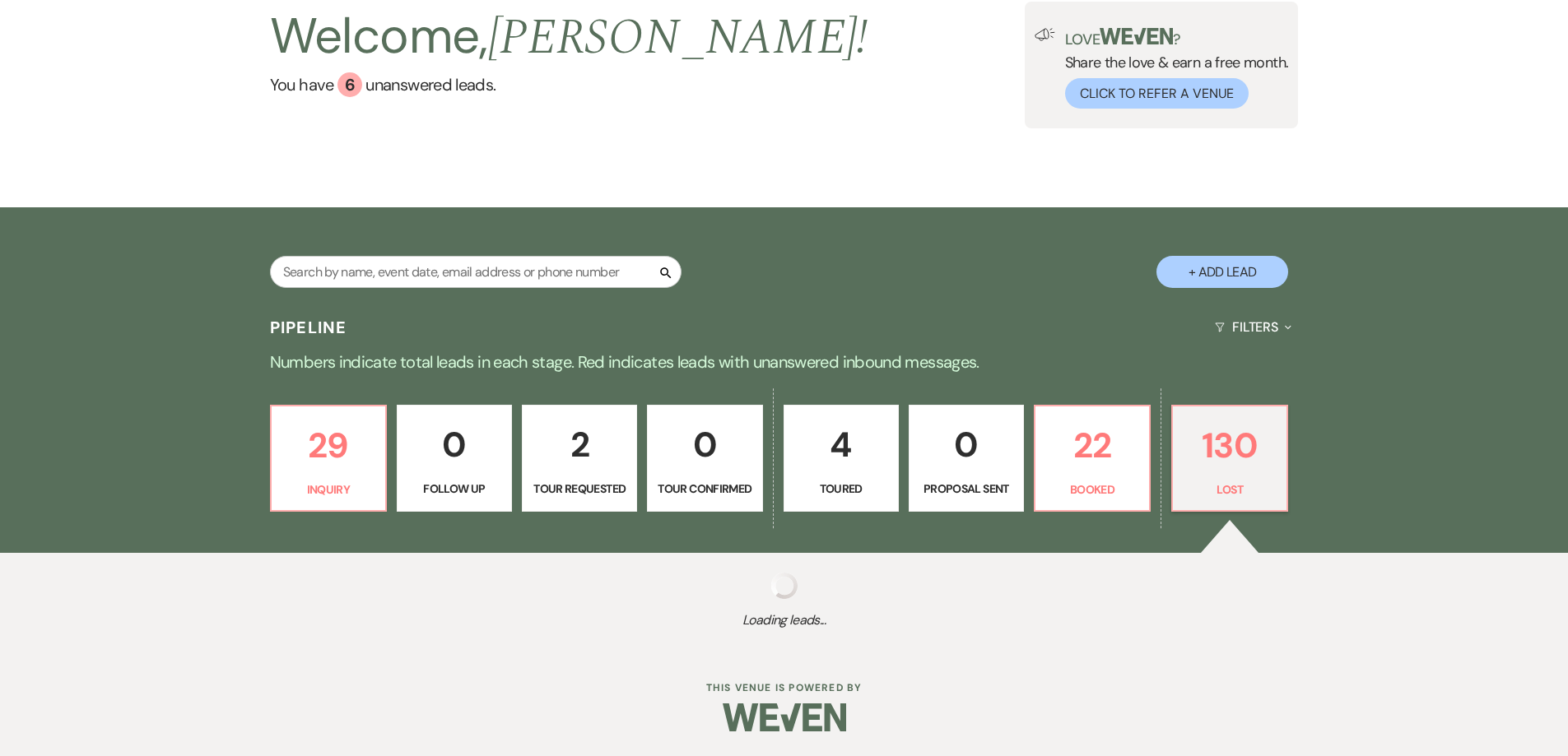
select select "5"
select select "8"
select select "5"
select select "8"
select select "6"
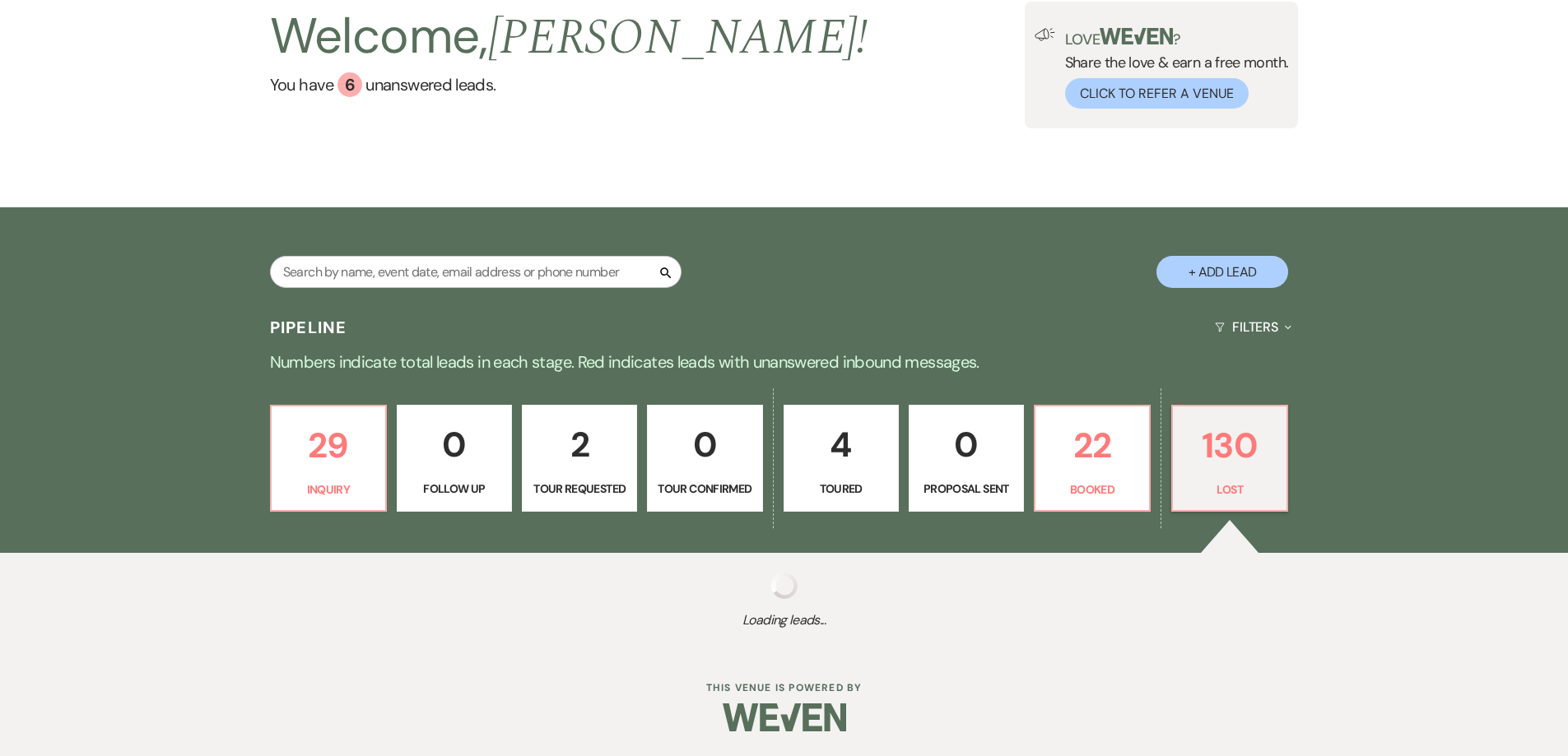
select select "8"
select select "5"
select select "8"
select select "5"
select select "8"
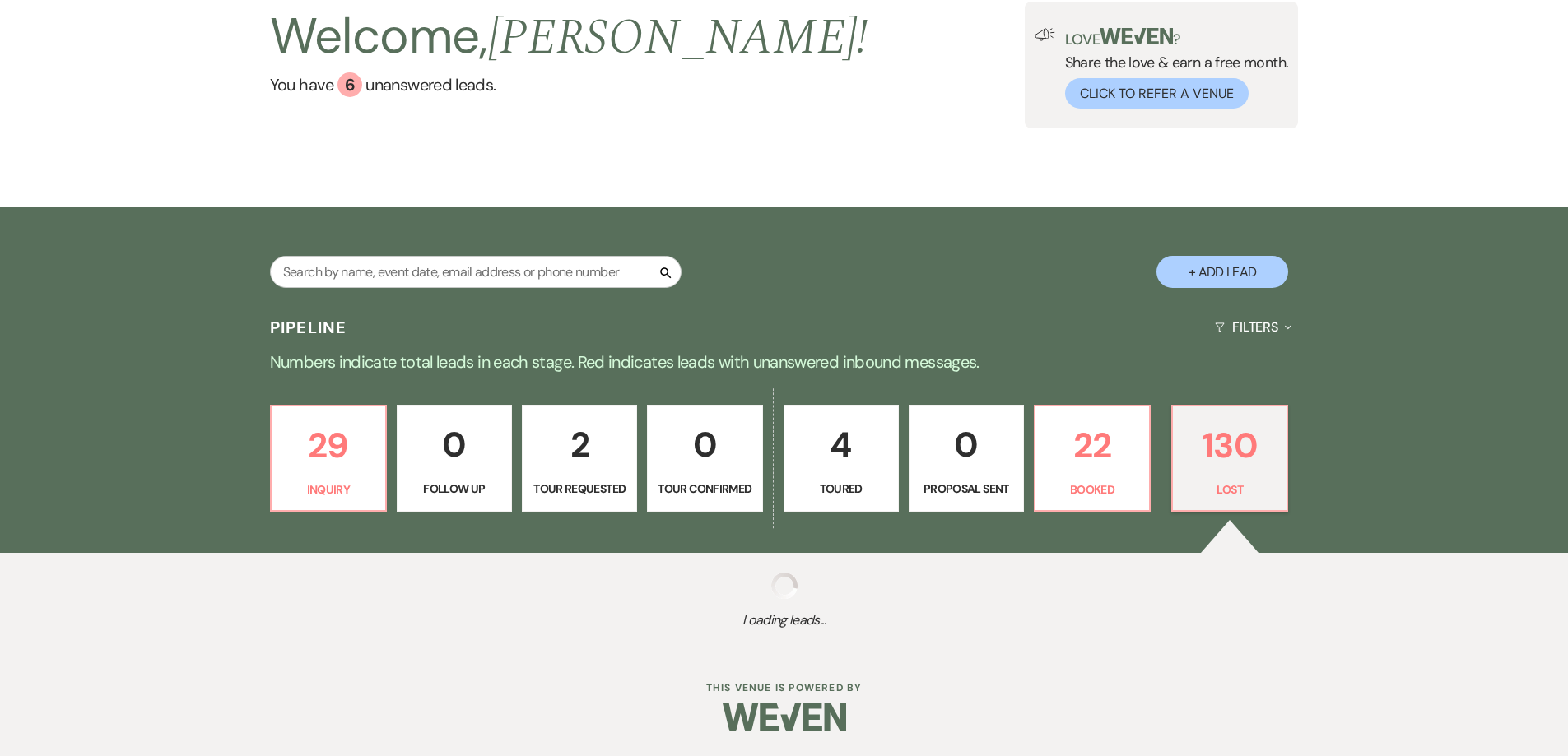
select select "10"
select select "8"
select select "10"
select select "8"
select select "6"
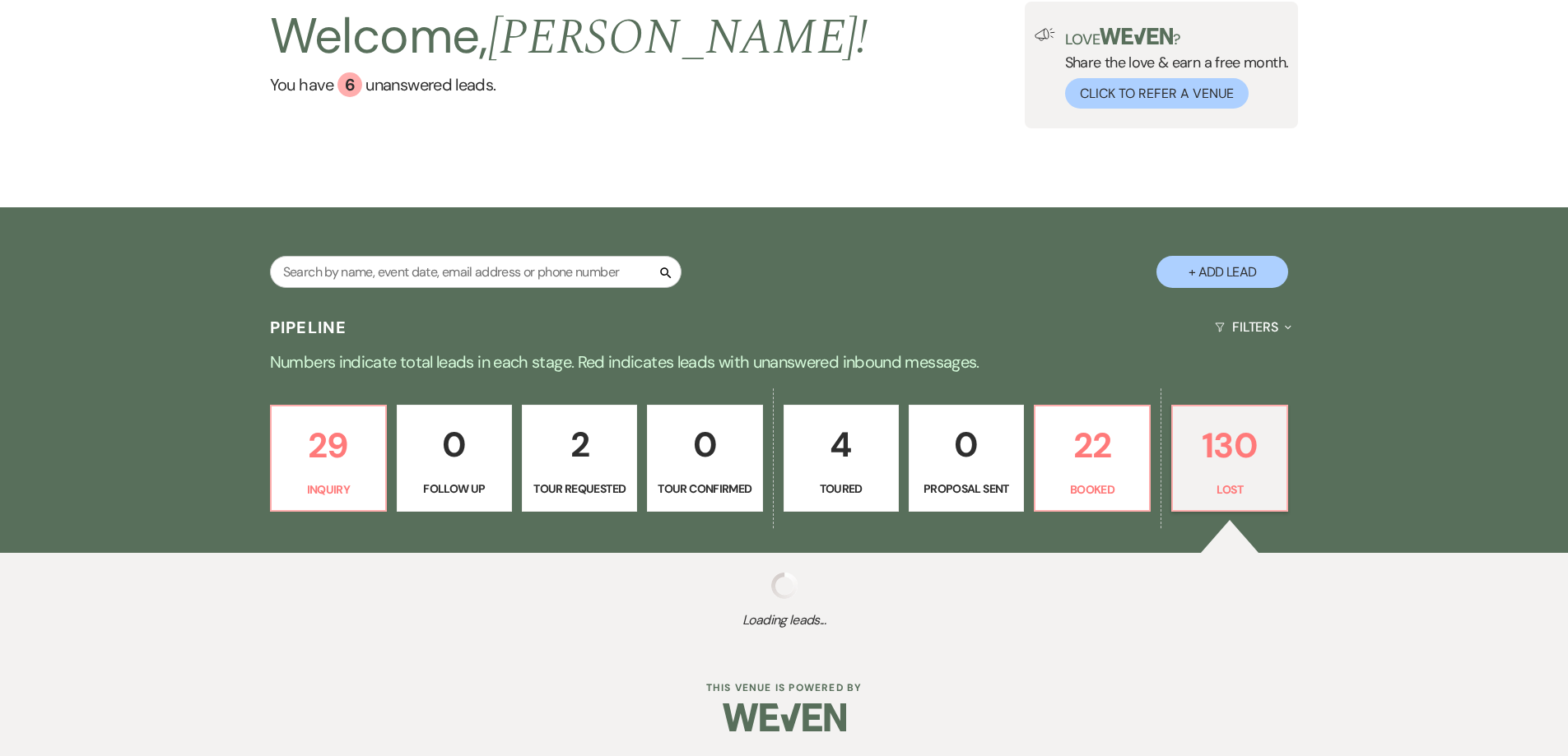
select select "8"
select select "10"
select select "8"
select select "5"
select select "8"
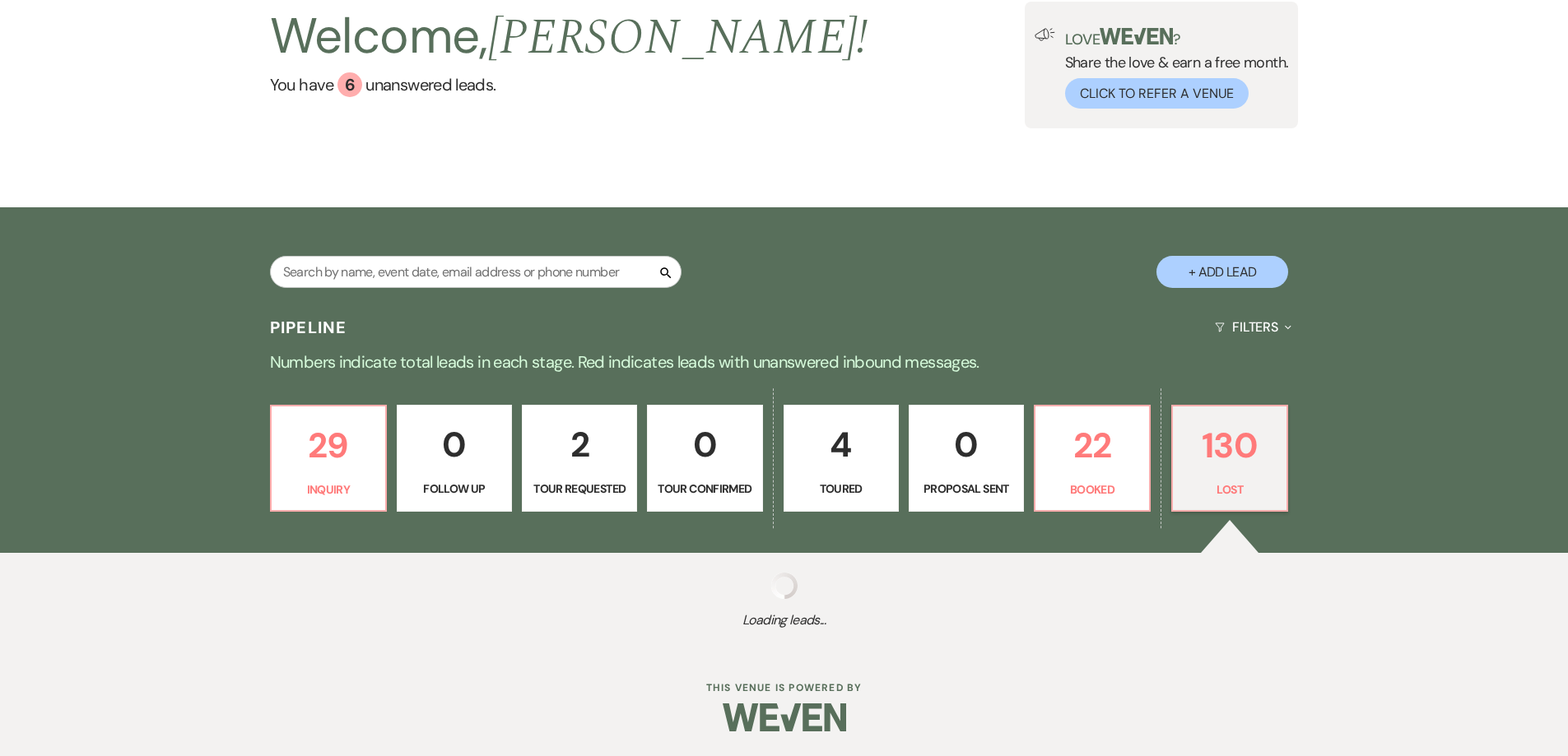
select select "5"
select select "8"
select select "10"
select select "8"
select select "7"
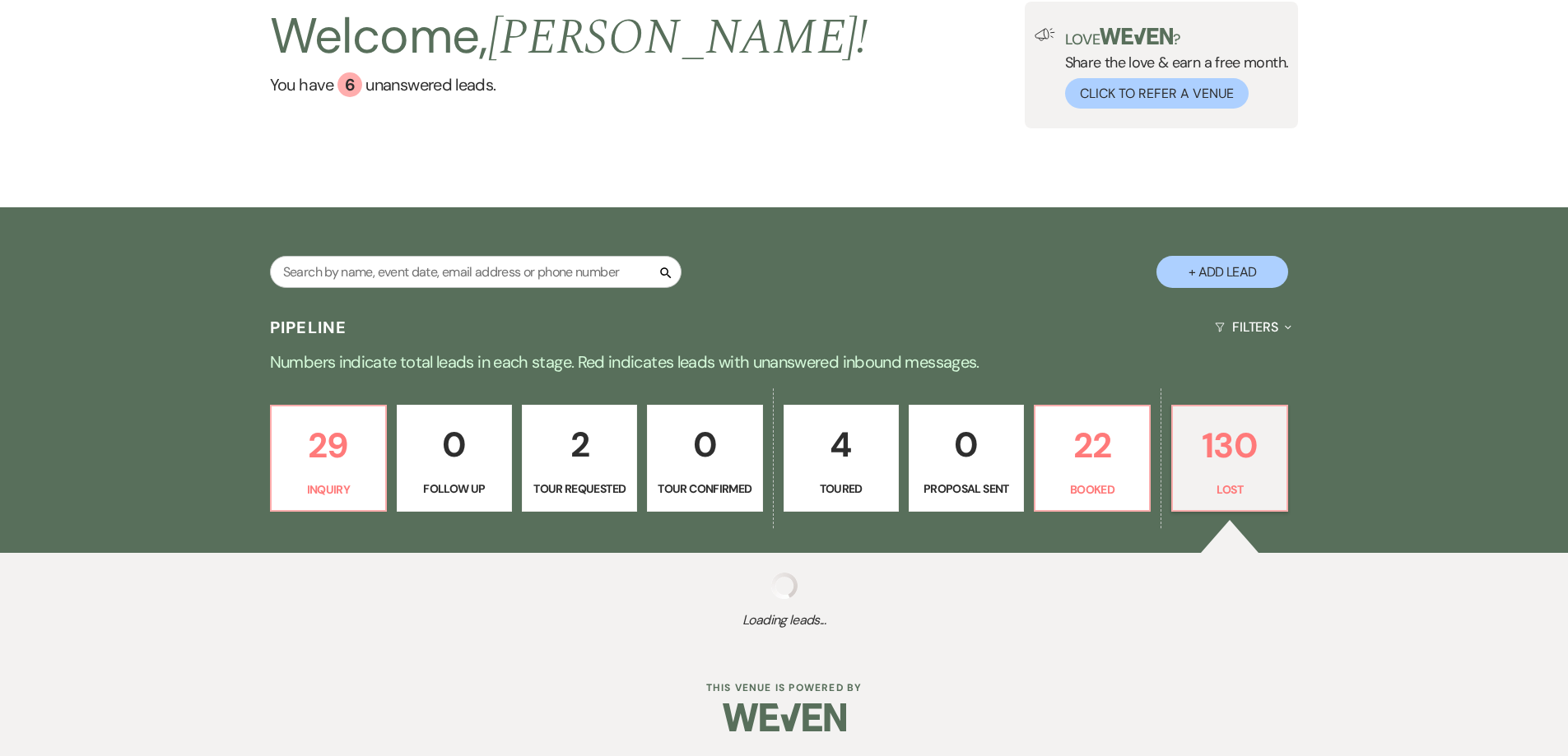
select select "8"
select select "5"
select select "8"
select select "5"
select select "8"
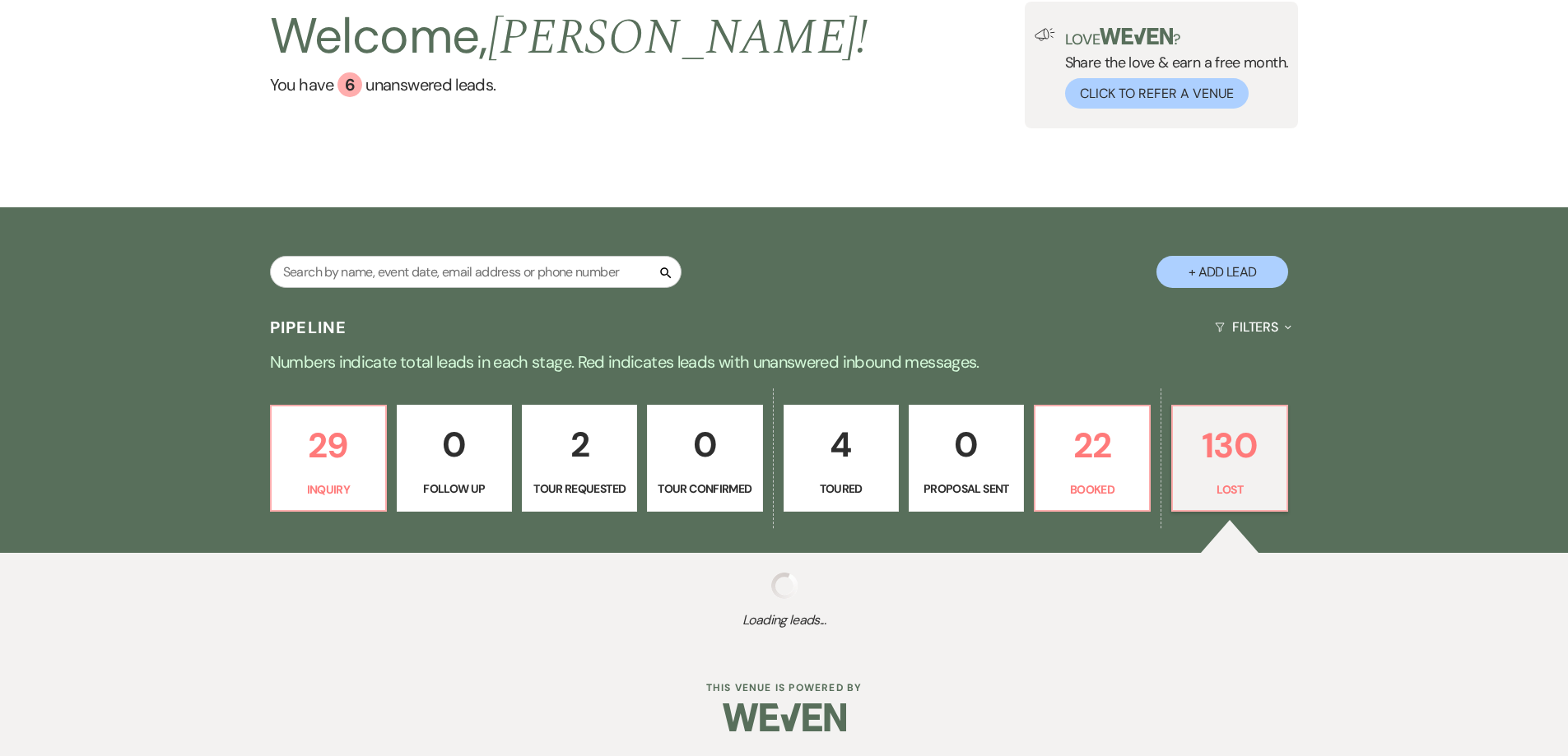
select select "7"
select select "8"
select select "5"
select select "8"
select select "5"
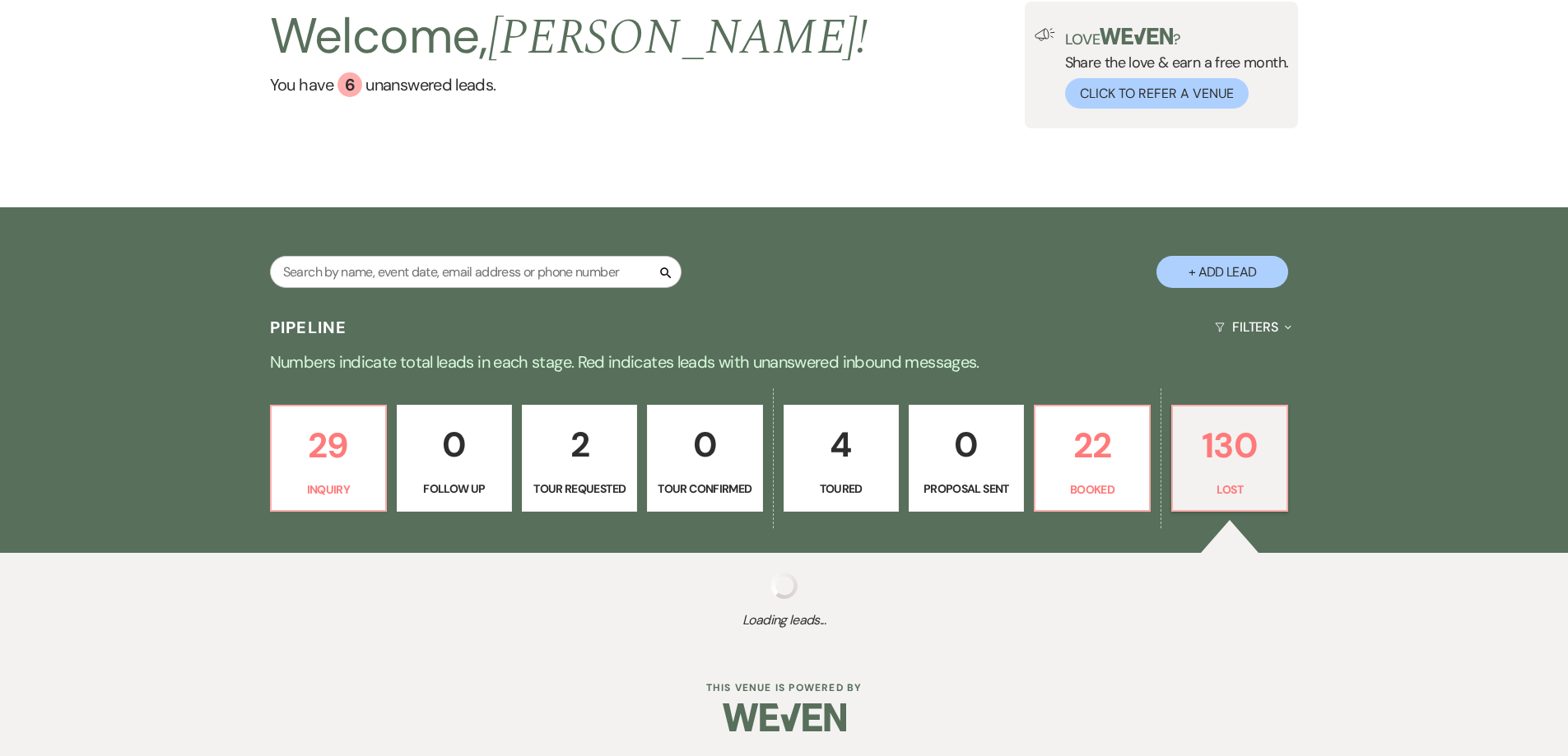
select select "8"
select select "5"
select select "8"
select select "10"
select select "8"
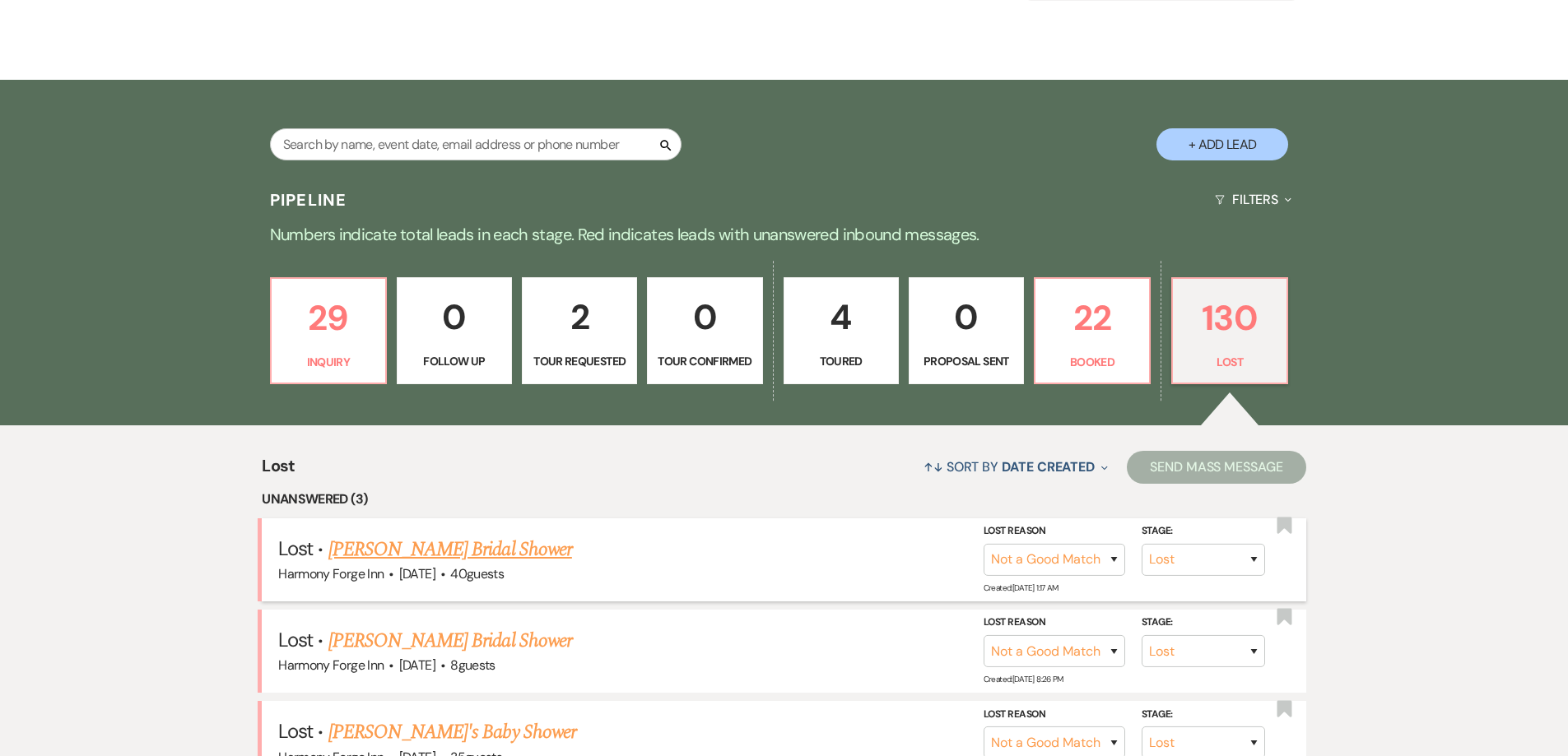
scroll to position [411, 0]
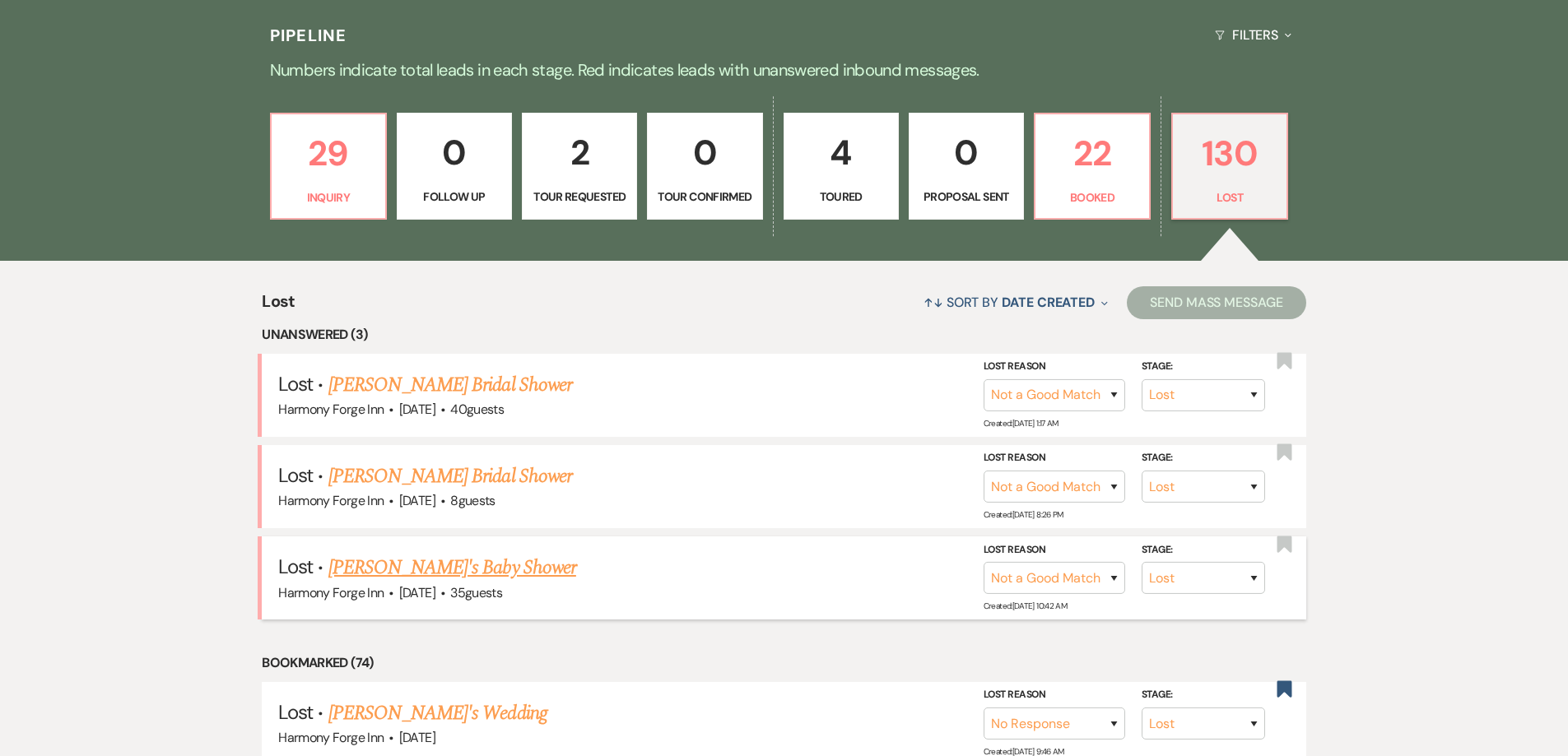
click at [465, 572] on link "[PERSON_NAME]'s Baby Shower" at bounding box center [452, 568] width 248 height 30
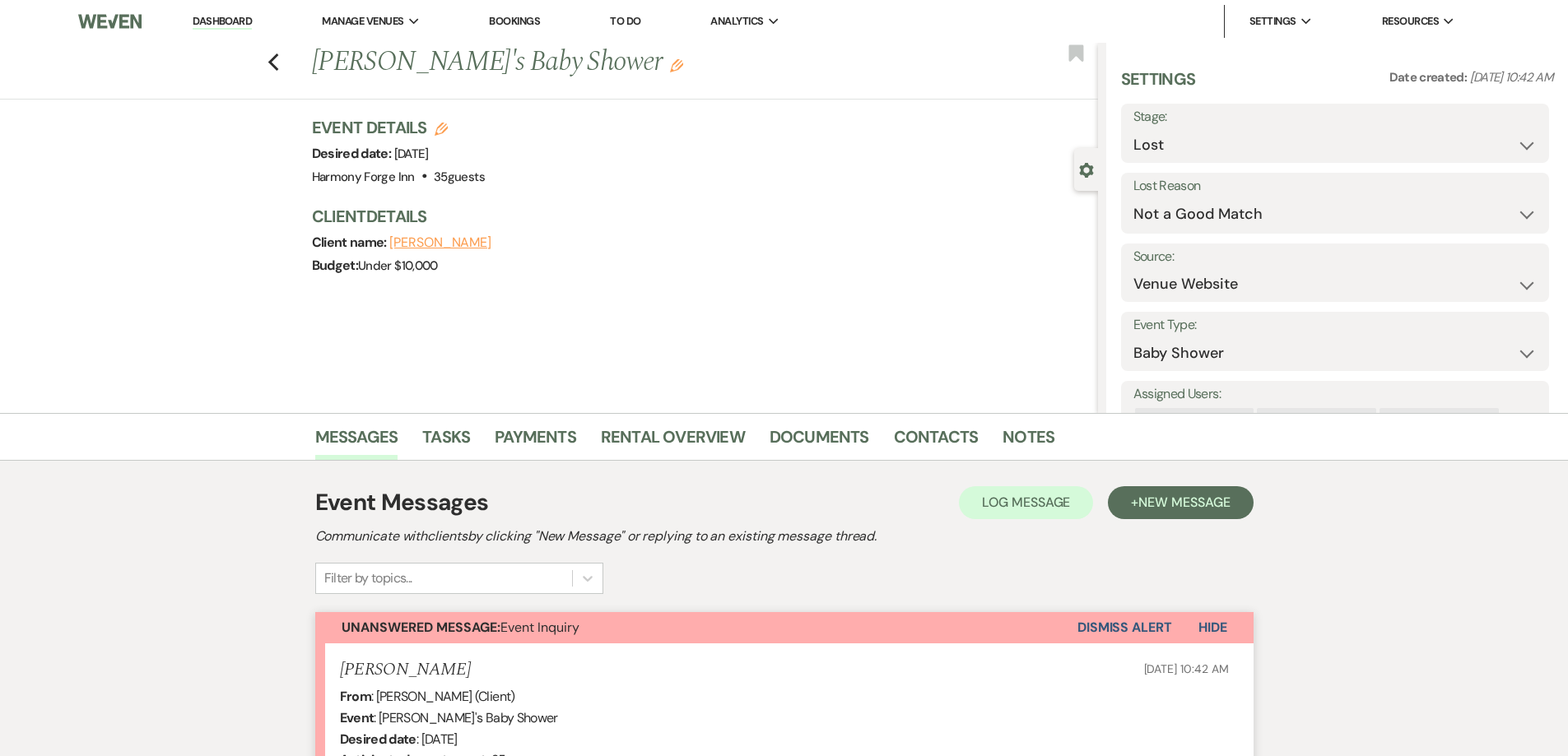
click at [1119, 631] on button "Dismiss Alert" at bounding box center [1124, 628] width 95 height 32
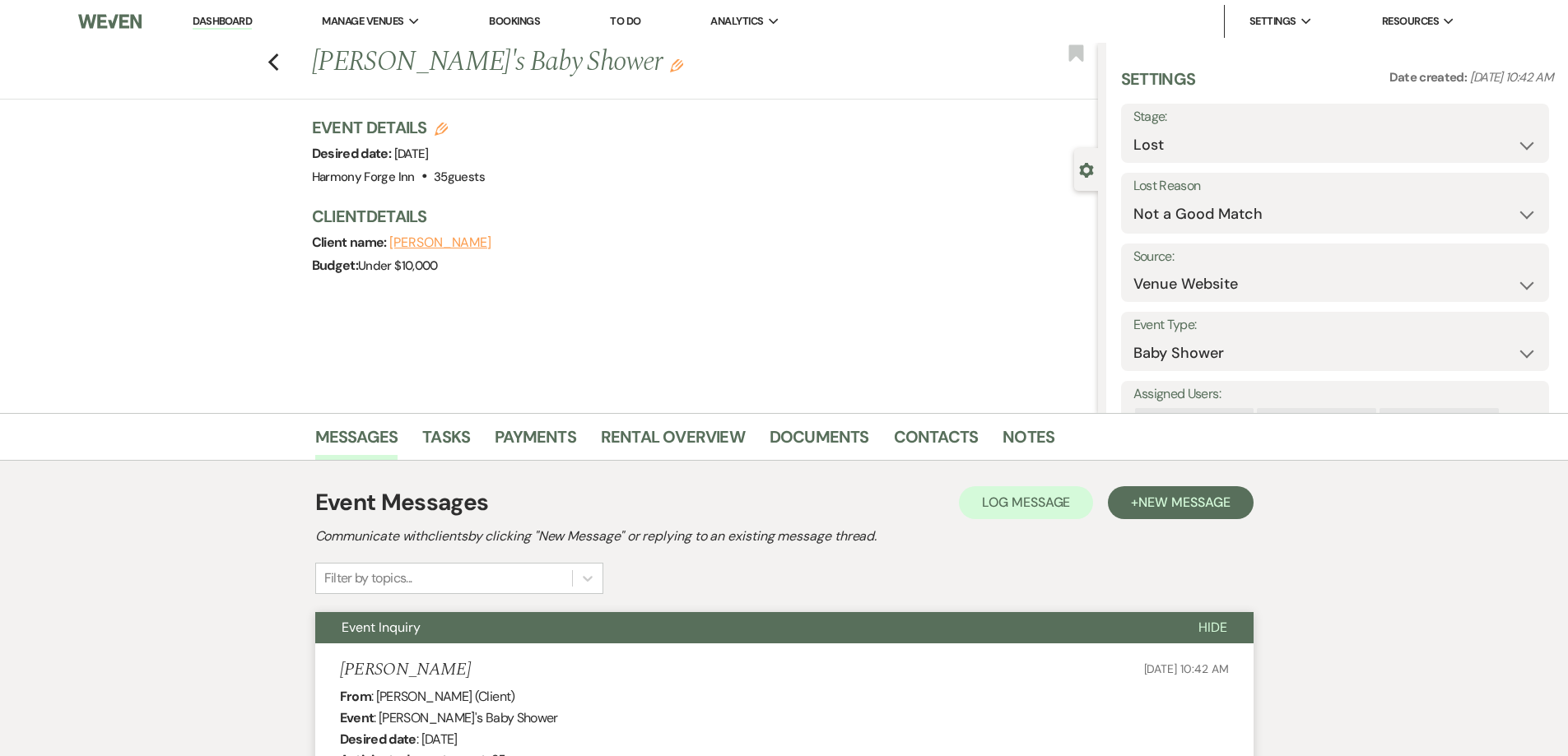
click at [232, 20] on link "Dashboard" at bounding box center [222, 21] width 60 height 15
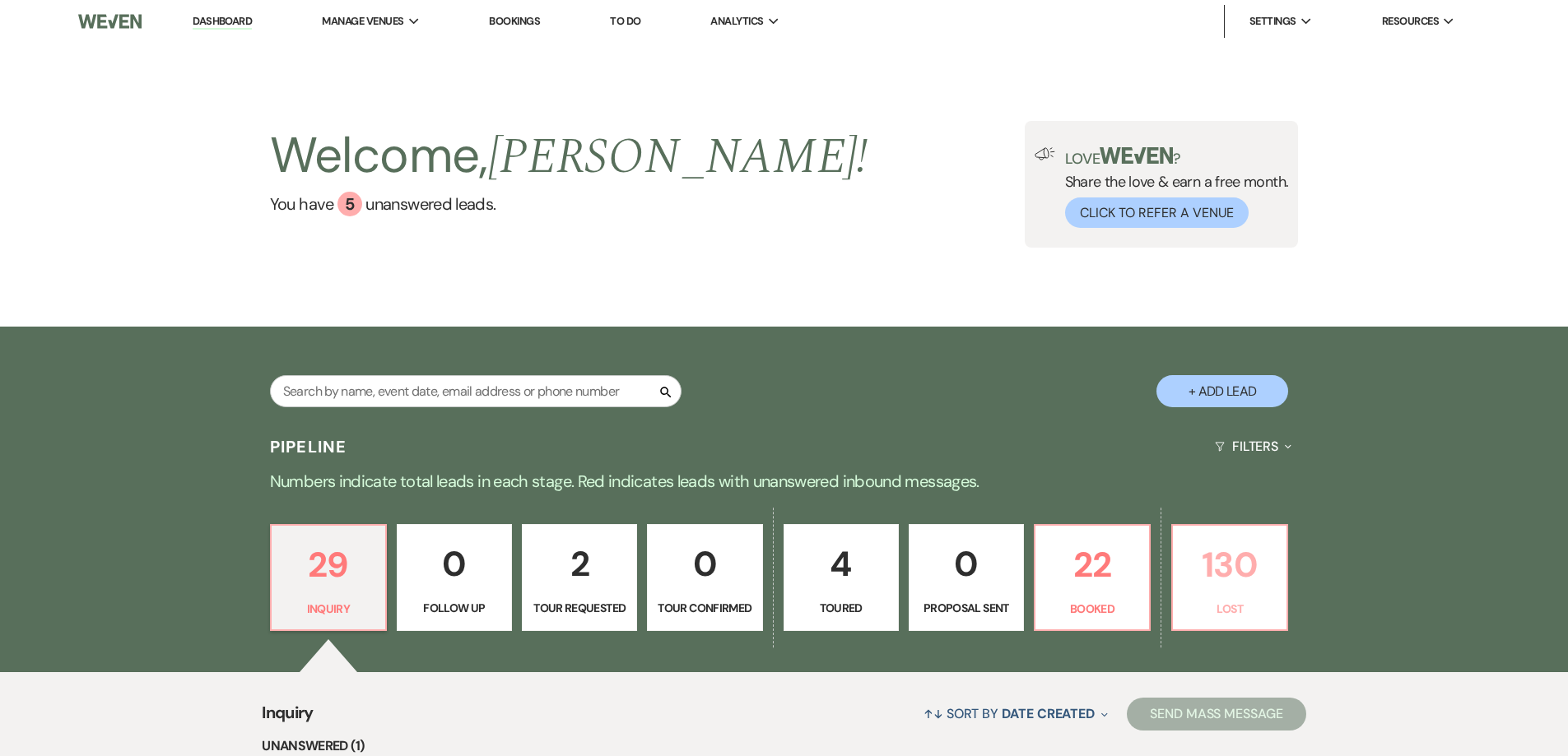
click at [1207, 572] on p "130" at bounding box center [1230, 564] width 94 height 55
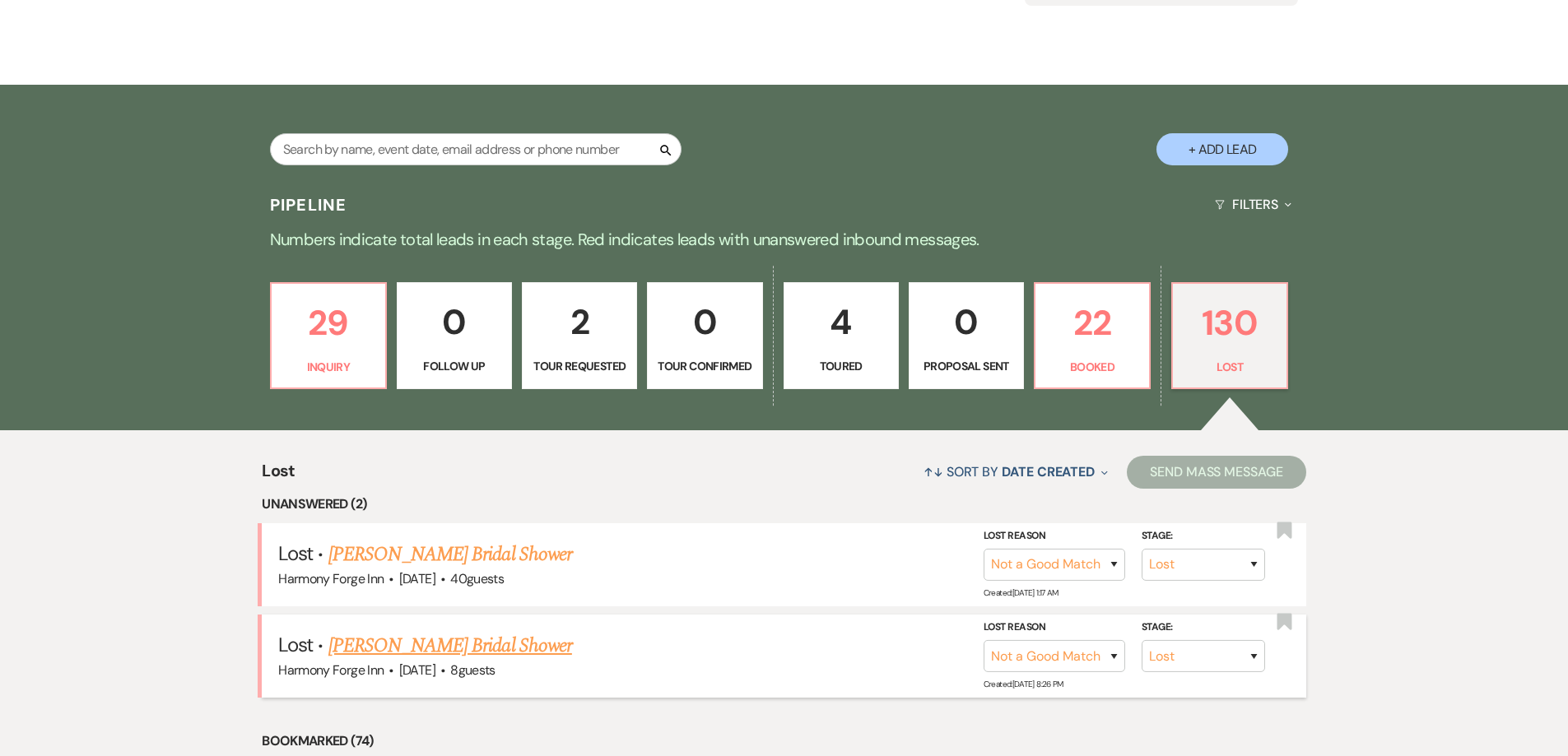
scroll to position [247, 0]
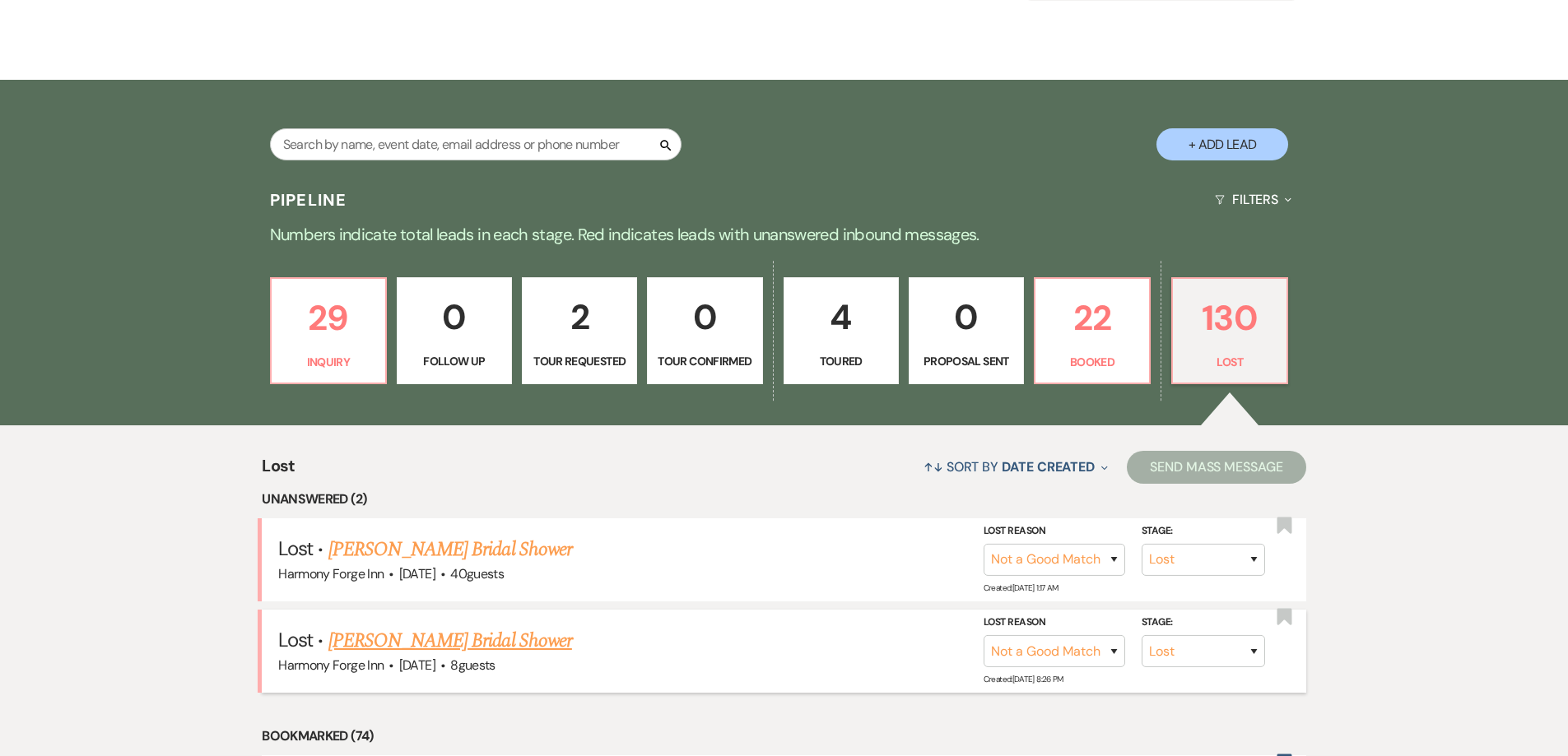
click at [362, 647] on link "[PERSON_NAME] Bridal Shower" at bounding box center [449, 641] width 243 height 30
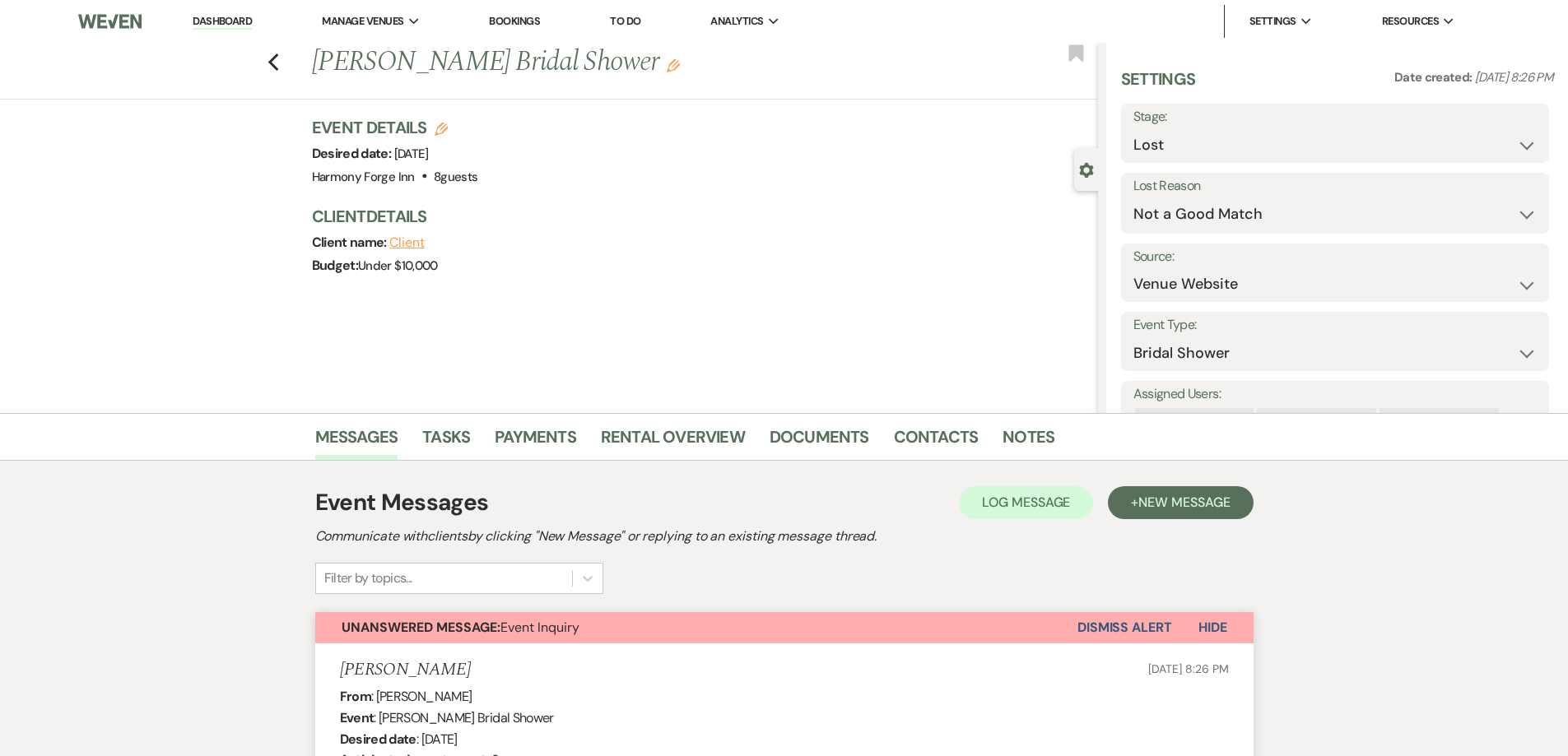
click at [1122, 624] on button "Dismiss Alert" at bounding box center [1124, 628] width 95 height 32
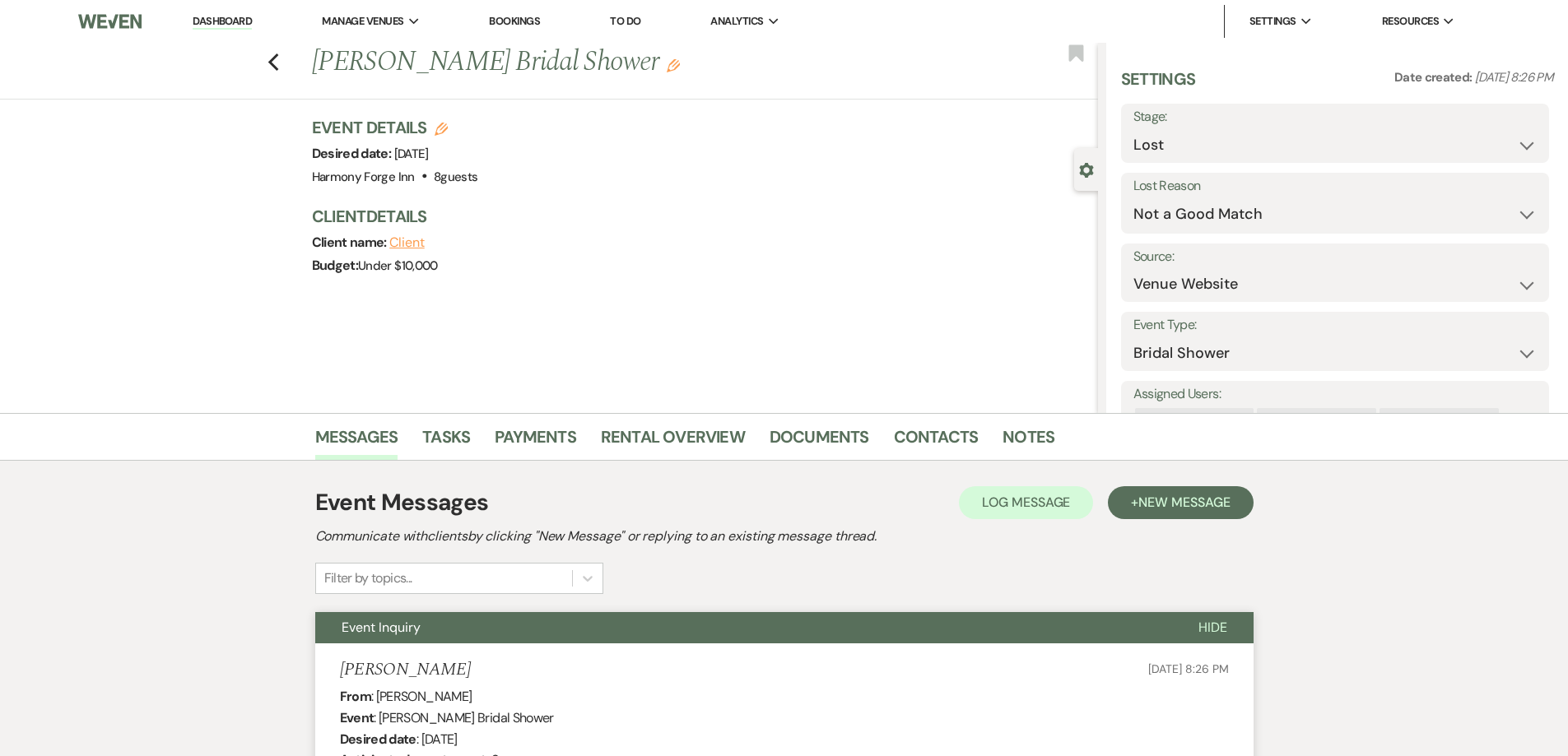
click at [224, 16] on link "Dashboard" at bounding box center [222, 21] width 60 height 15
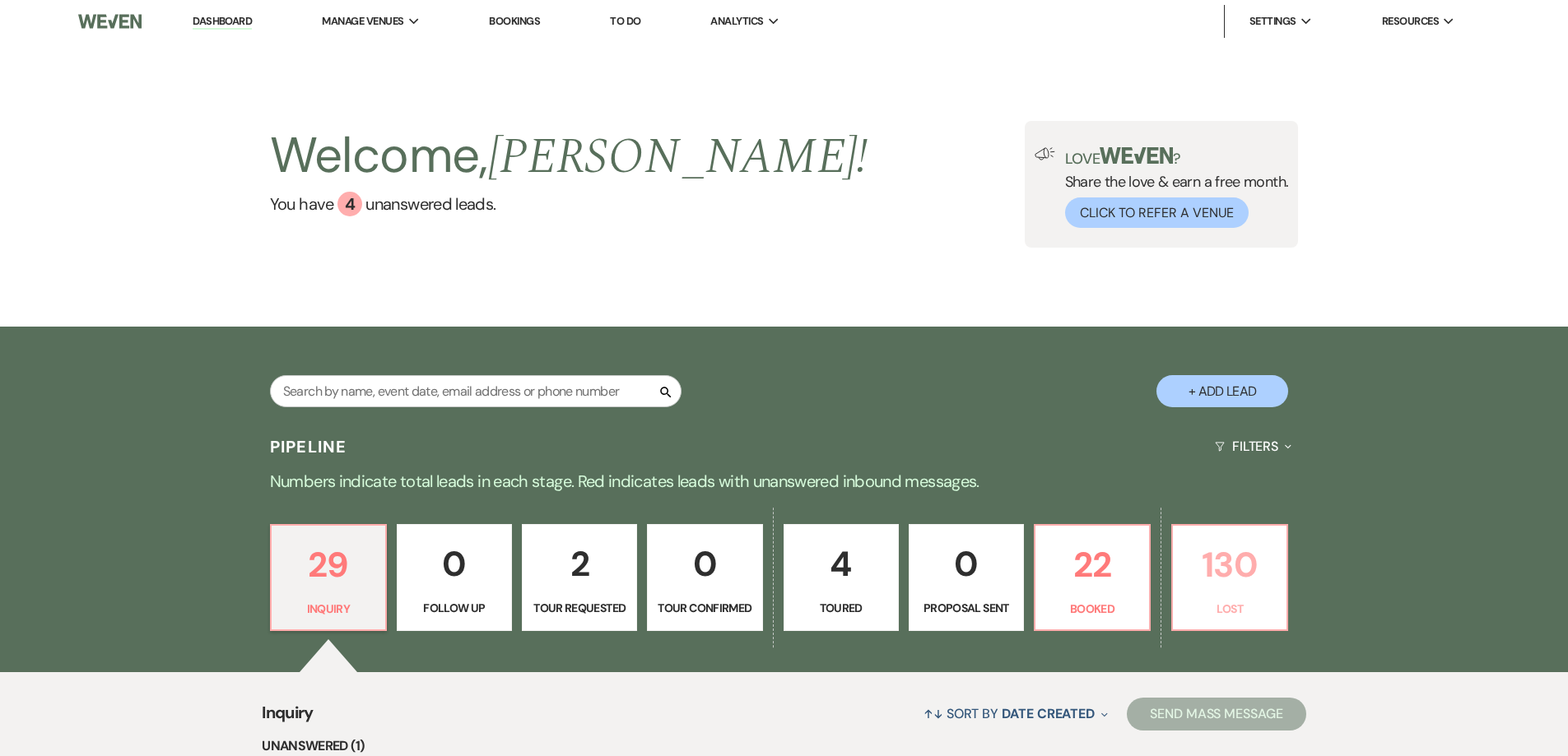
click at [1212, 577] on p "130" at bounding box center [1230, 564] width 94 height 55
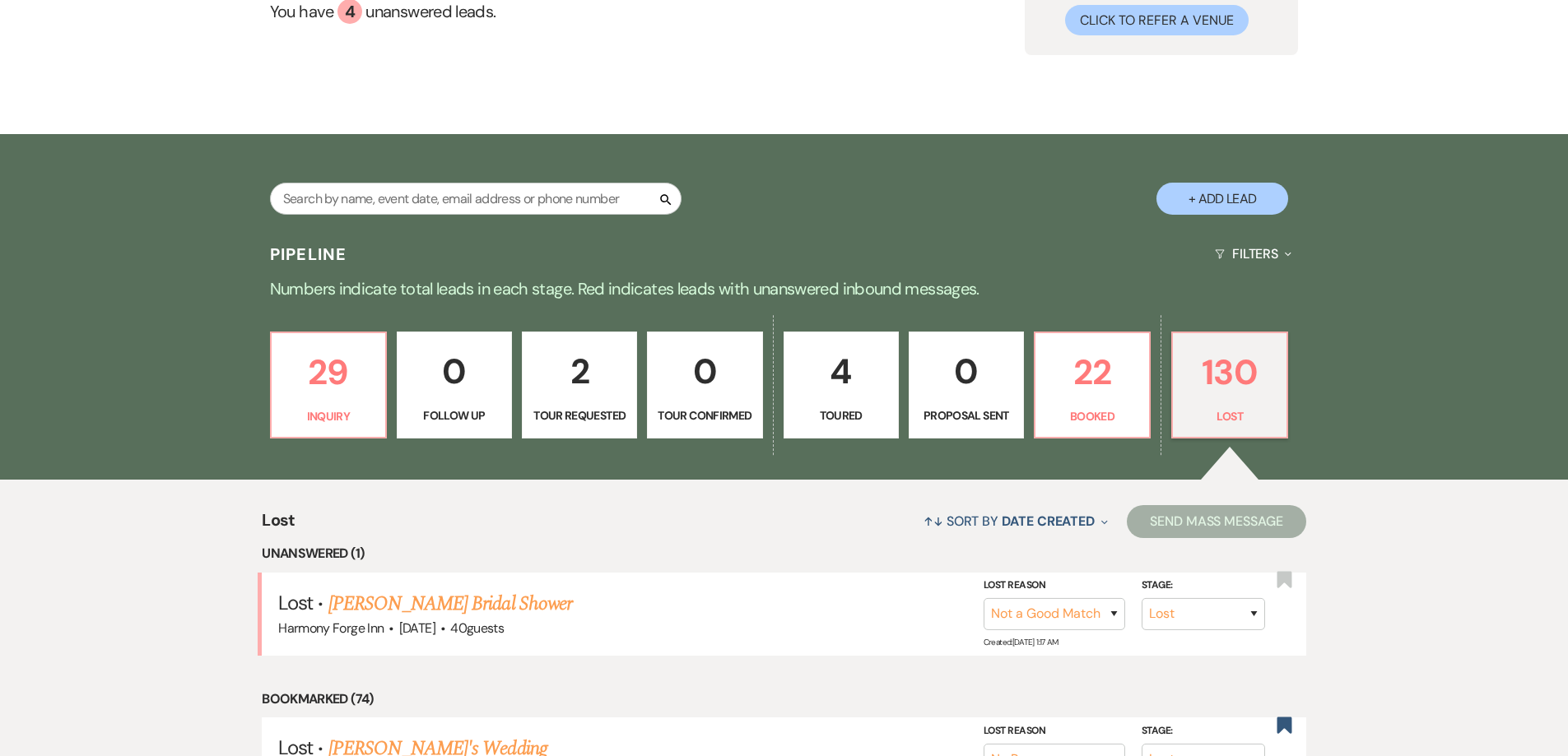
scroll to position [329, 0]
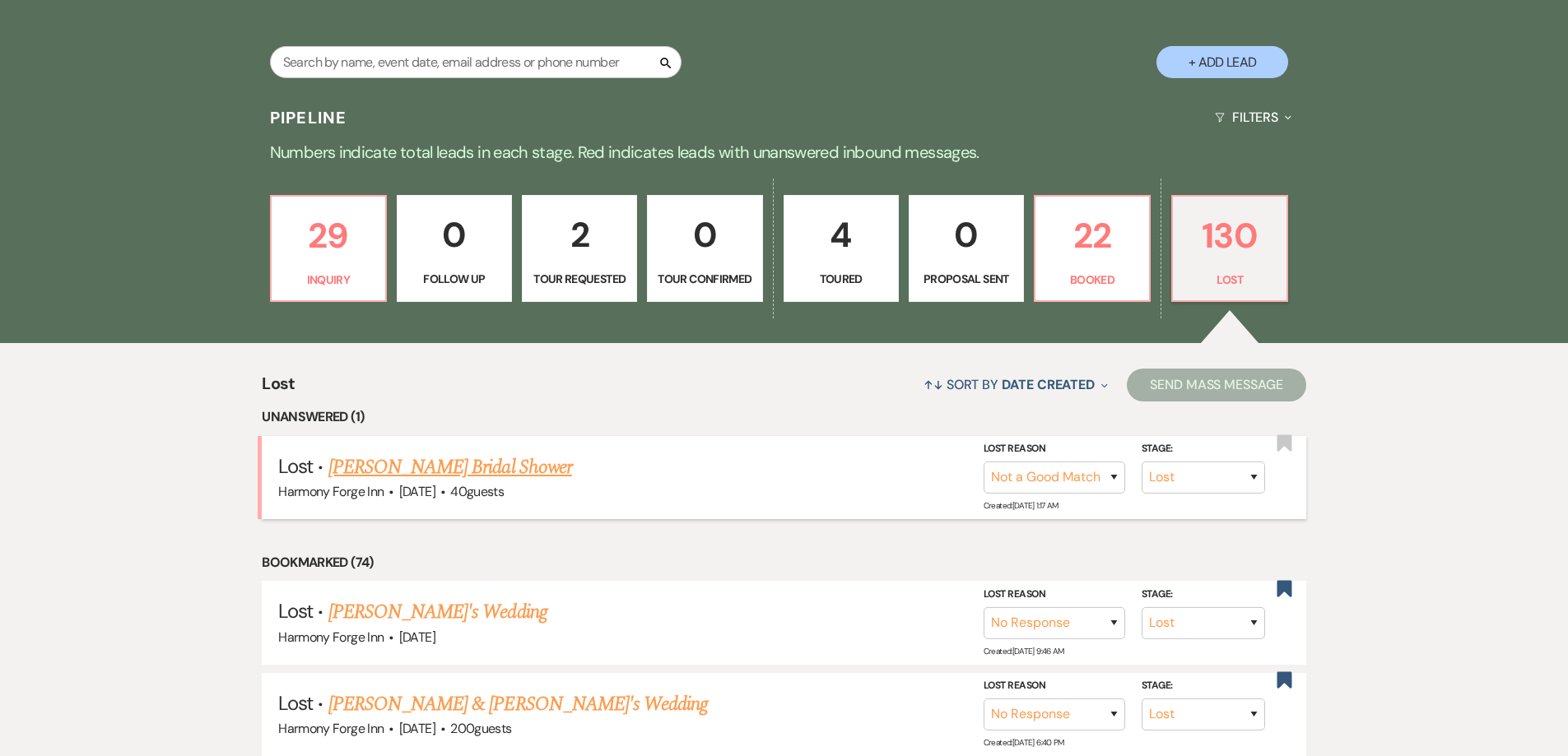
click at [406, 468] on link "[PERSON_NAME] Bridal Shower" at bounding box center [449, 468] width 243 height 30
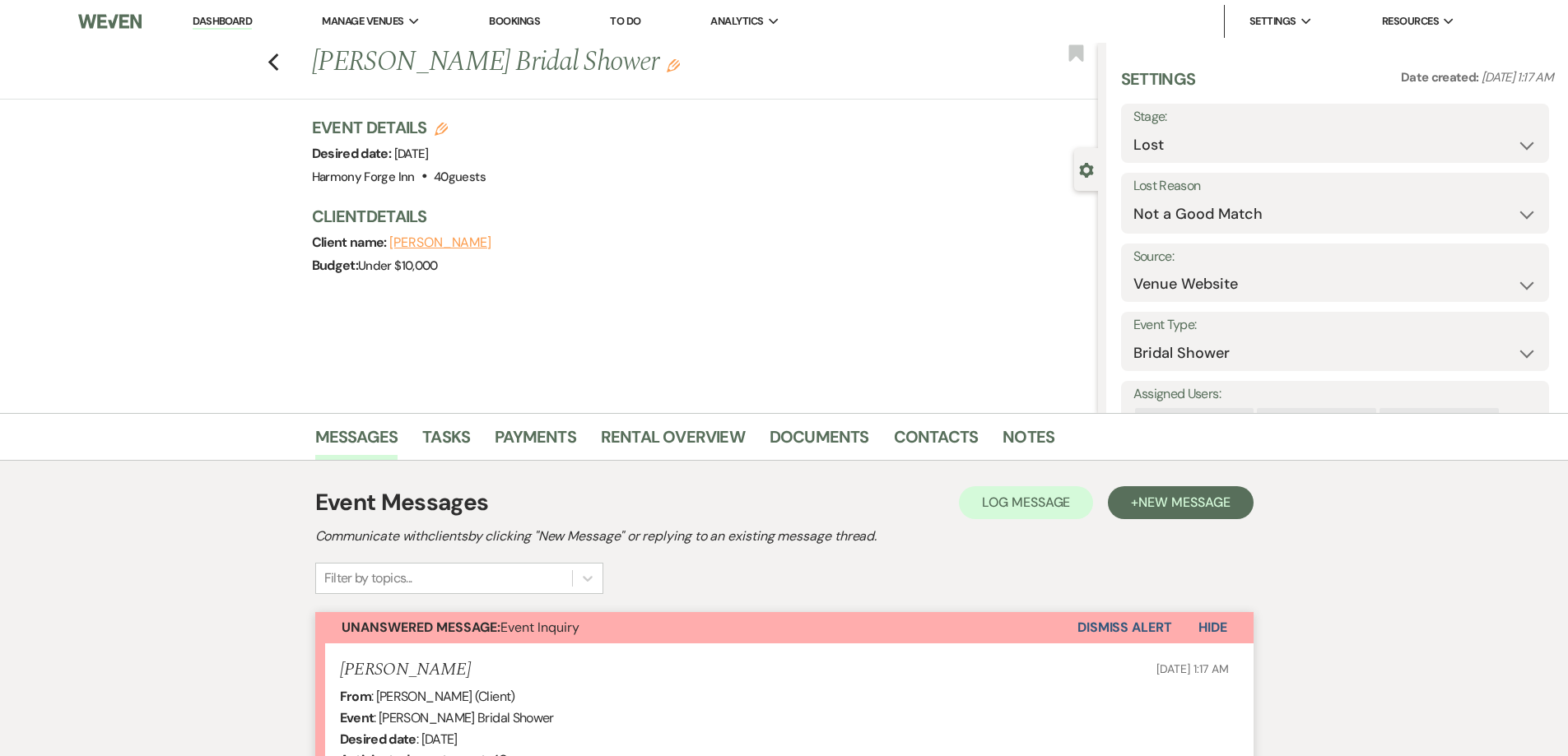
click at [1111, 628] on button "Dismiss Alert" at bounding box center [1124, 628] width 95 height 32
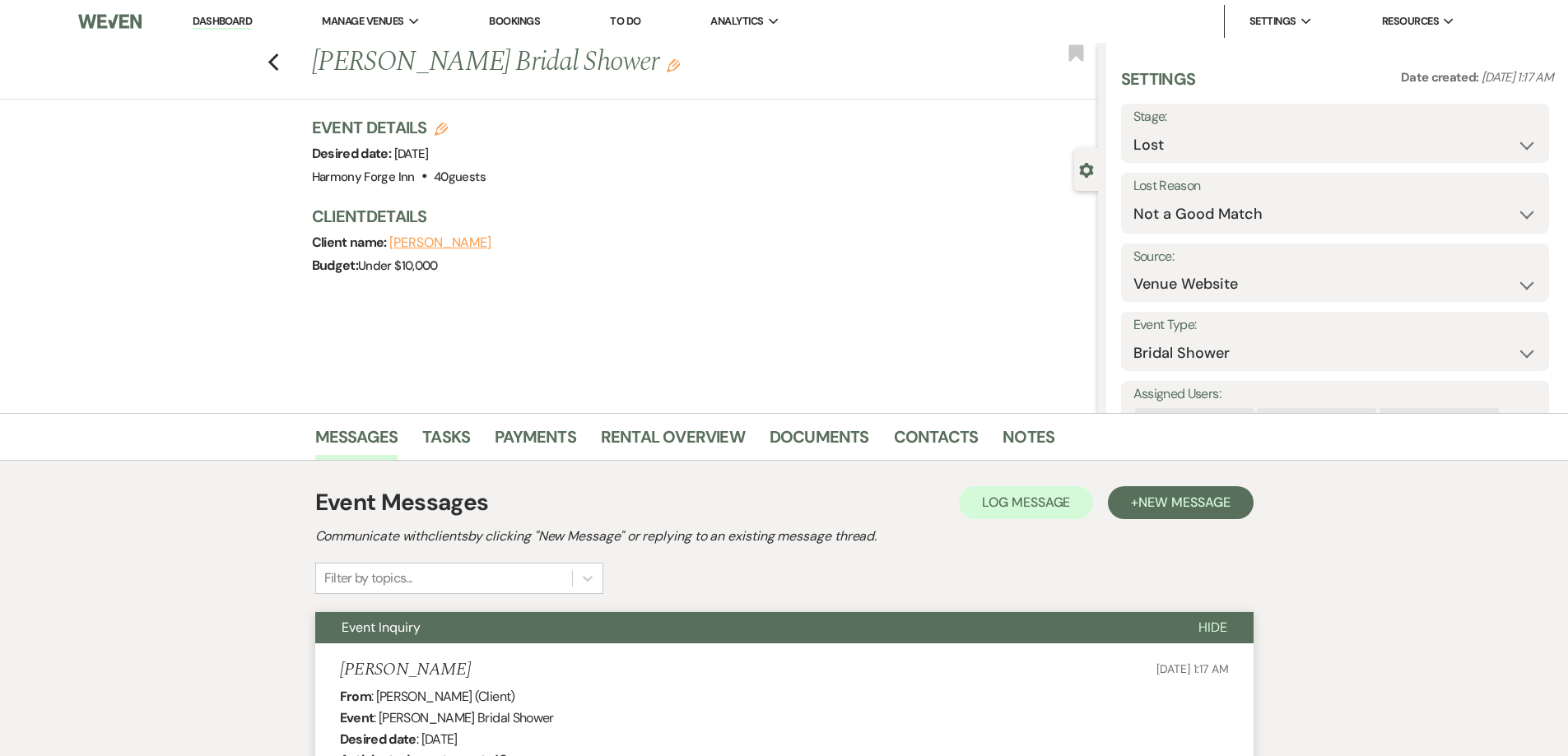
click at [222, 22] on link "Dashboard" at bounding box center [222, 21] width 60 height 15
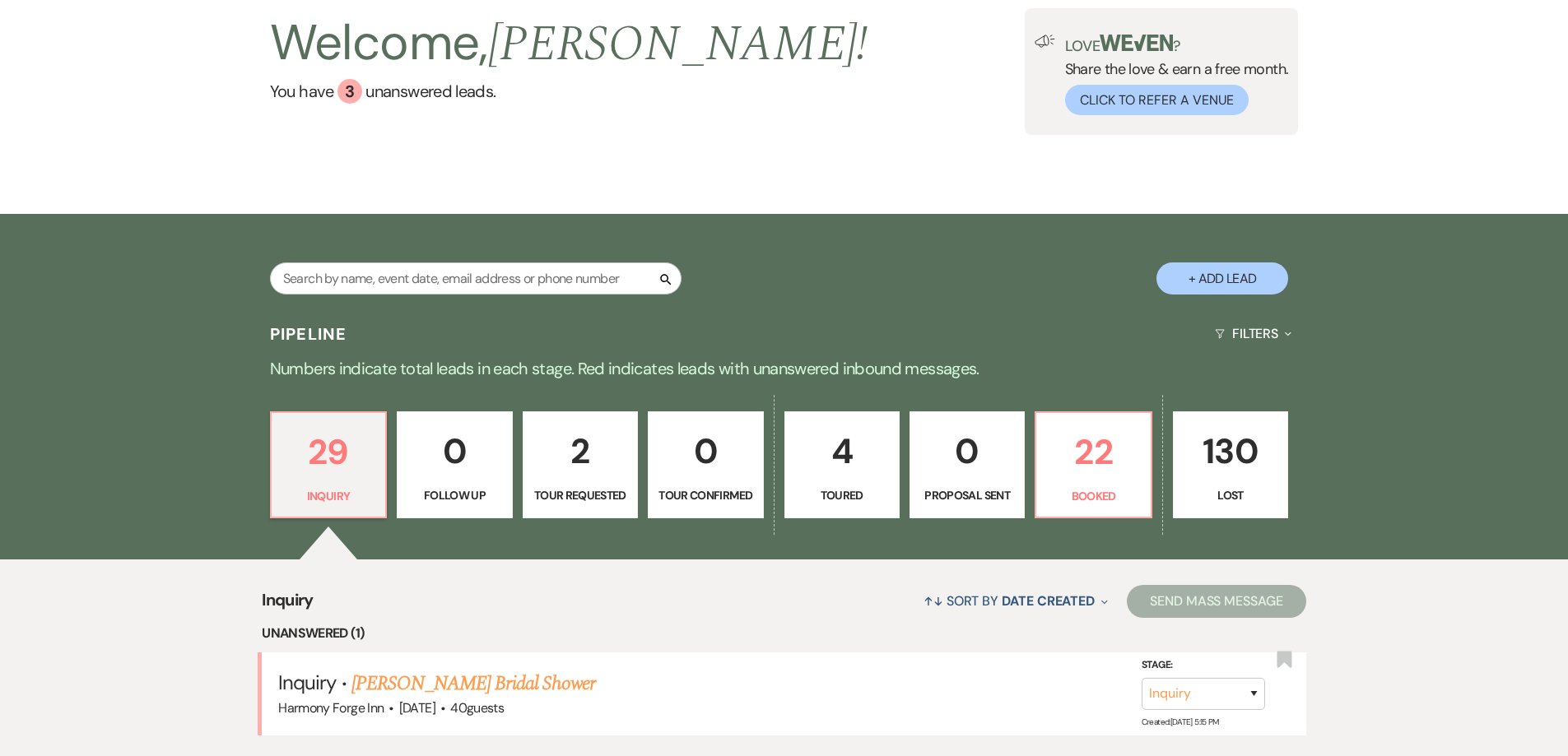
scroll to position [247, 0]
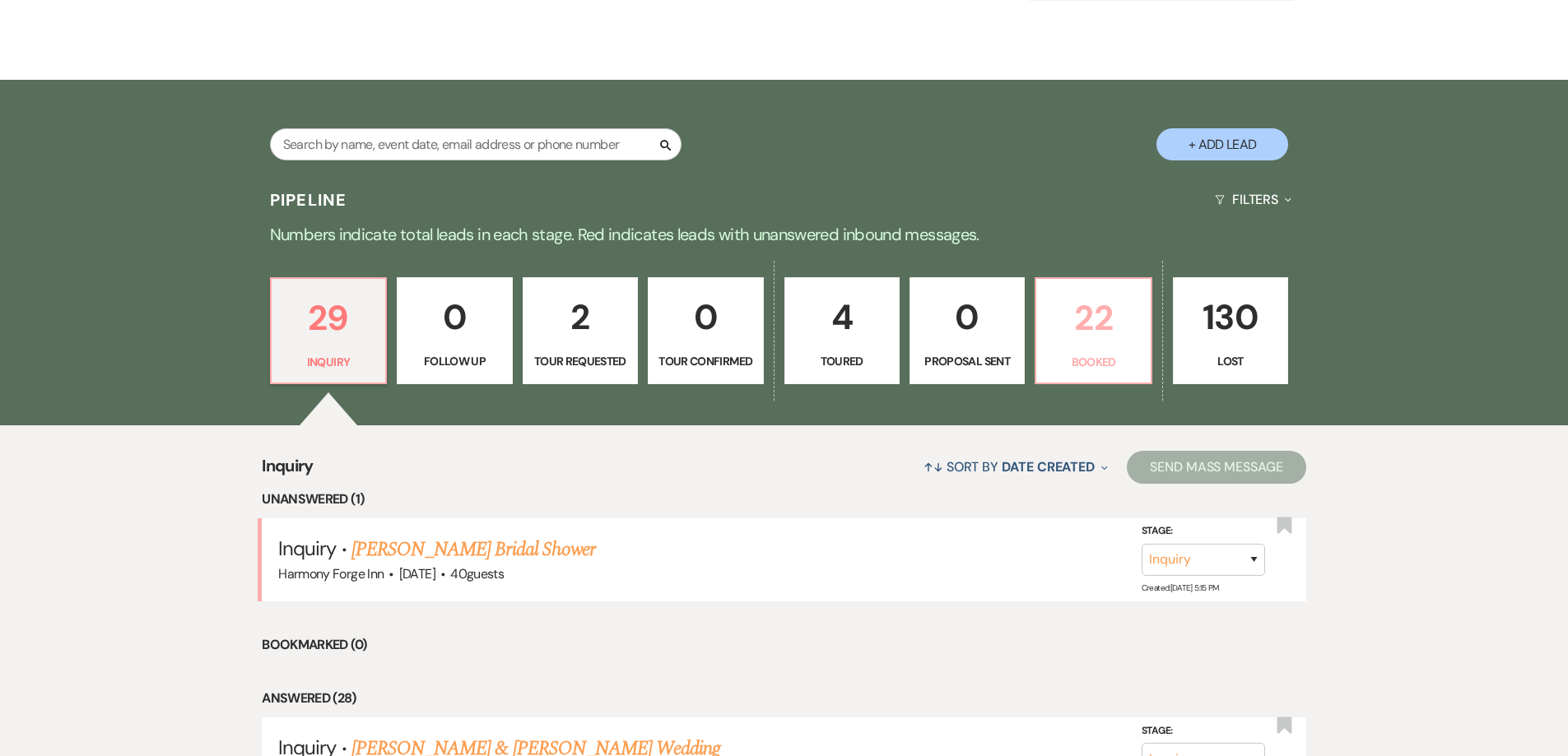
click at [1055, 302] on p "22" at bounding box center [1093, 317] width 94 height 55
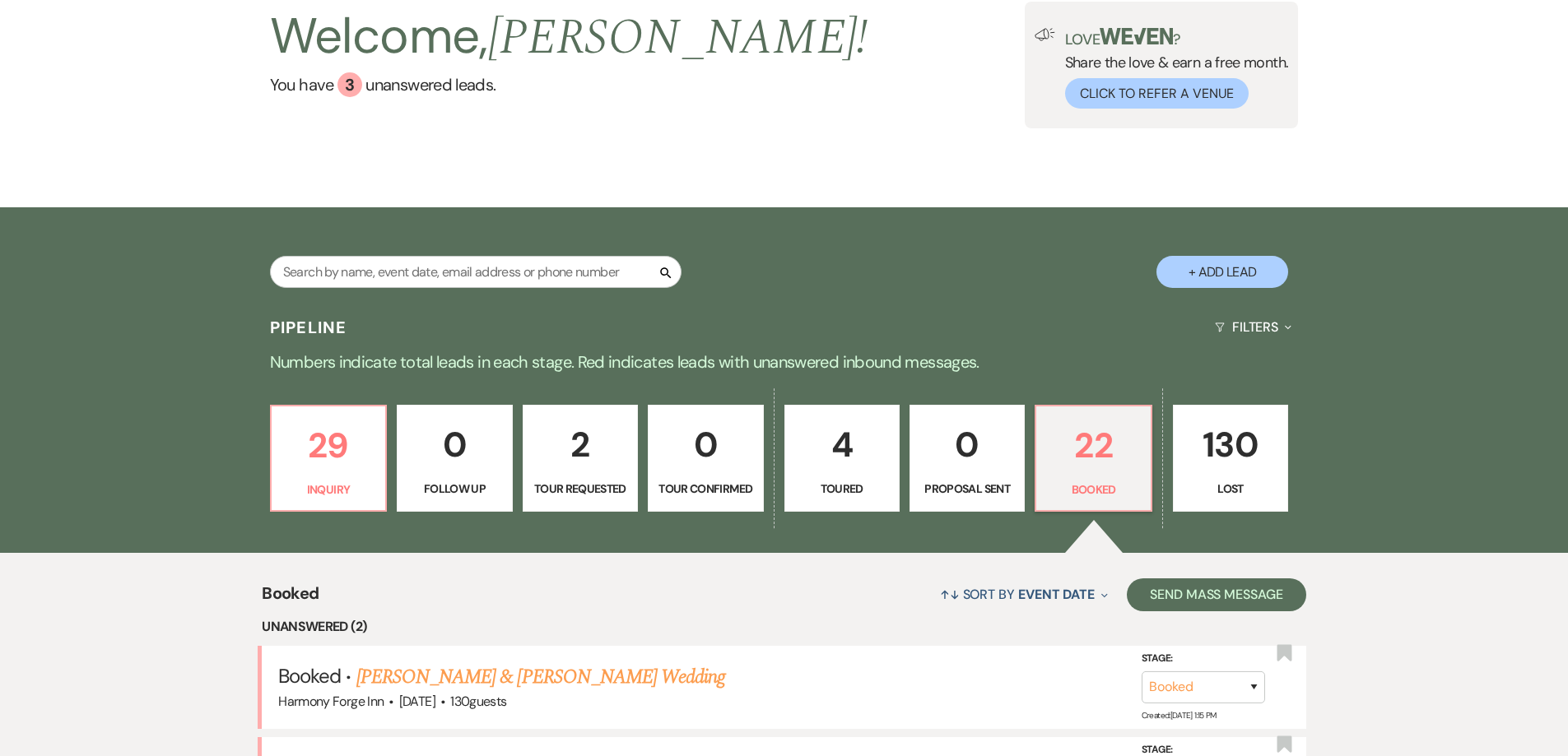
scroll to position [247, 0]
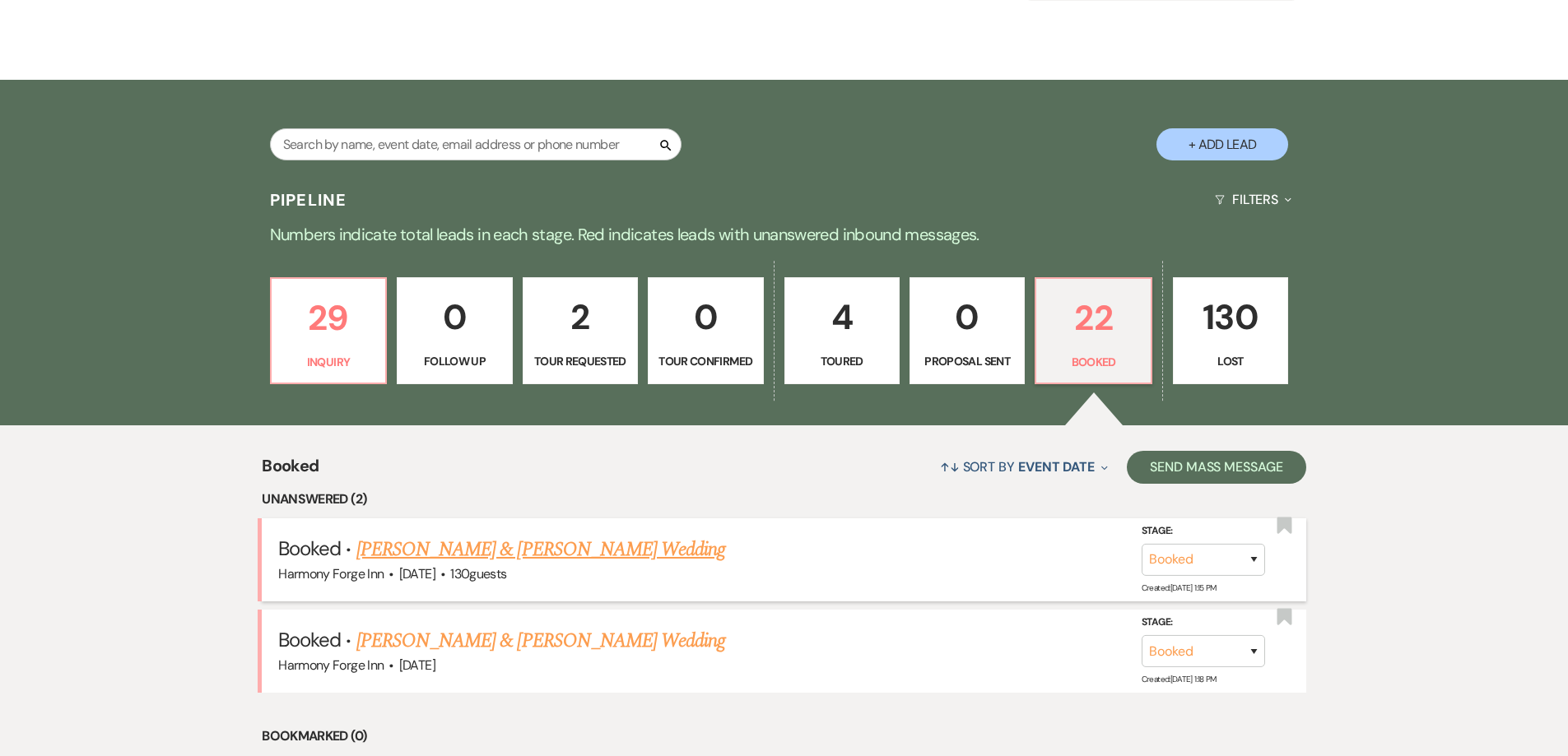
click at [589, 548] on link "[PERSON_NAME] & [PERSON_NAME] Wedding" at bounding box center [541, 550] width 369 height 30
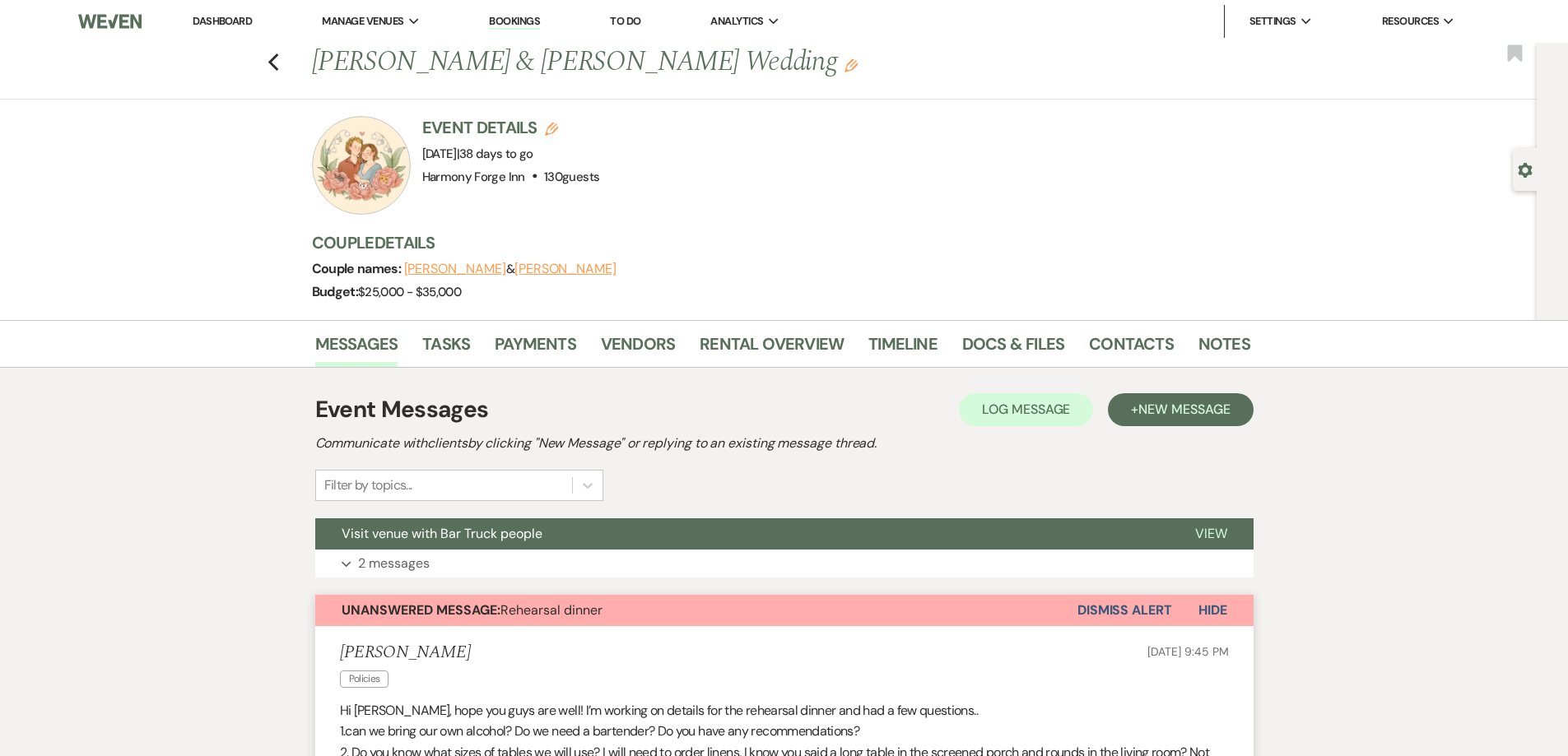
click at [225, 22] on link "Dashboard" at bounding box center [222, 20] width 60 height 14
